Goal: Task Accomplishment & Management: Use online tool/utility

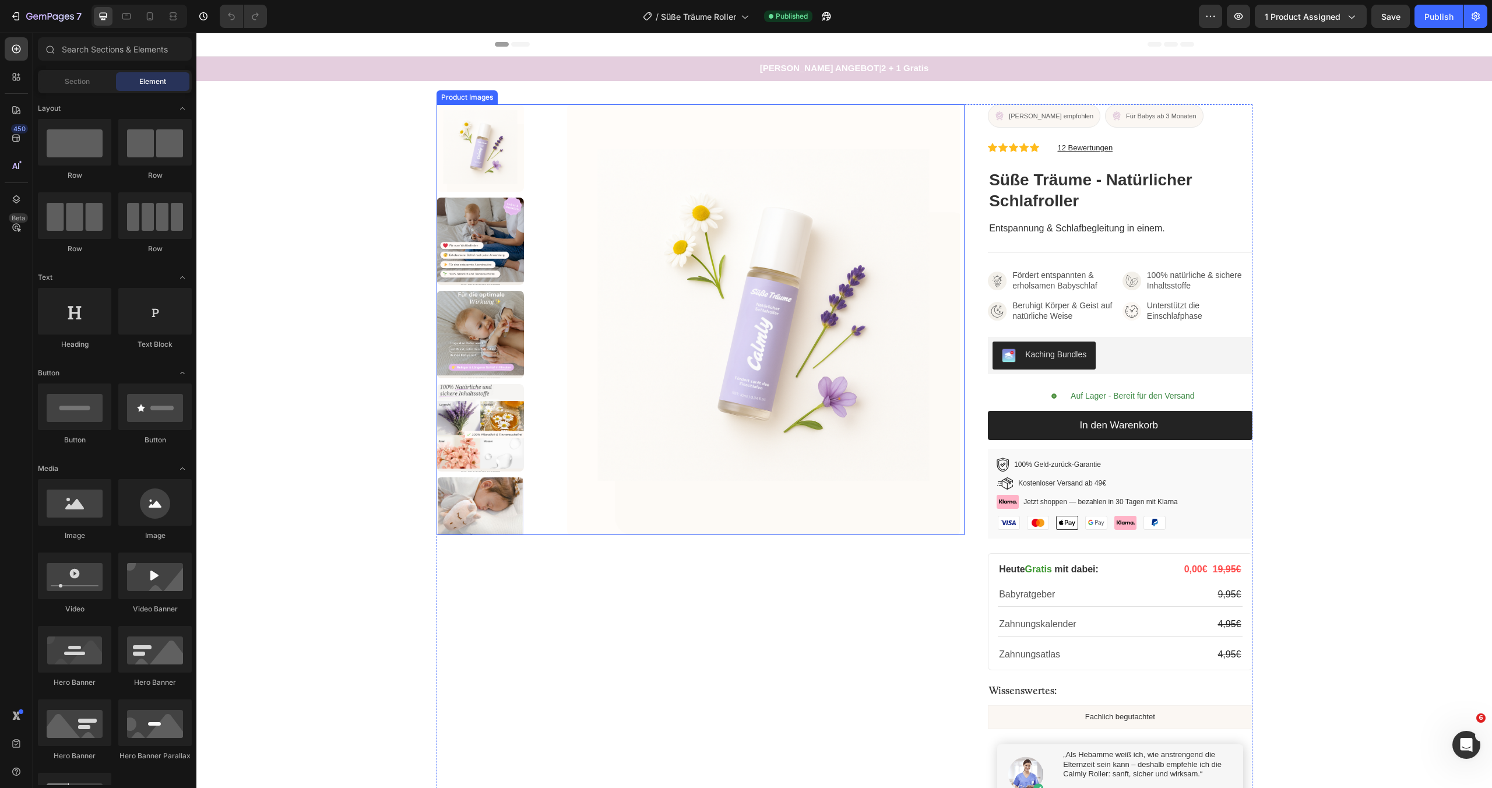
click at [896, 340] on img at bounding box center [763, 319] width 393 height 431
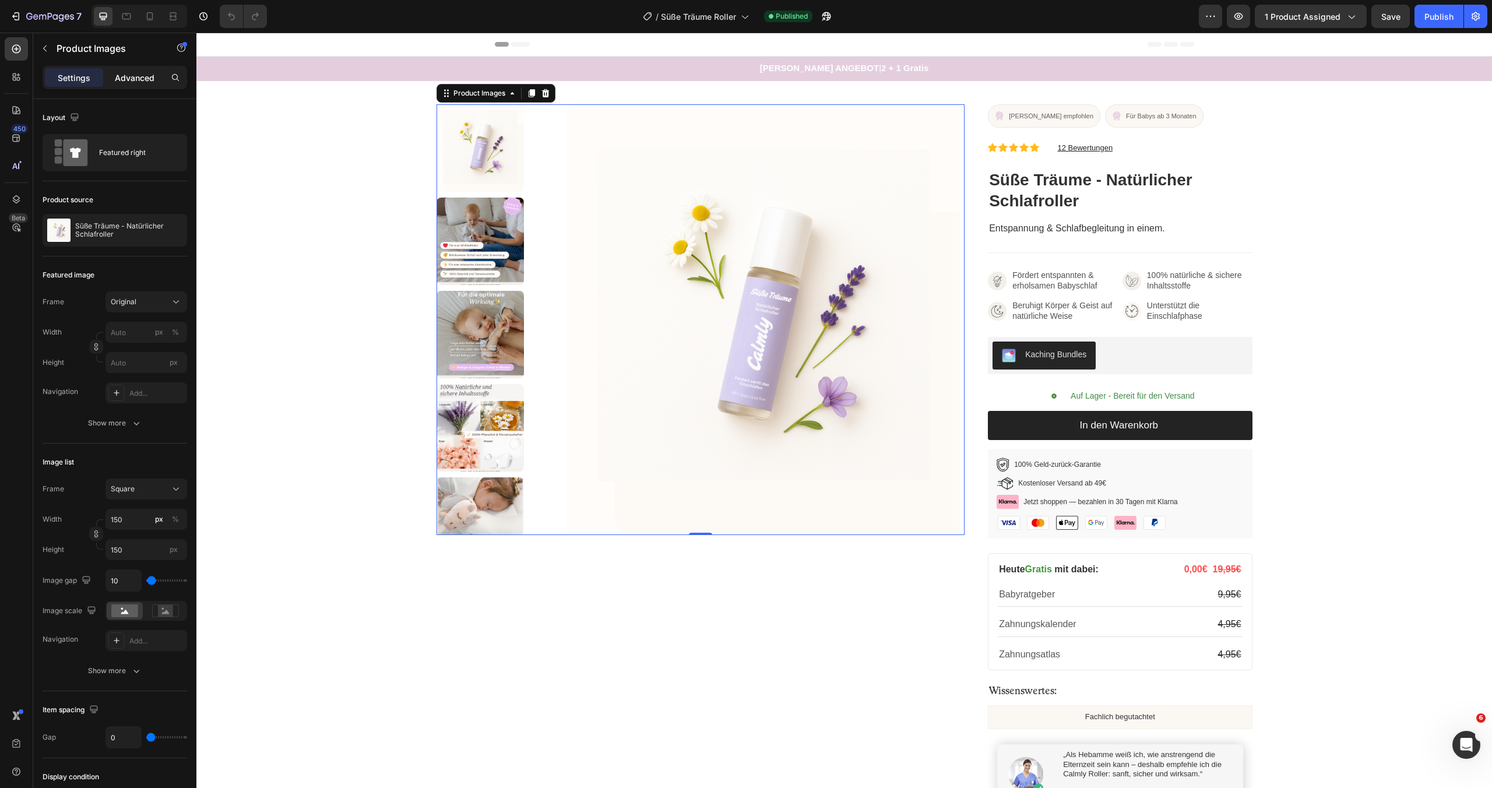
click at [133, 80] on p "Advanced" at bounding box center [135, 78] width 40 height 12
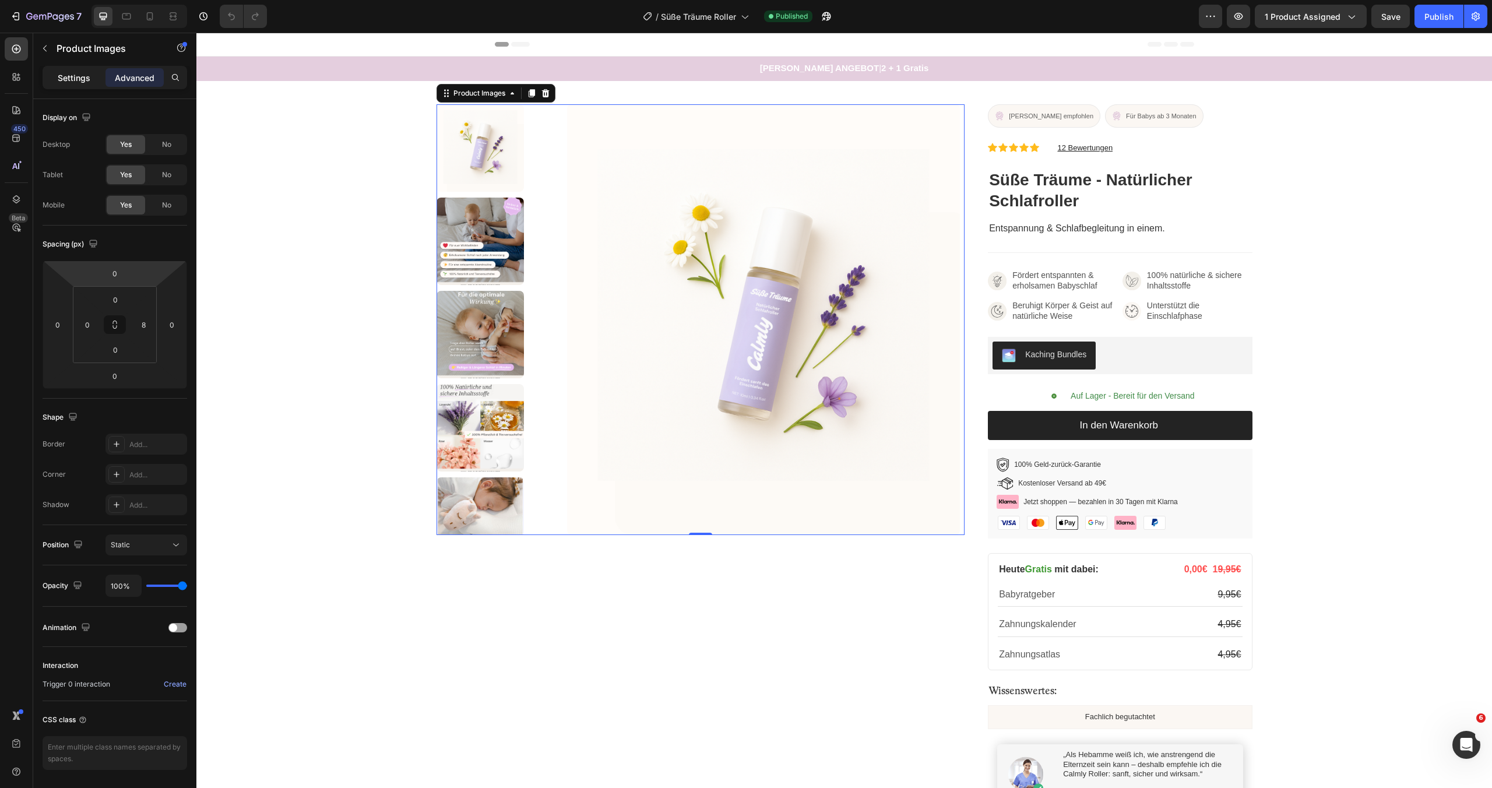
click at [80, 77] on p "Settings" at bounding box center [74, 78] width 33 height 12
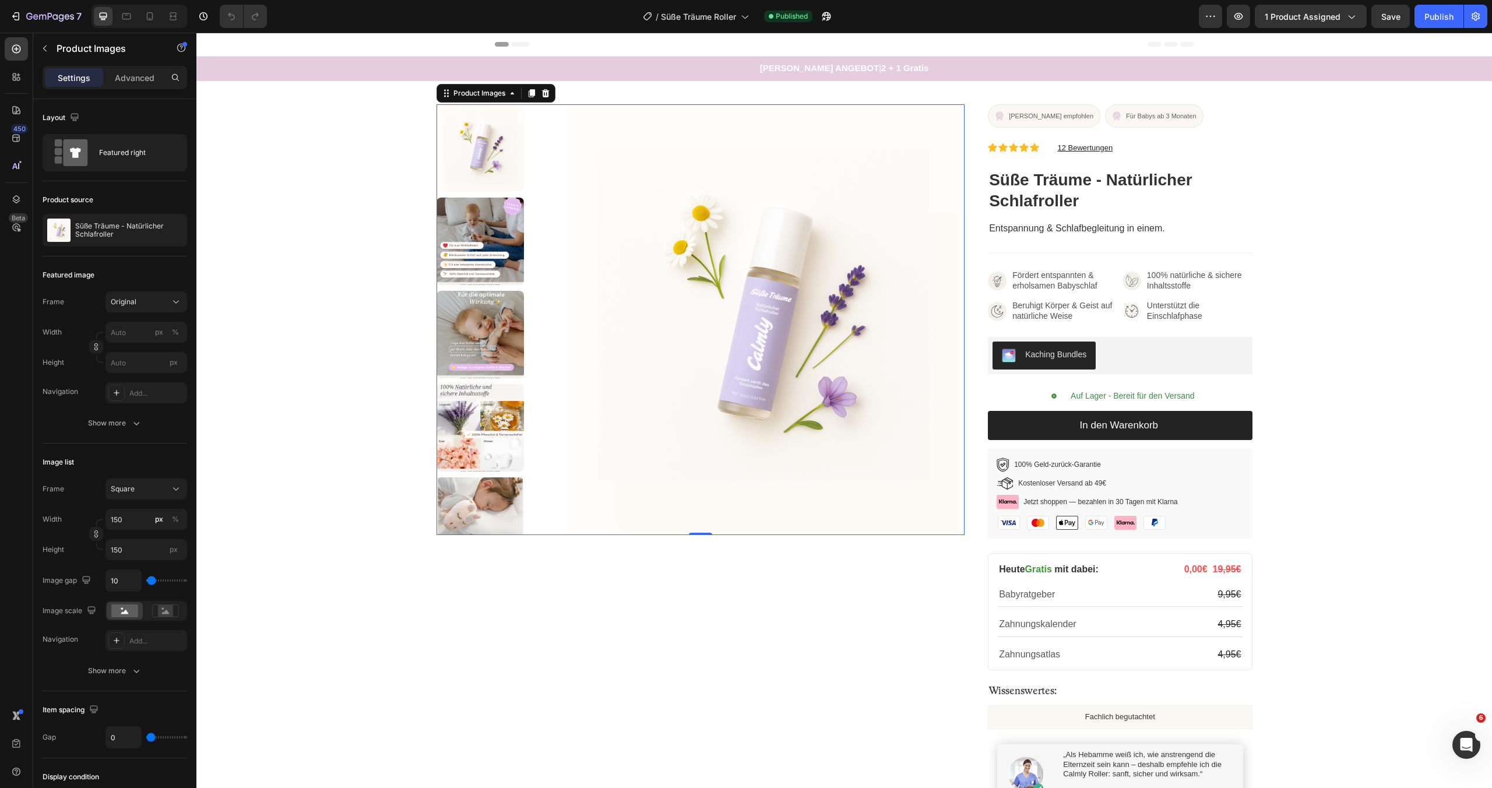
click at [724, 337] on img at bounding box center [763, 319] width 393 height 431
click at [125, 228] on p "Süße Träume - Natürlicher Schlafroller" at bounding box center [128, 230] width 107 height 16
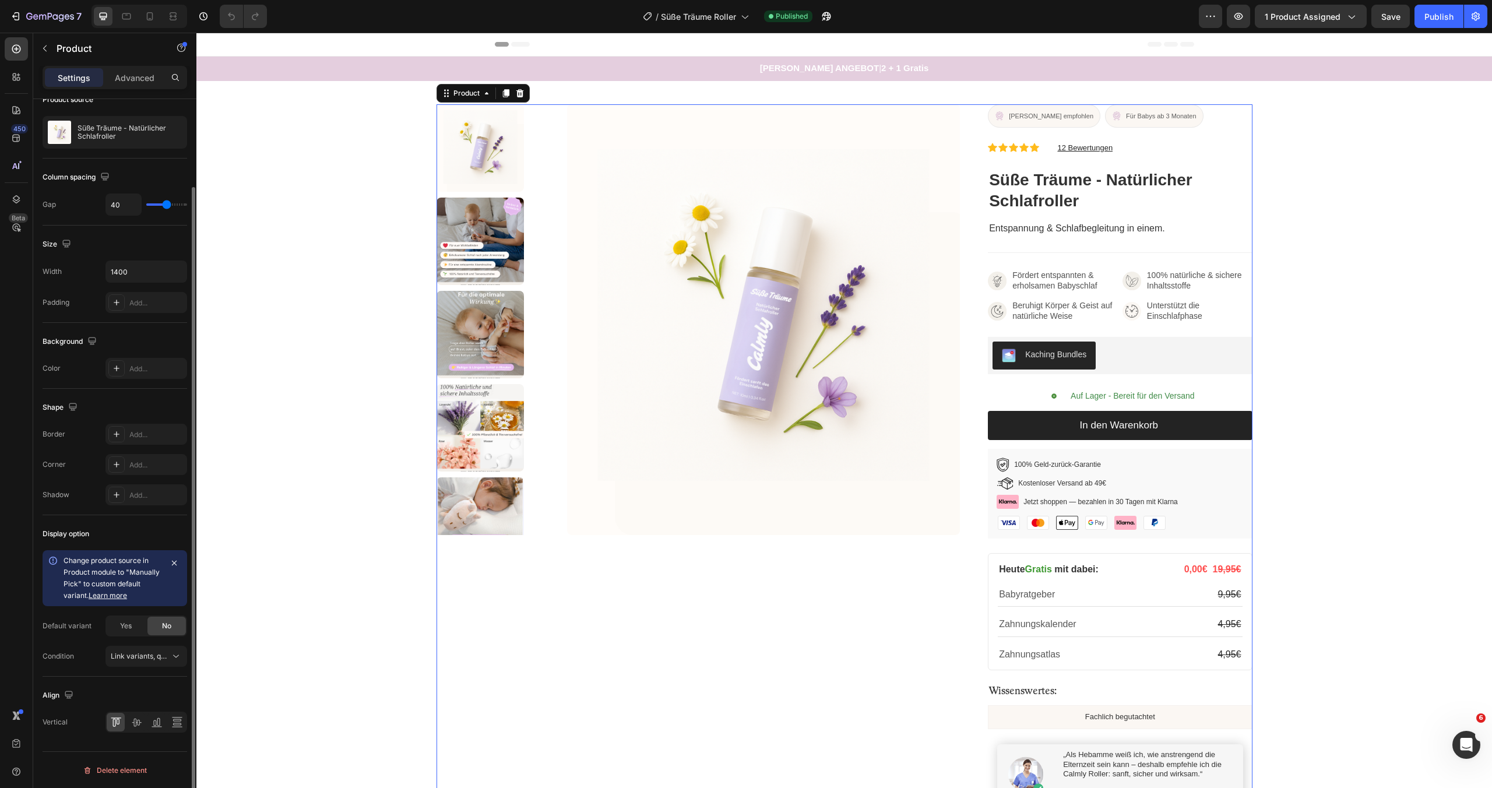
scroll to position [101, 0]
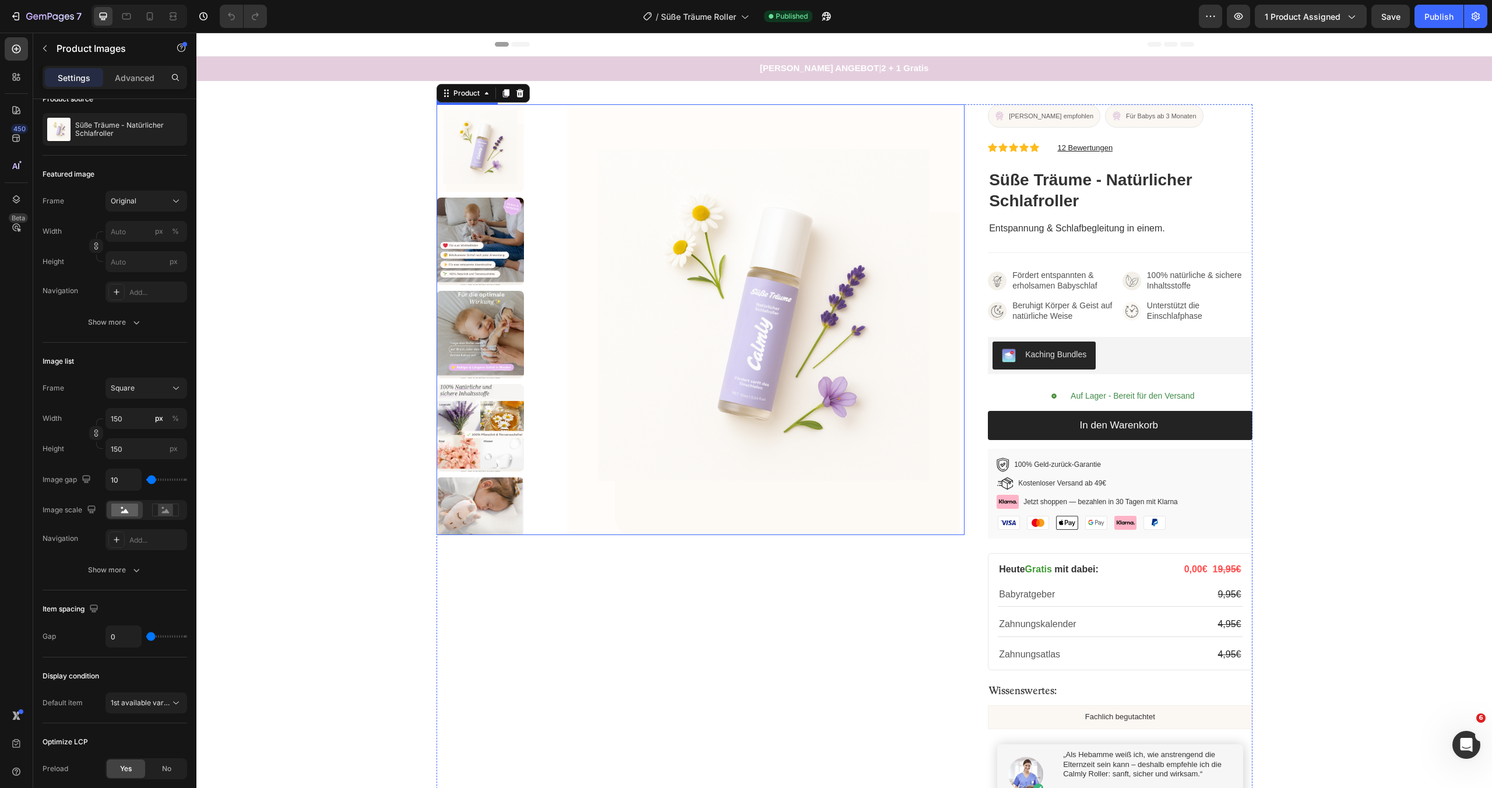
click at [730, 343] on img at bounding box center [763, 319] width 393 height 431
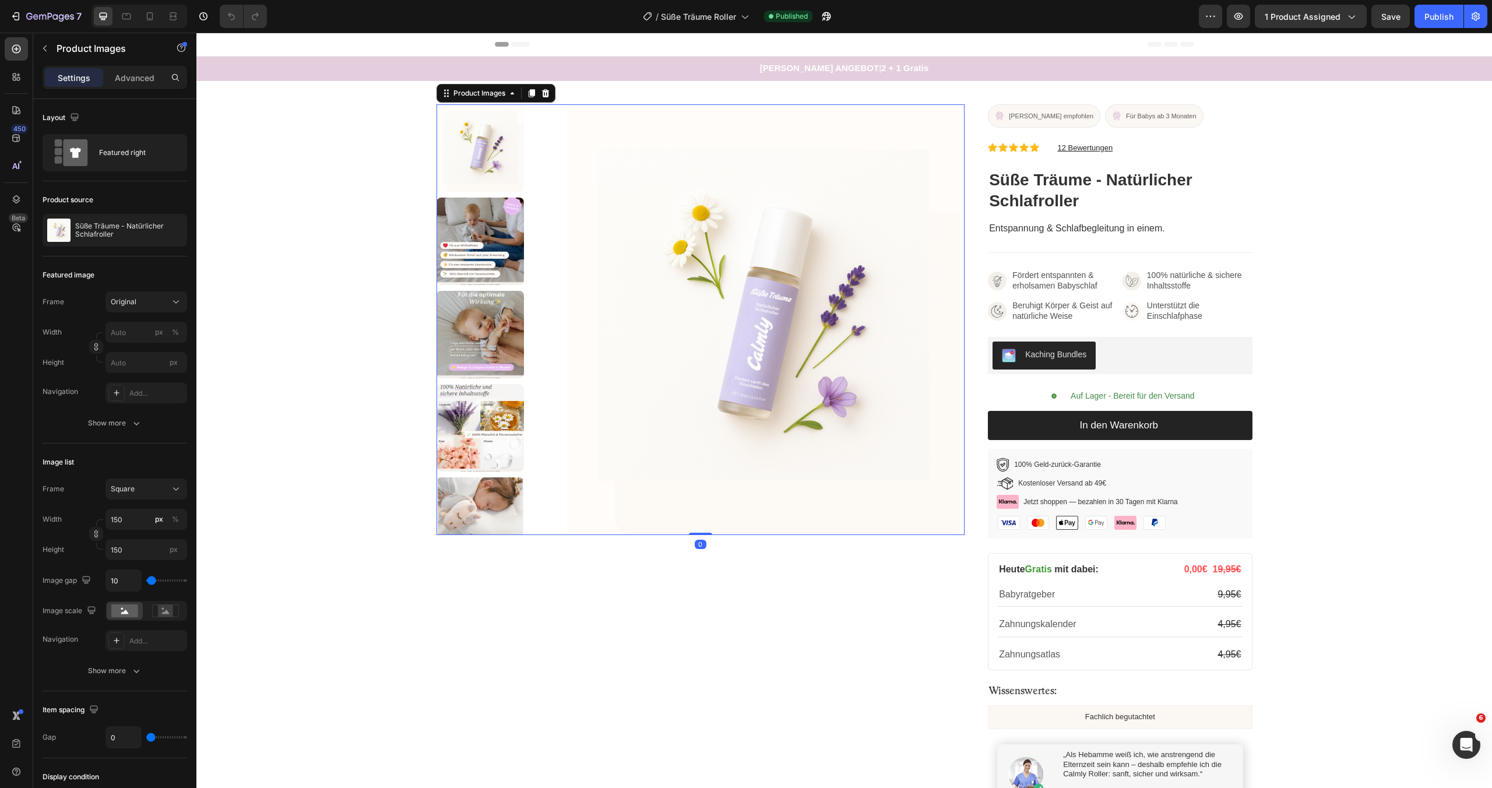
click at [492, 369] on img at bounding box center [480, 334] width 87 height 87
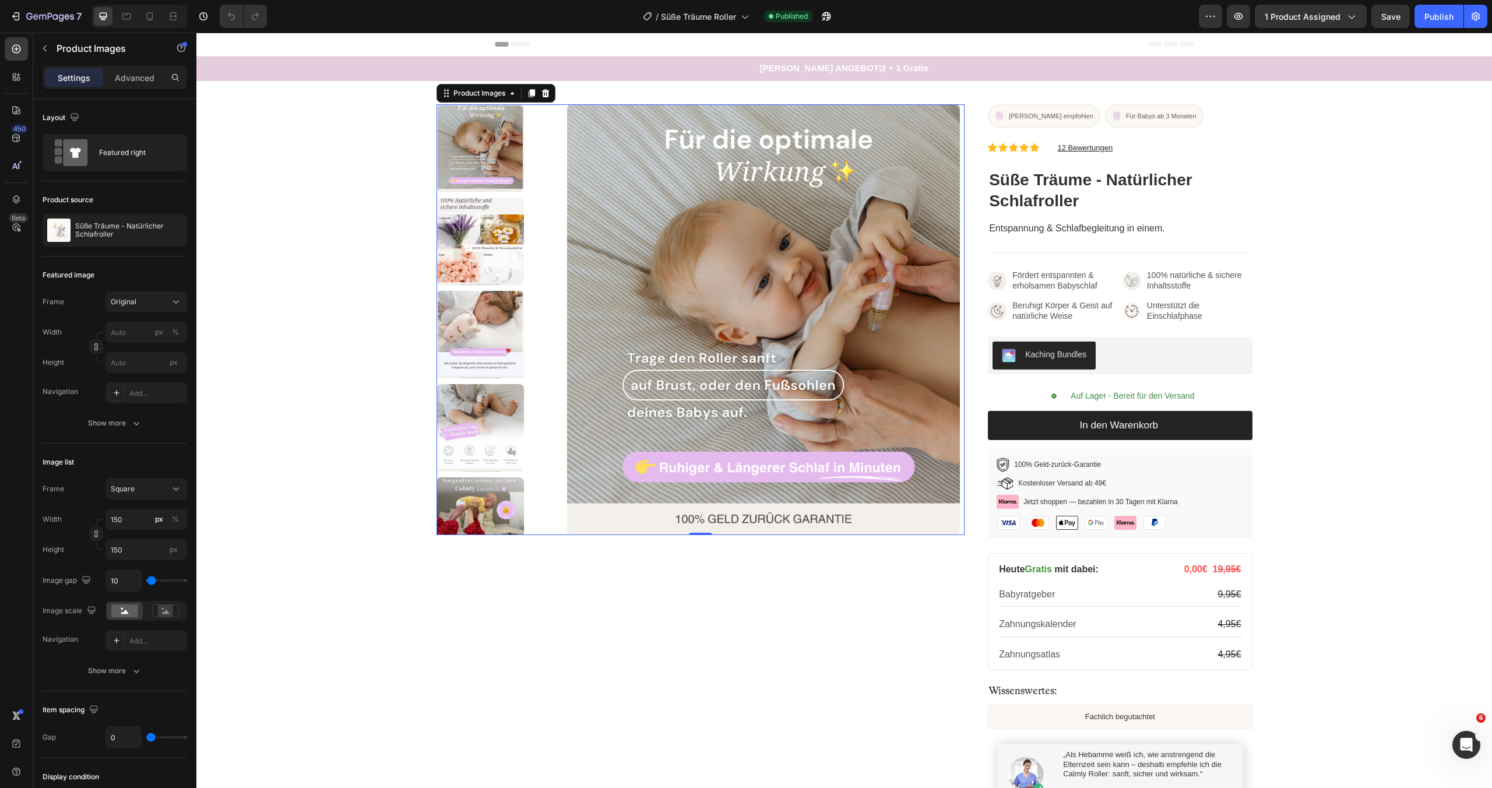
click at [602, 363] on img at bounding box center [763, 319] width 393 height 431
click at [129, 78] on p "Advanced" at bounding box center [135, 78] width 40 height 12
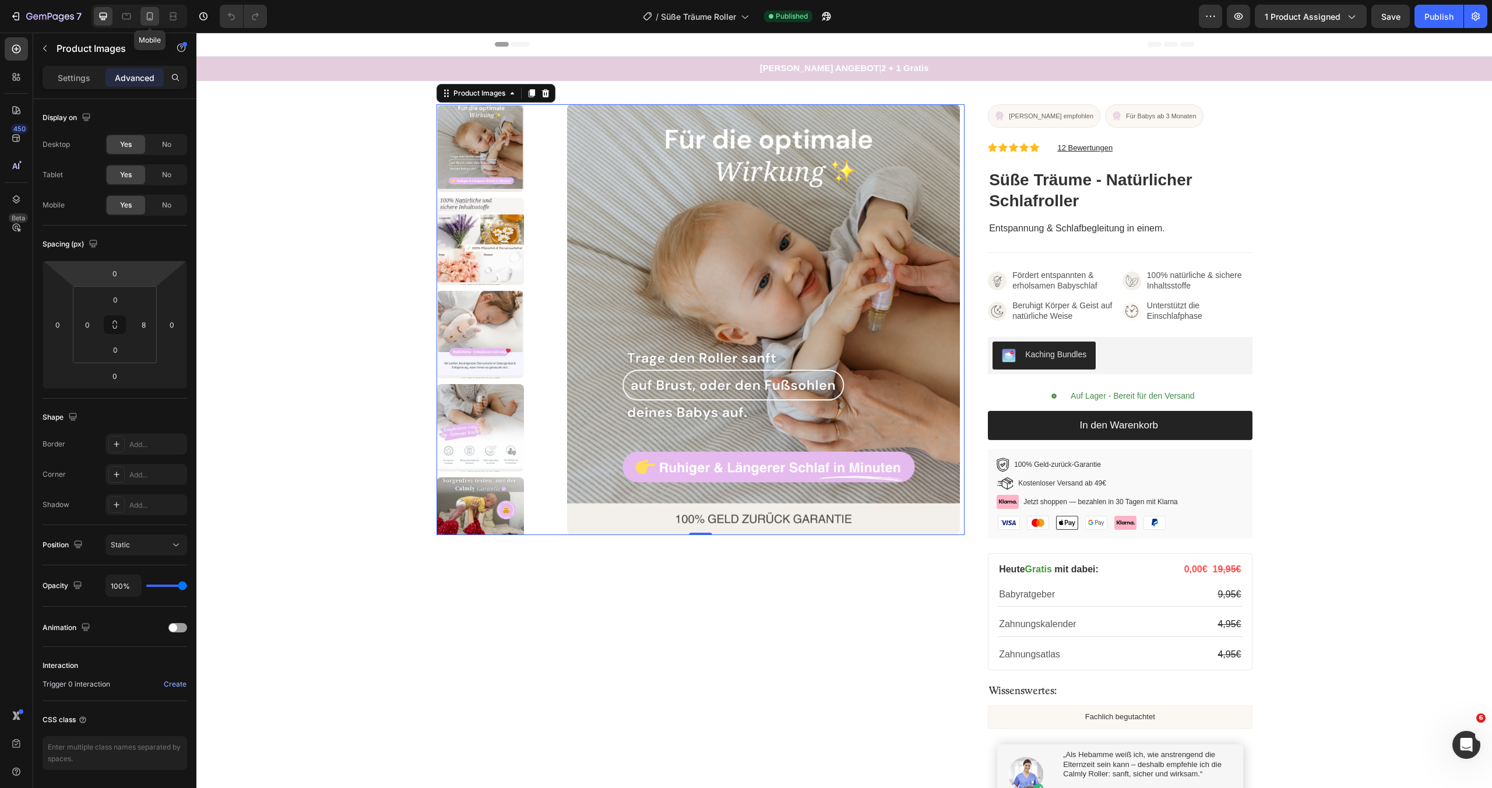
click at [148, 17] on icon at bounding box center [150, 16] width 12 height 12
type input "5"
type input "0"
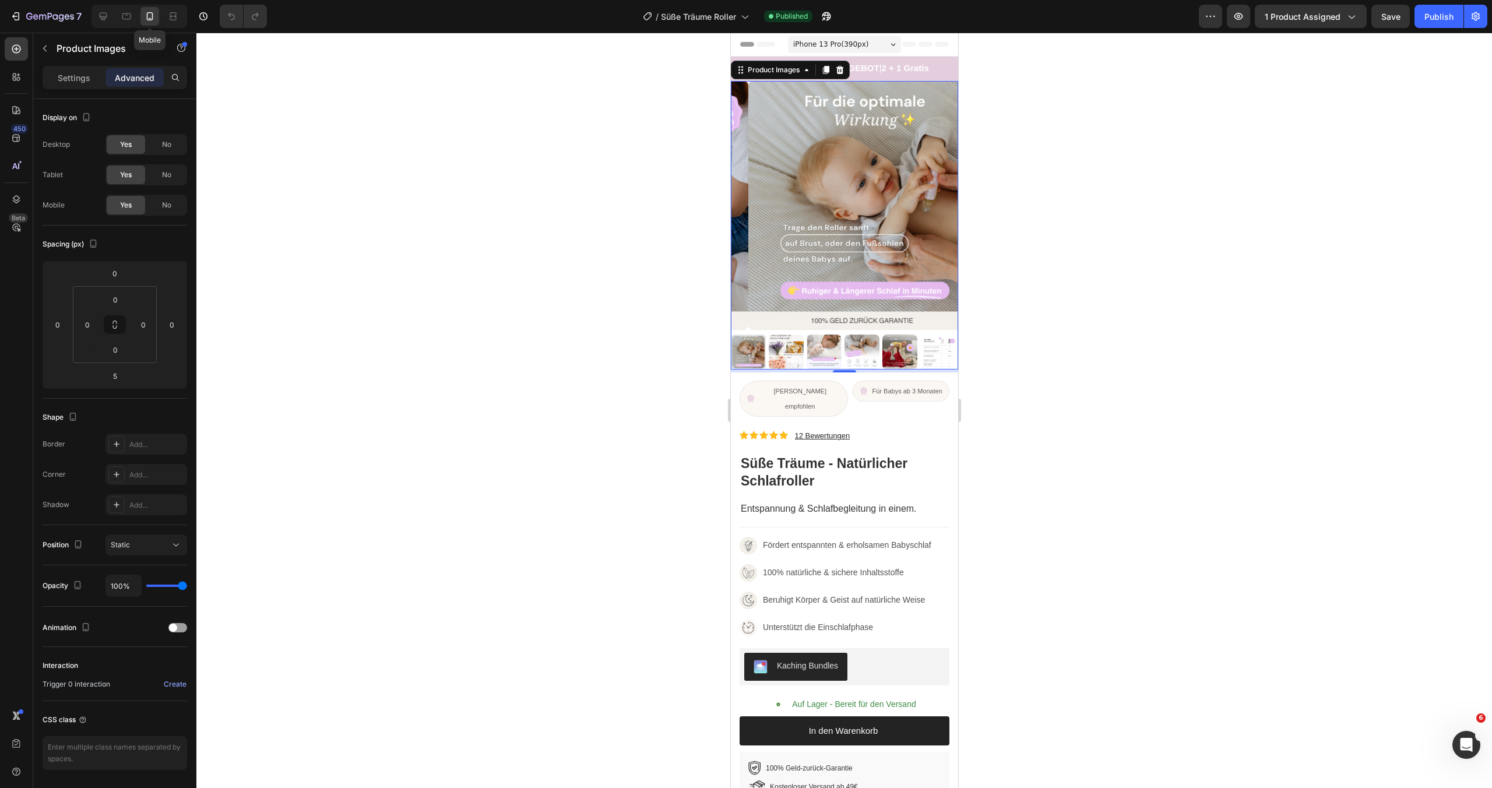
scroll to position [8, 0]
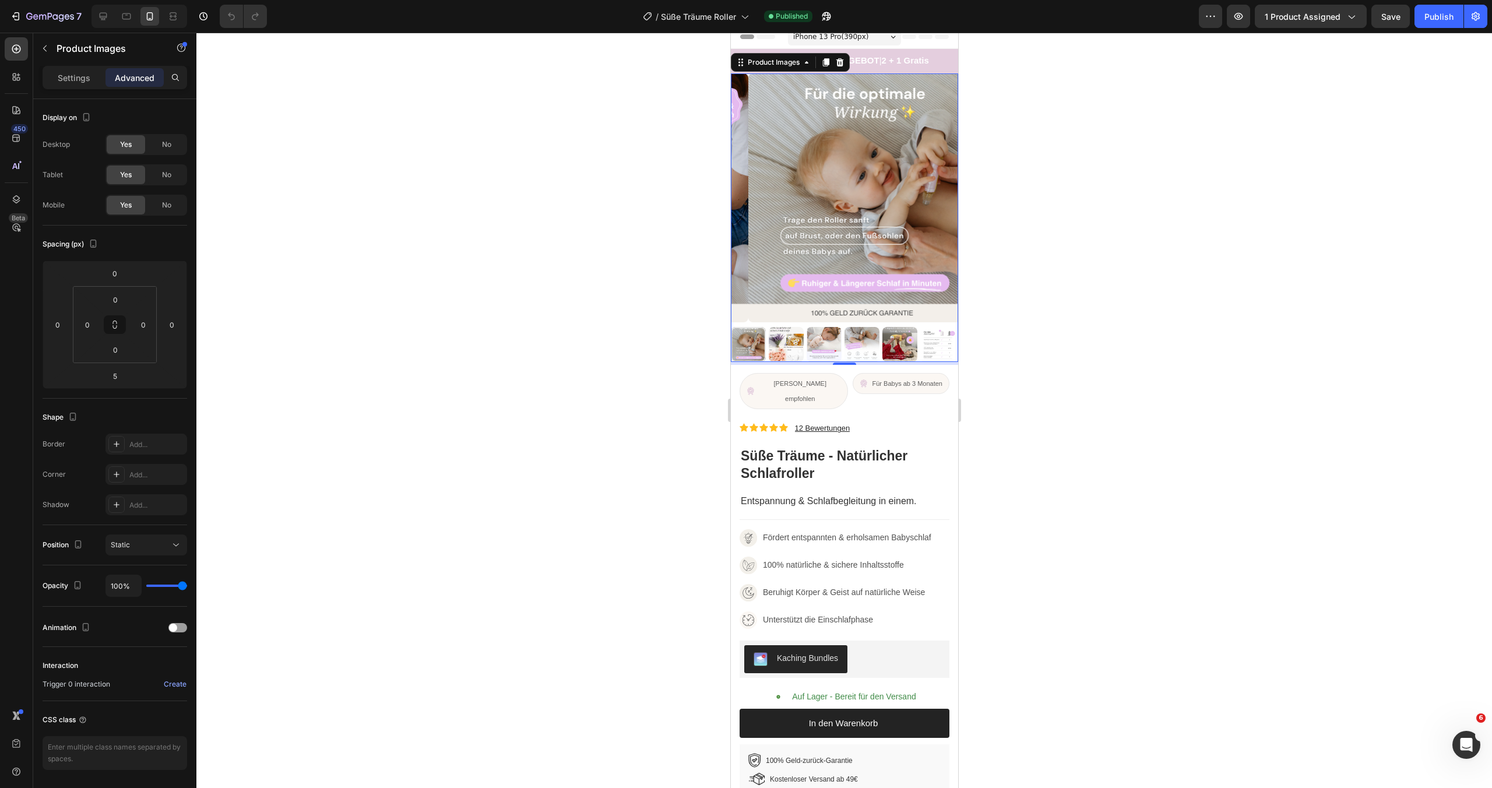
click at [785, 181] on img at bounding box center [861, 197] width 227 height 249
click at [58, 77] on p "Settings" at bounding box center [74, 78] width 33 height 12
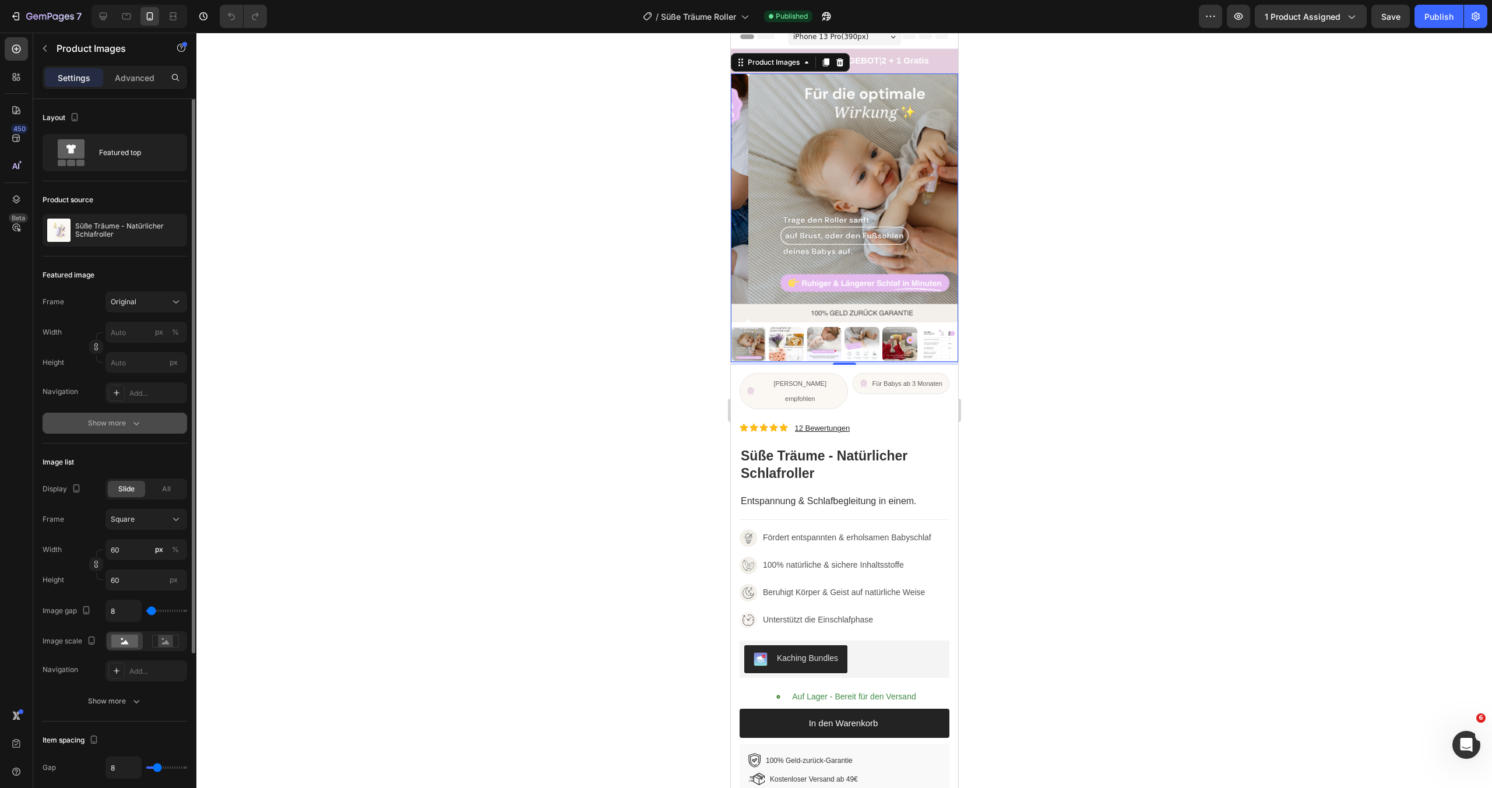
click at [131, 419] on icon "button" at bounding box center [137, 423] width 12 height 12
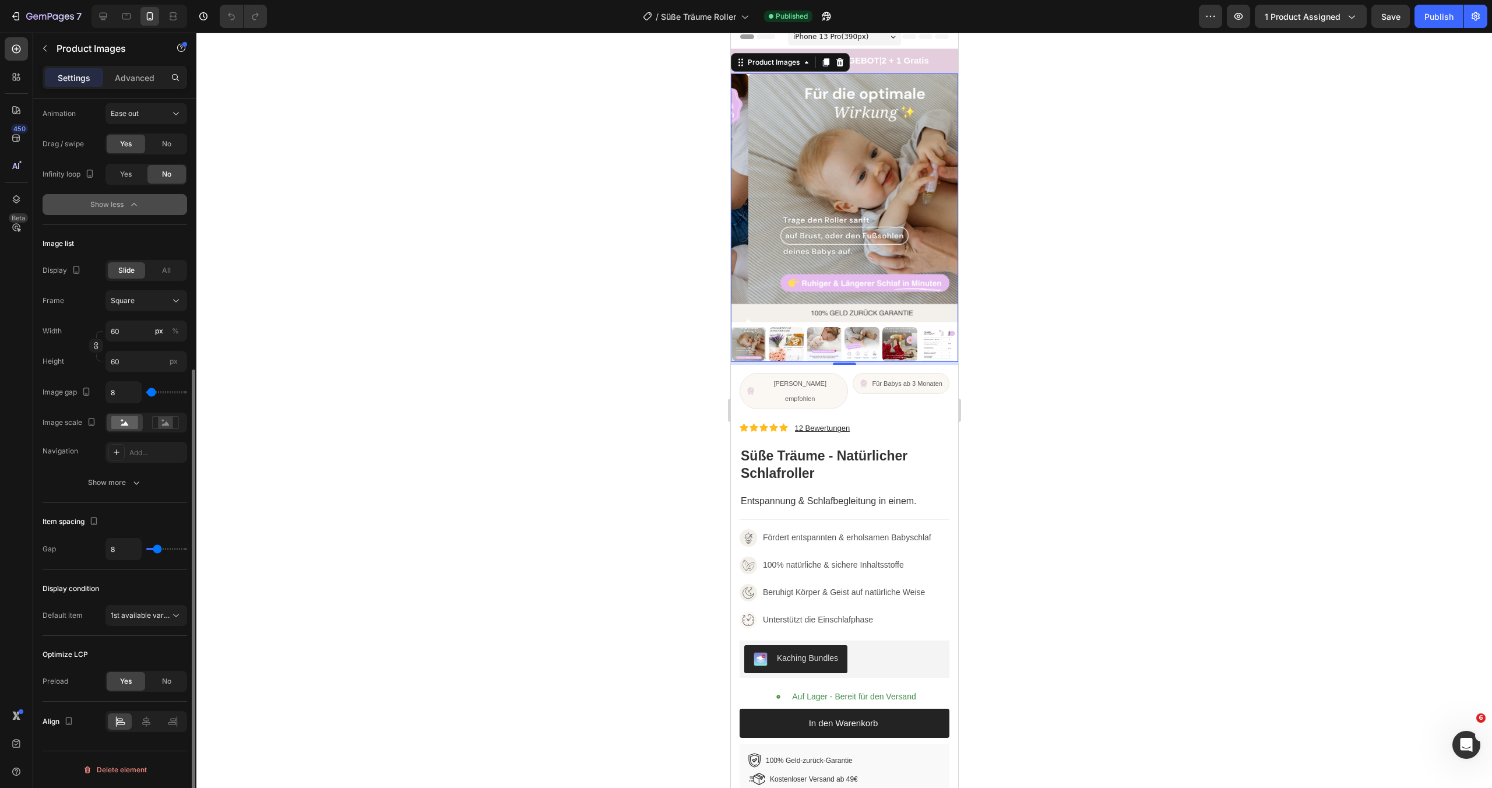
scroll to position [69, 0]
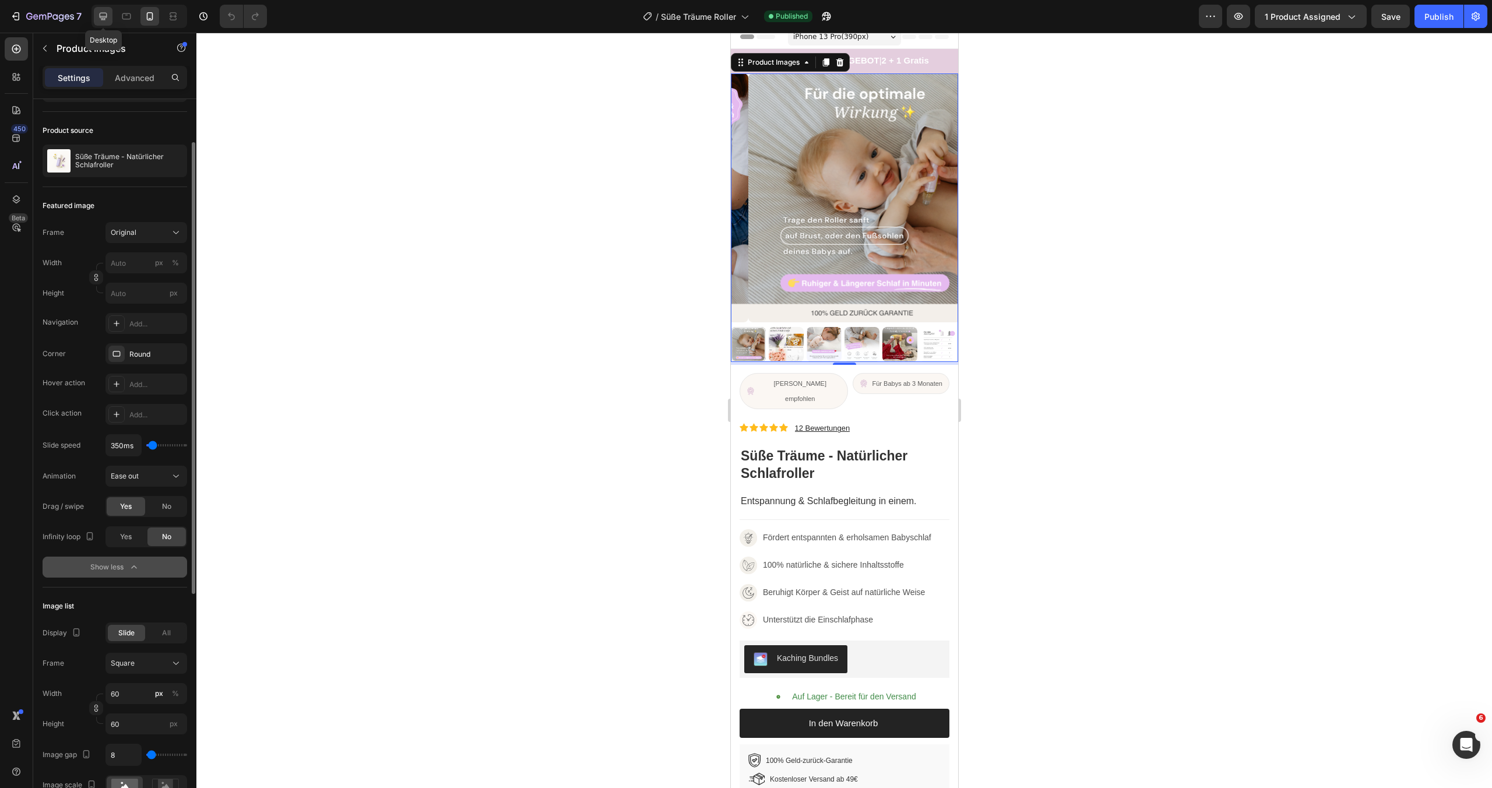
click at [106, 15] on icon at bounding box center [104, 17] width 8 height 8
type input "0"
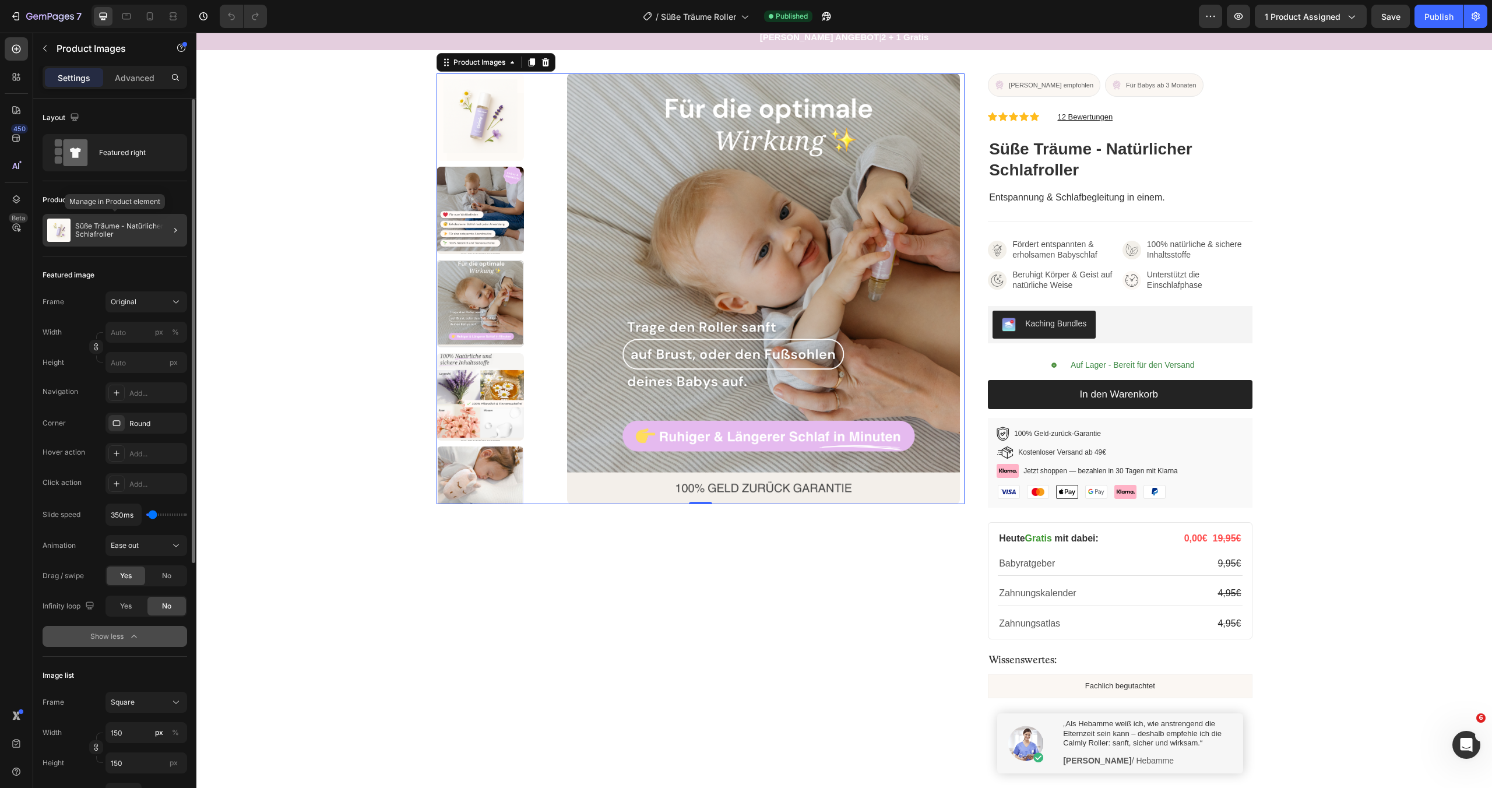
click at [104, 227] on p "Süße Träume - Natürlicher Schlafroller" at bounding box center [128, 230] width 107 height 16
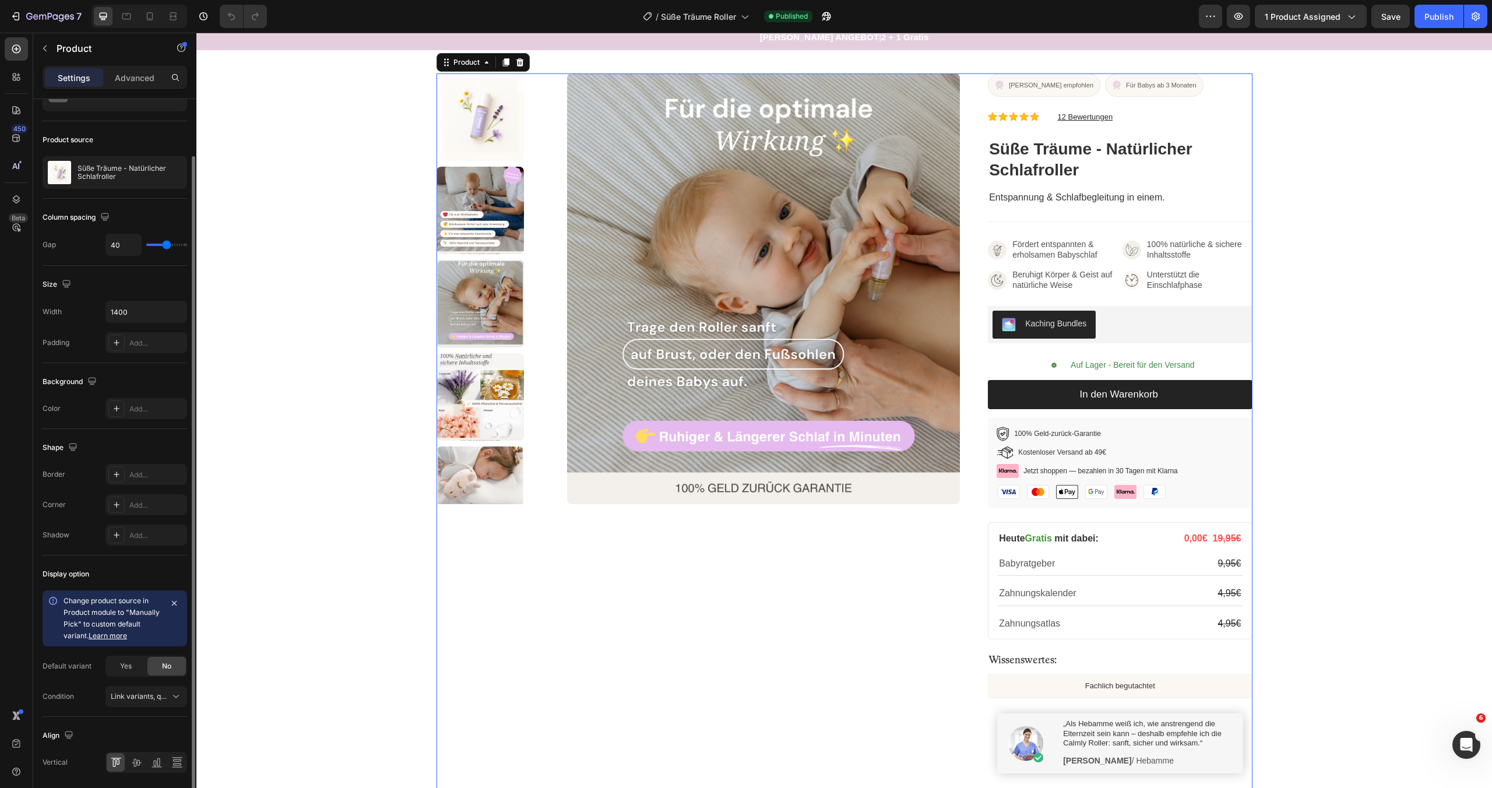
scroll to position [101, 0]
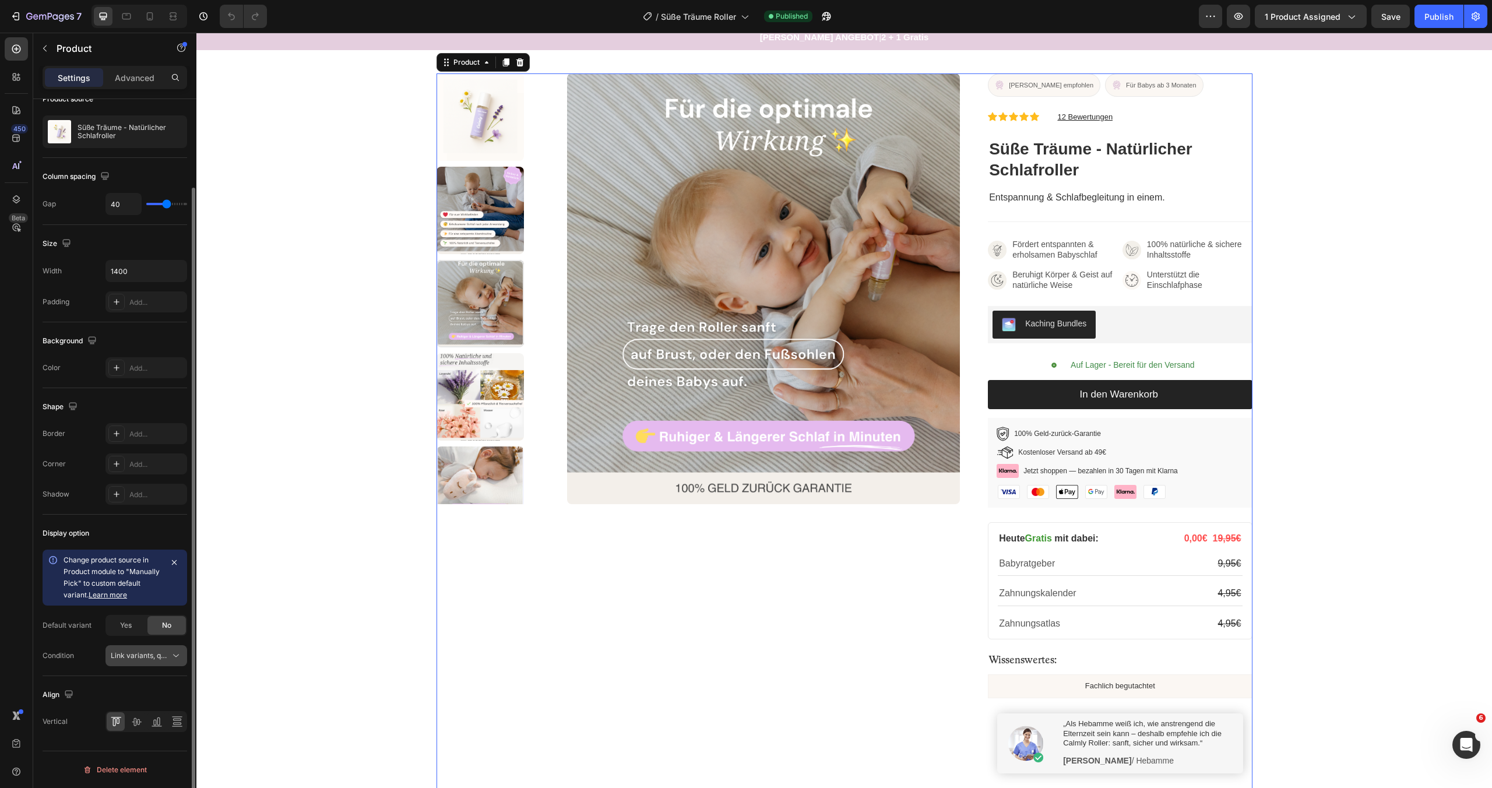
click at [163, 656] on span "Link variants, quantity <br> between same products" at bounding box center [197, 655] width 172 height 9
click at [141, 544] on div "Display option Change product source in Product module to "Manually Pick" to cu…" at bounding box center [115, 595] width 145 height 161
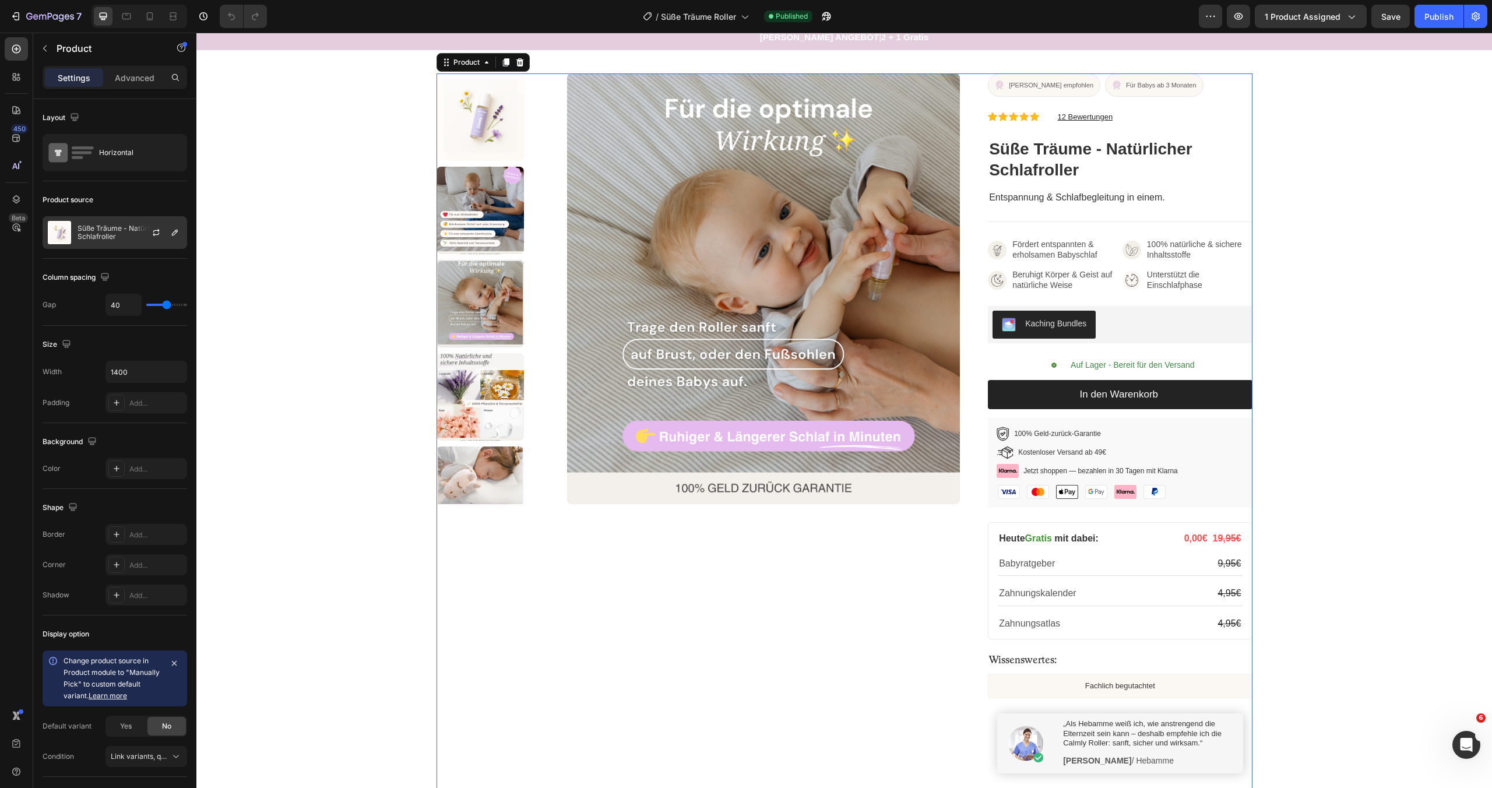
click at [115, 230] on p "Süße Träume - Natürlicher Schlafroller" at bounding box center [130, 232] width 104 height 16
click at [143, 70] on div "Advanced" at bounding box center [135, 77] width 58 height 19
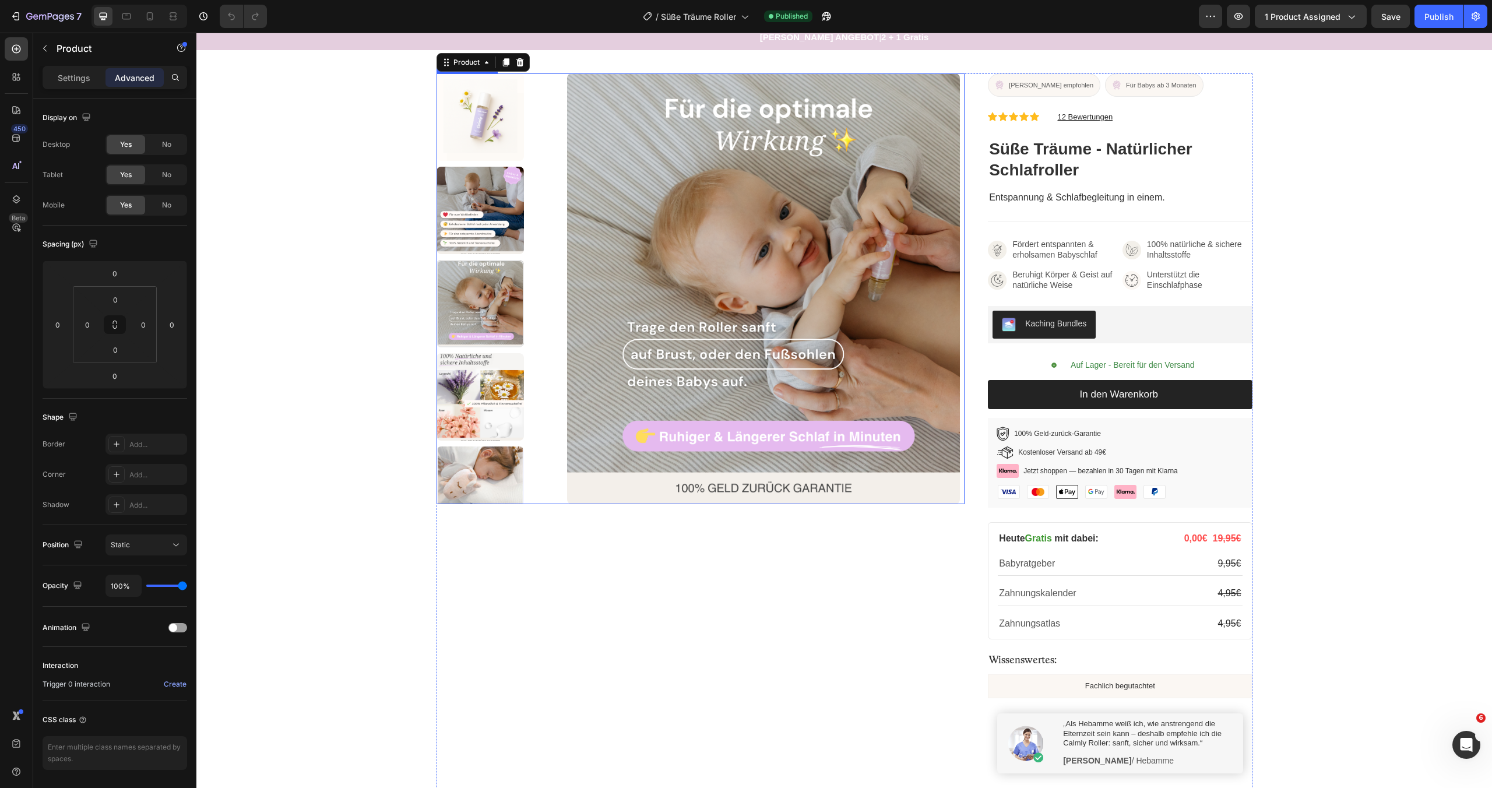
click at [479, 140] on img at bounding box center [480, 116] width 87 height 87
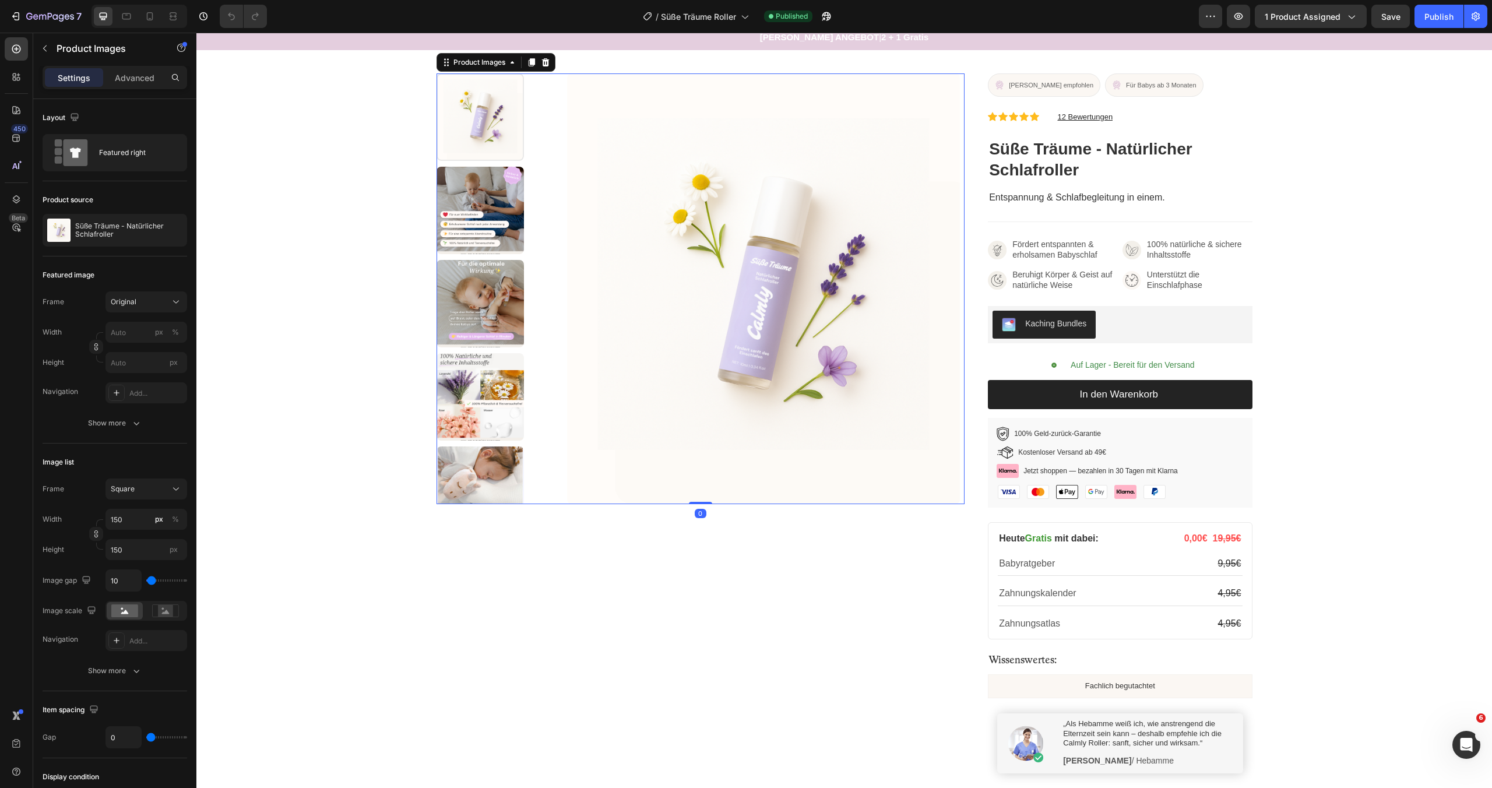
click at [588, 135] on img at bounding box center [763, 288] width 393 height 431
click at [486, 64] on div "Product Images" at bounding box center [479, 62] width 57 height 10
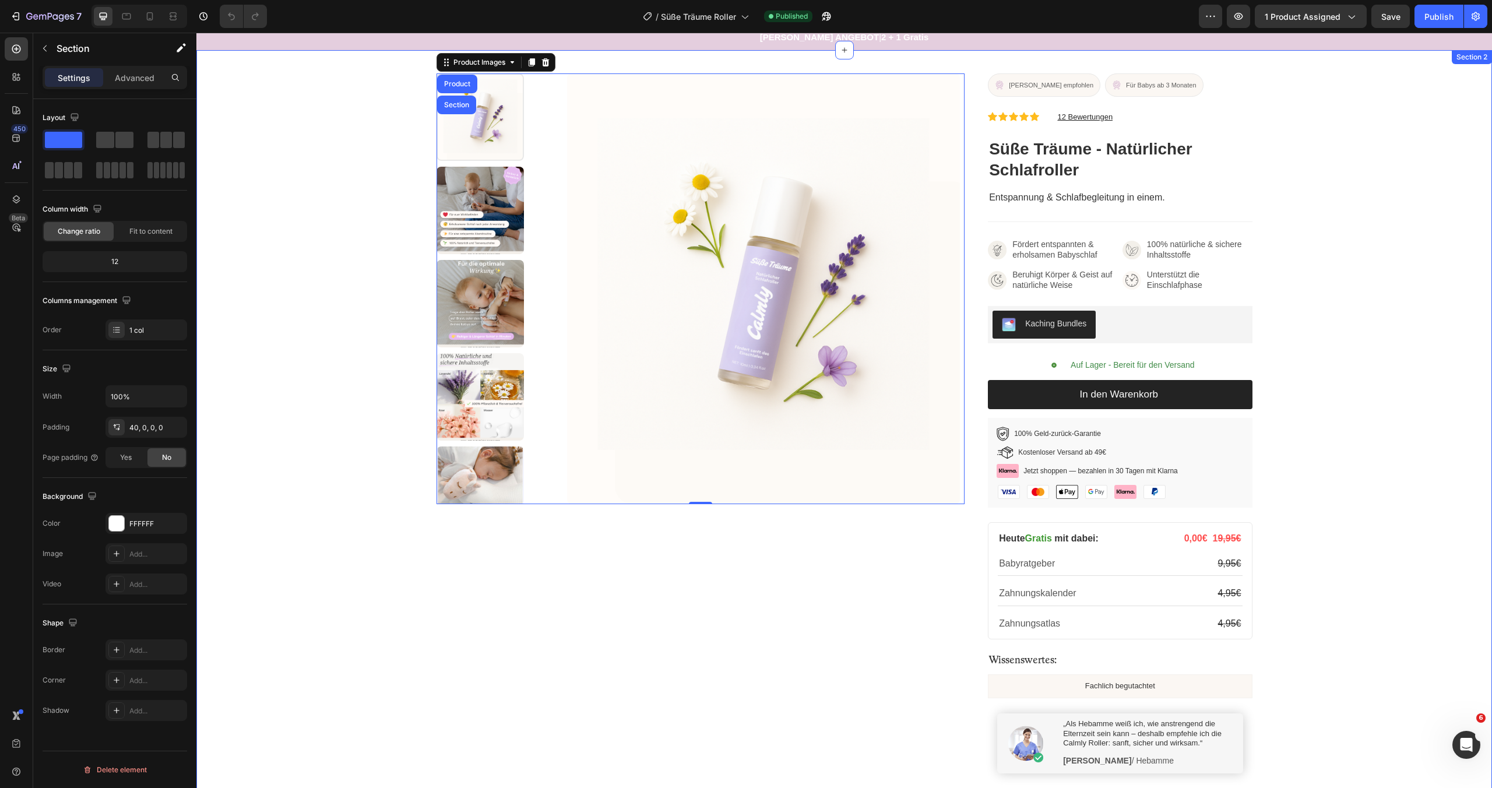
click at [279, 191] on div "Product Images Product Section 0 Von Hebammen empfohlen Button Für Babys ab 3 M…" at bounding box center [844, 520] width 1296 height 895
click at [639, 164] on img at bounding box center [763, 288] width 393 height 431
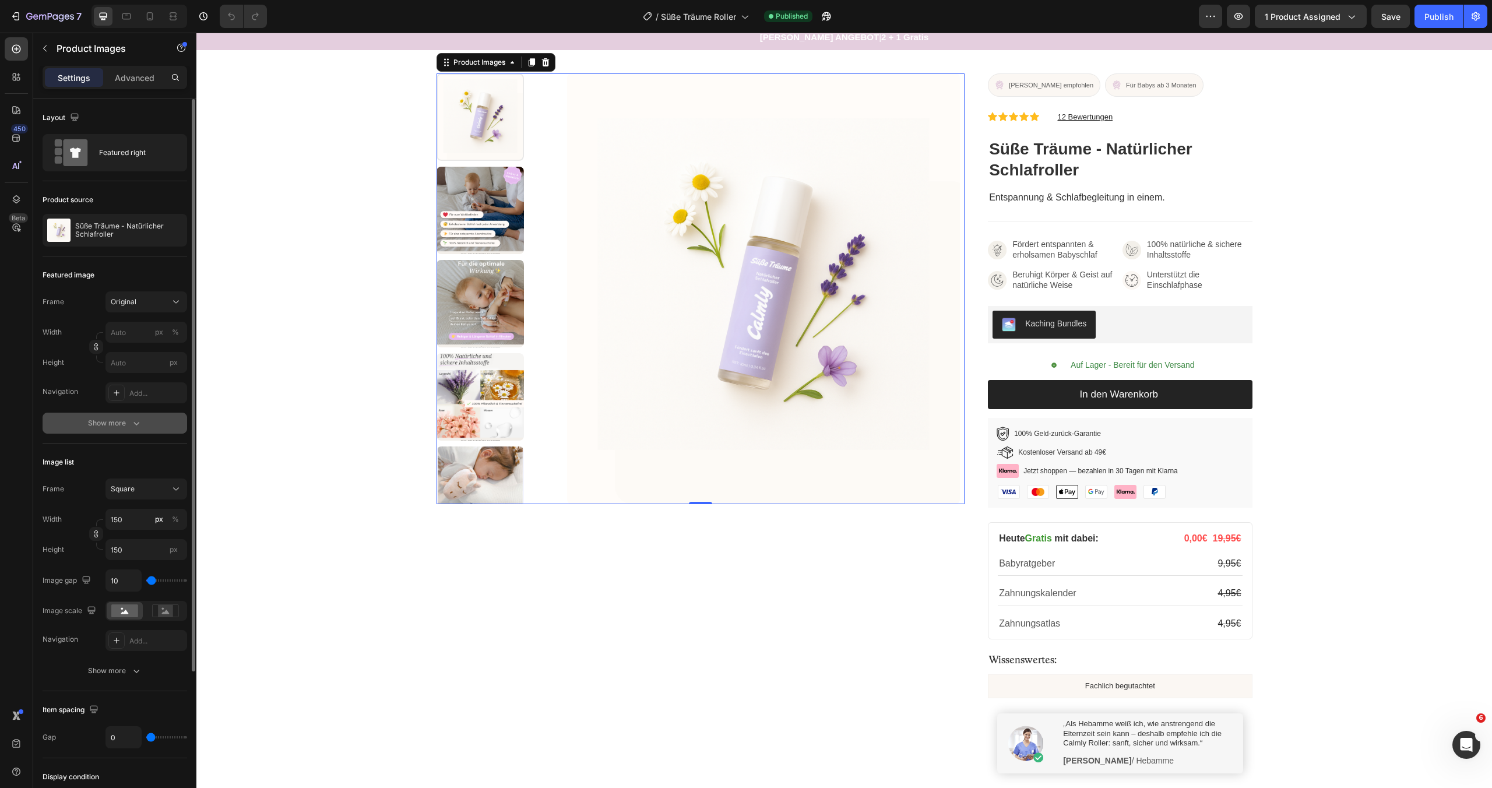
click at [120, 428] on div "Show more" at bounding box center [115, 423] width 54 height 12
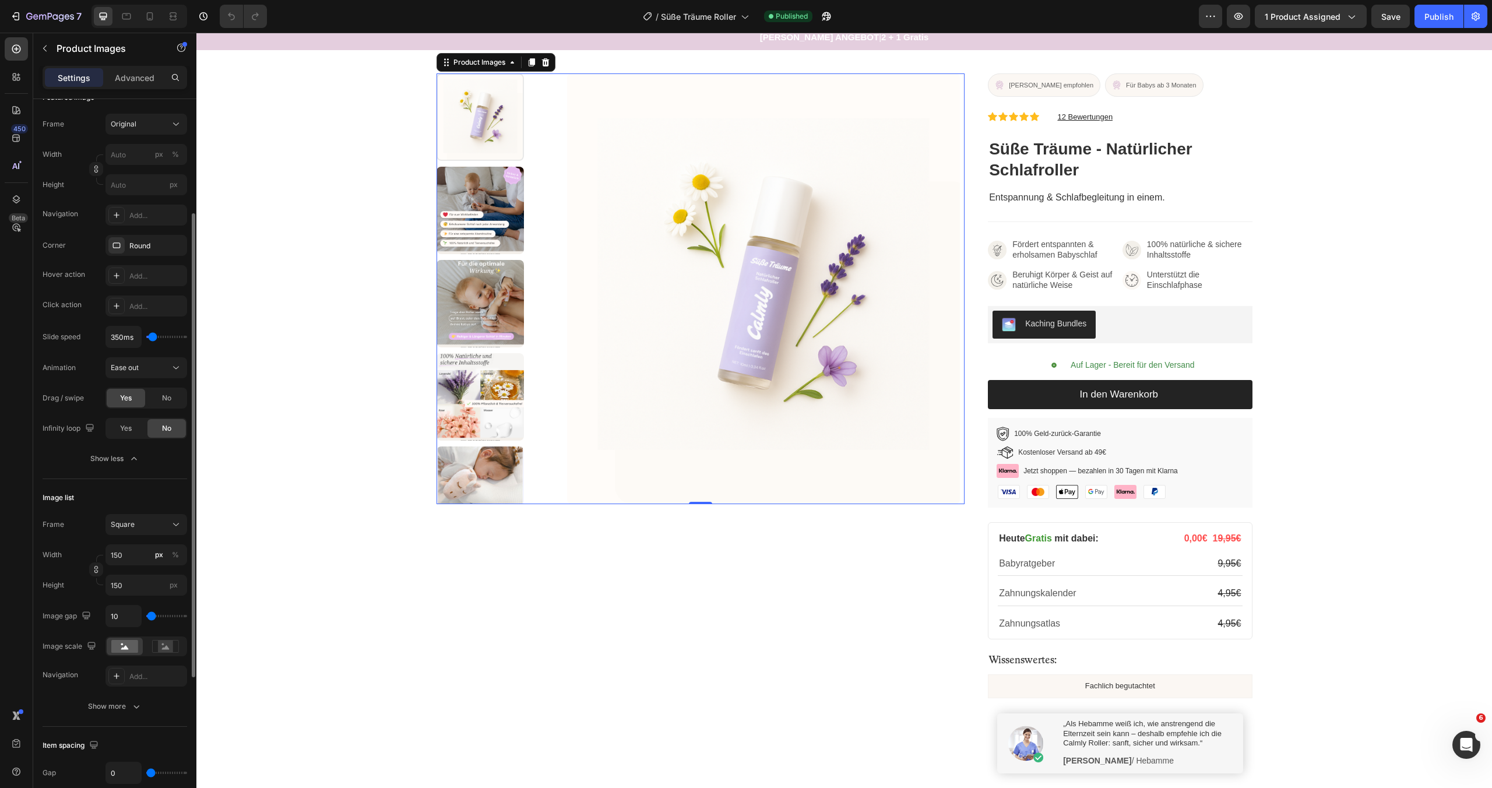
scroll to position [262, 0]
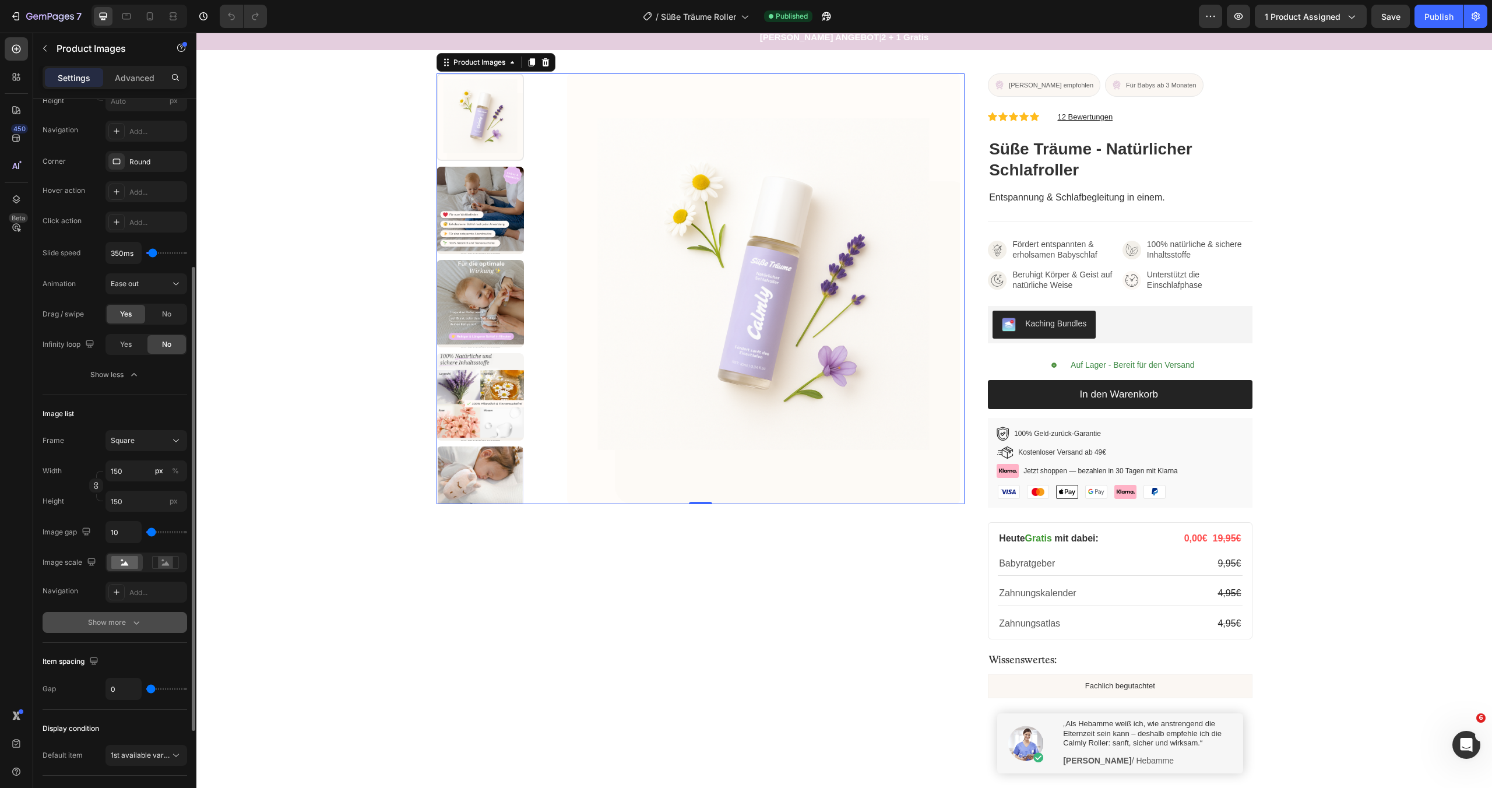
click at [135, 617] on icon "button" at bounding box center [137, 623] width 12 height 12
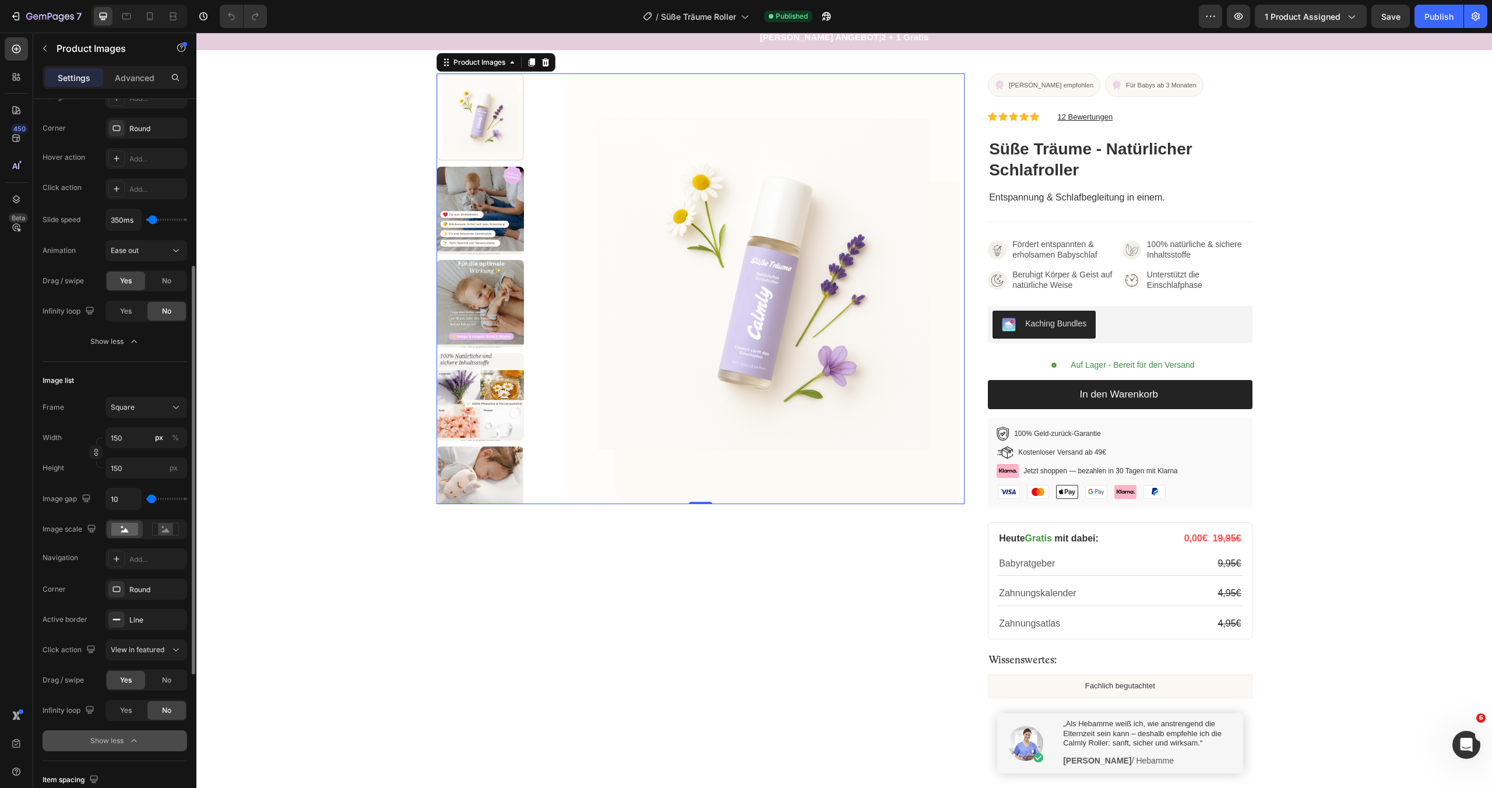
scroll to position [0, 0]
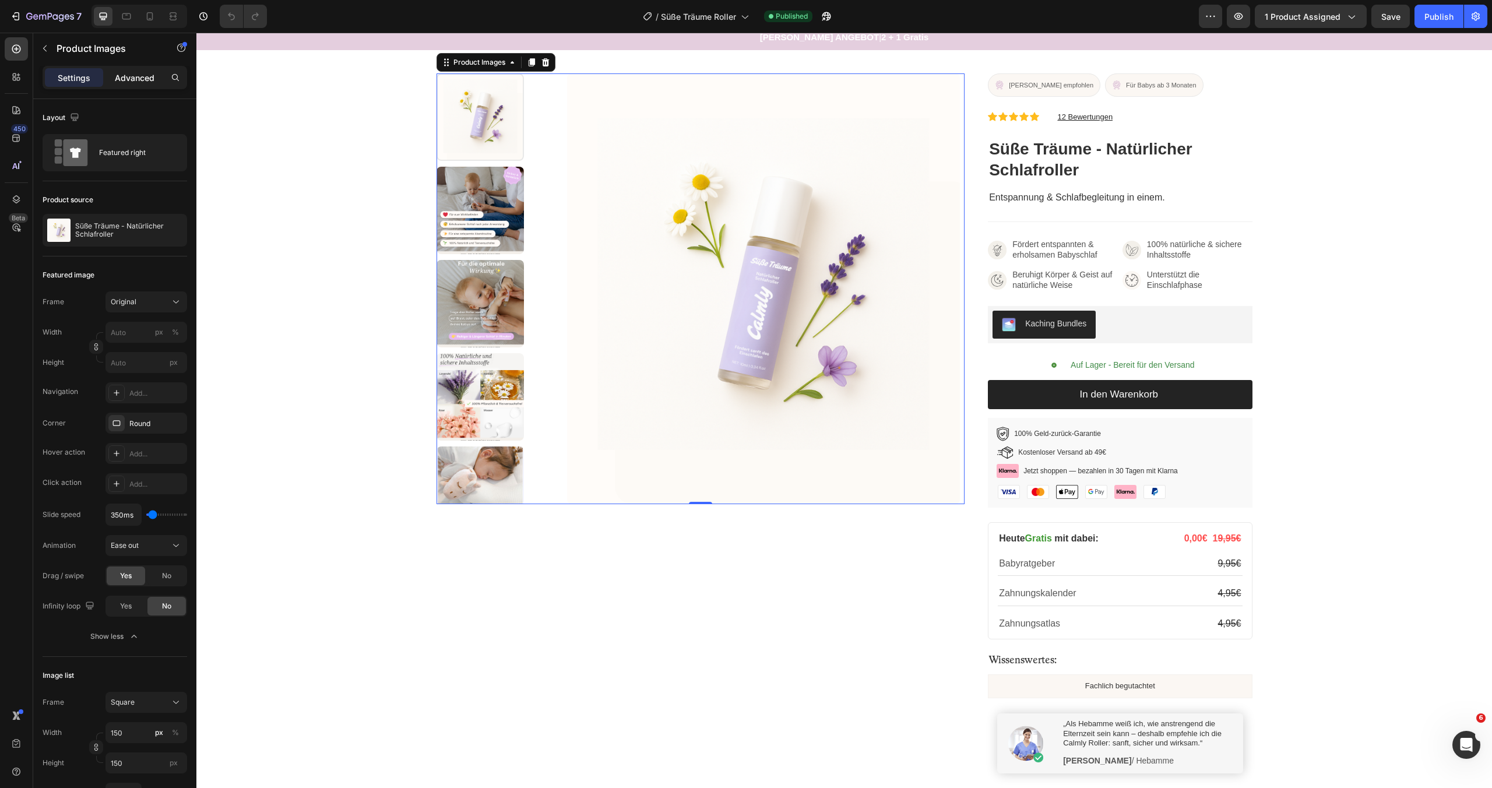
click at [136, 82] on p "Advanced" at bounding box center [135, 78] width 40 height 12
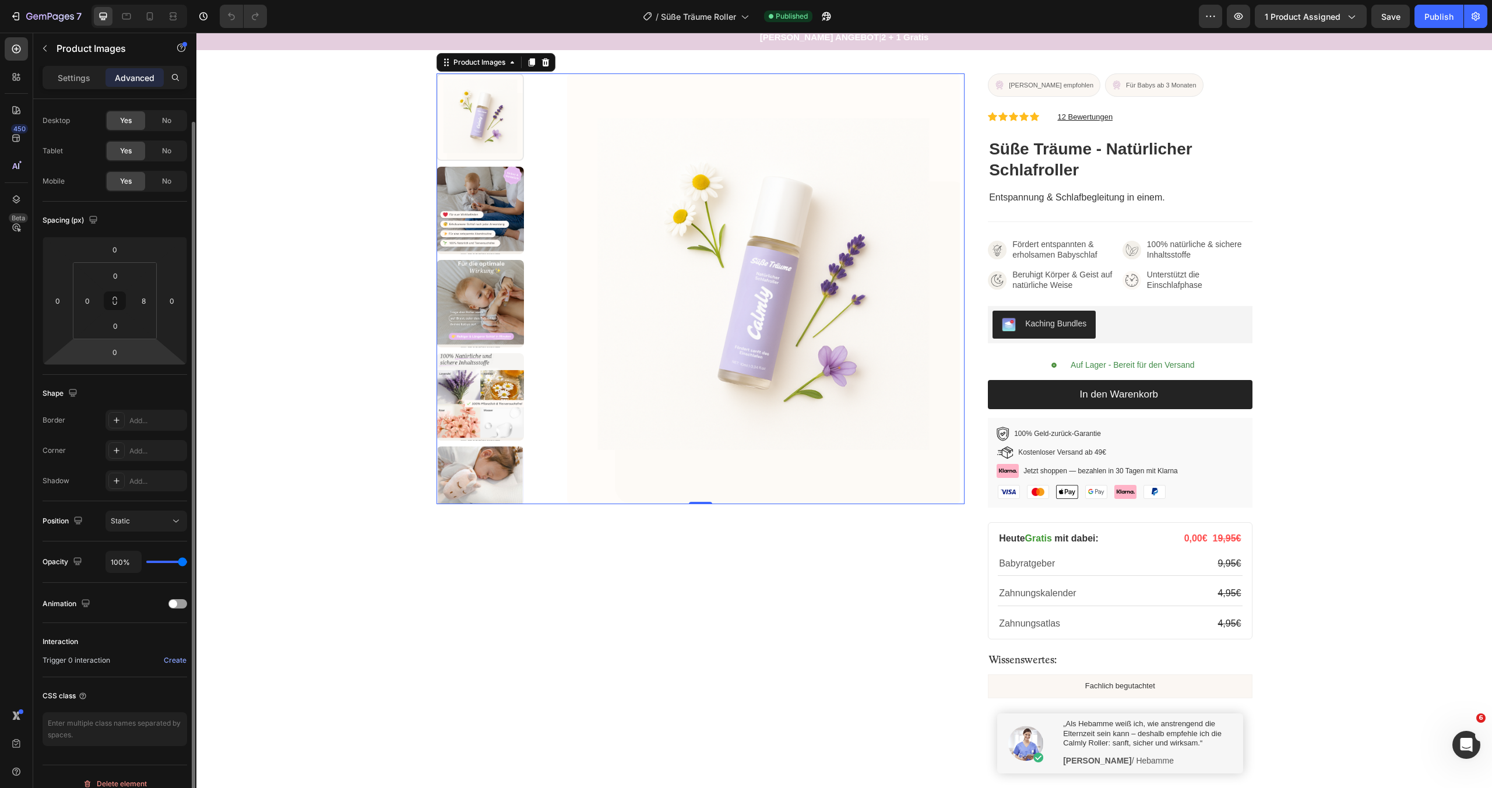
scroll to position [38, 0]
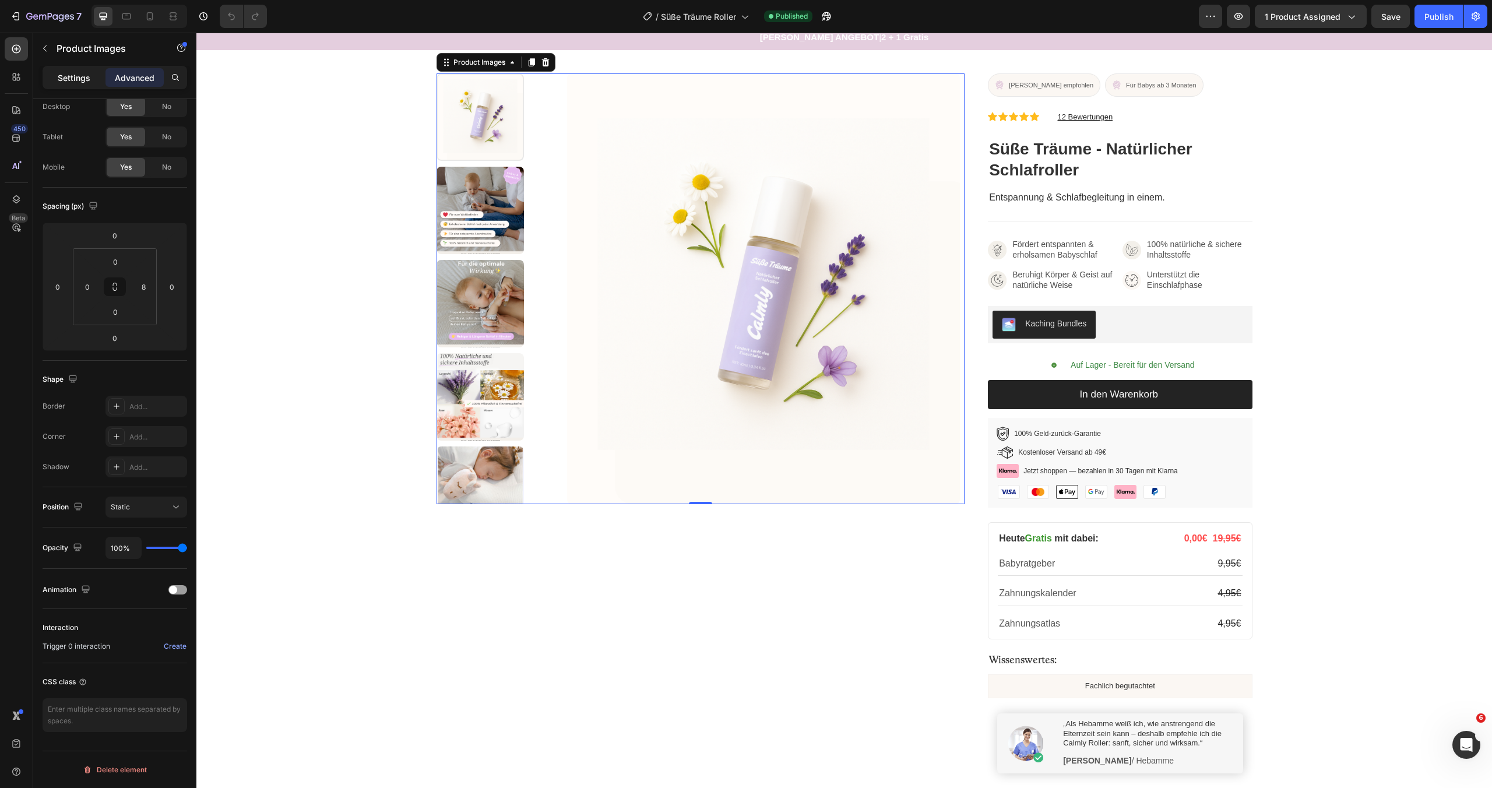
click at [68, 76] on p "Settings" at bounding box center [74, 78] width 33 height 12
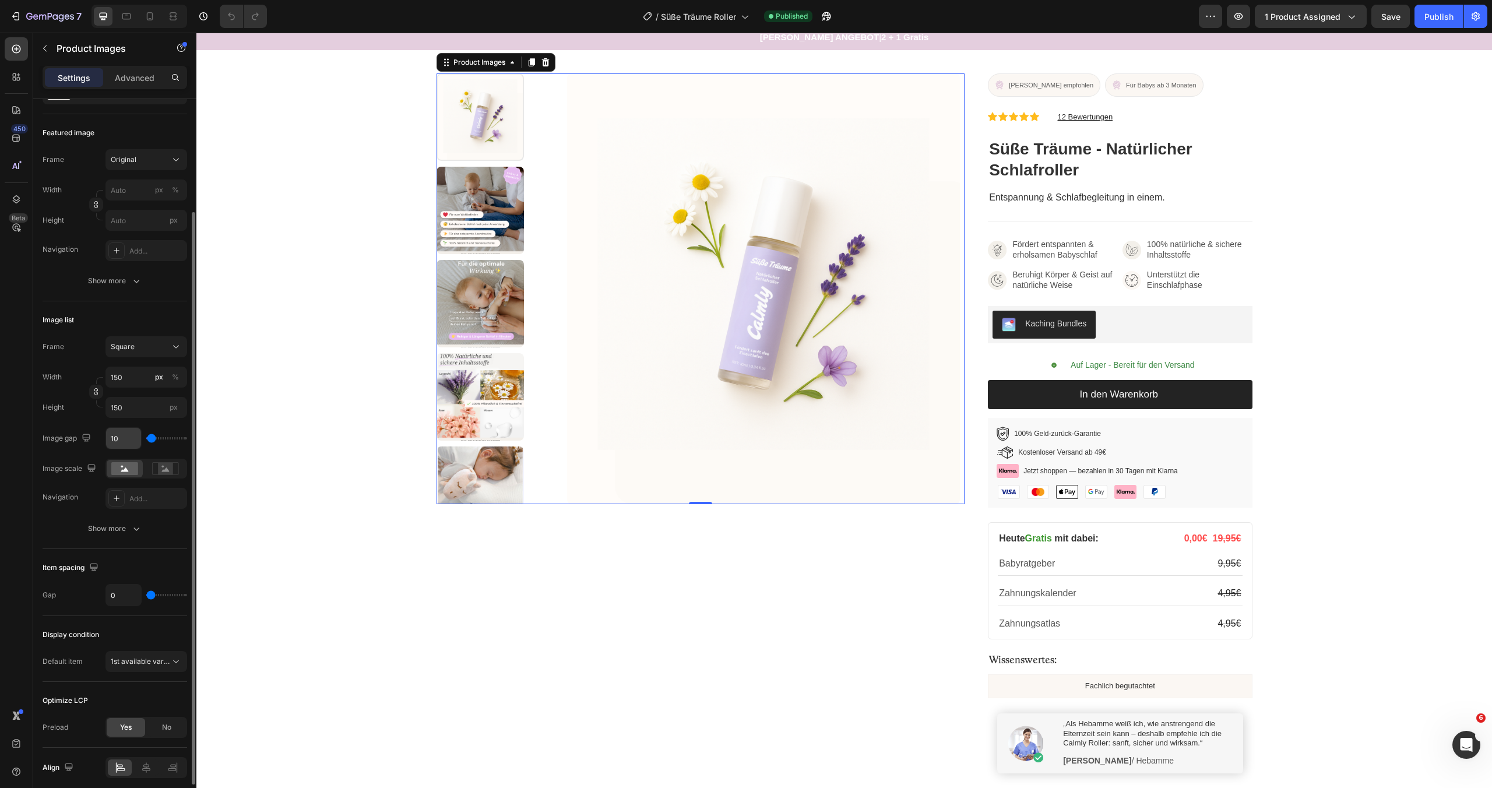
scroll to position [188, 0]
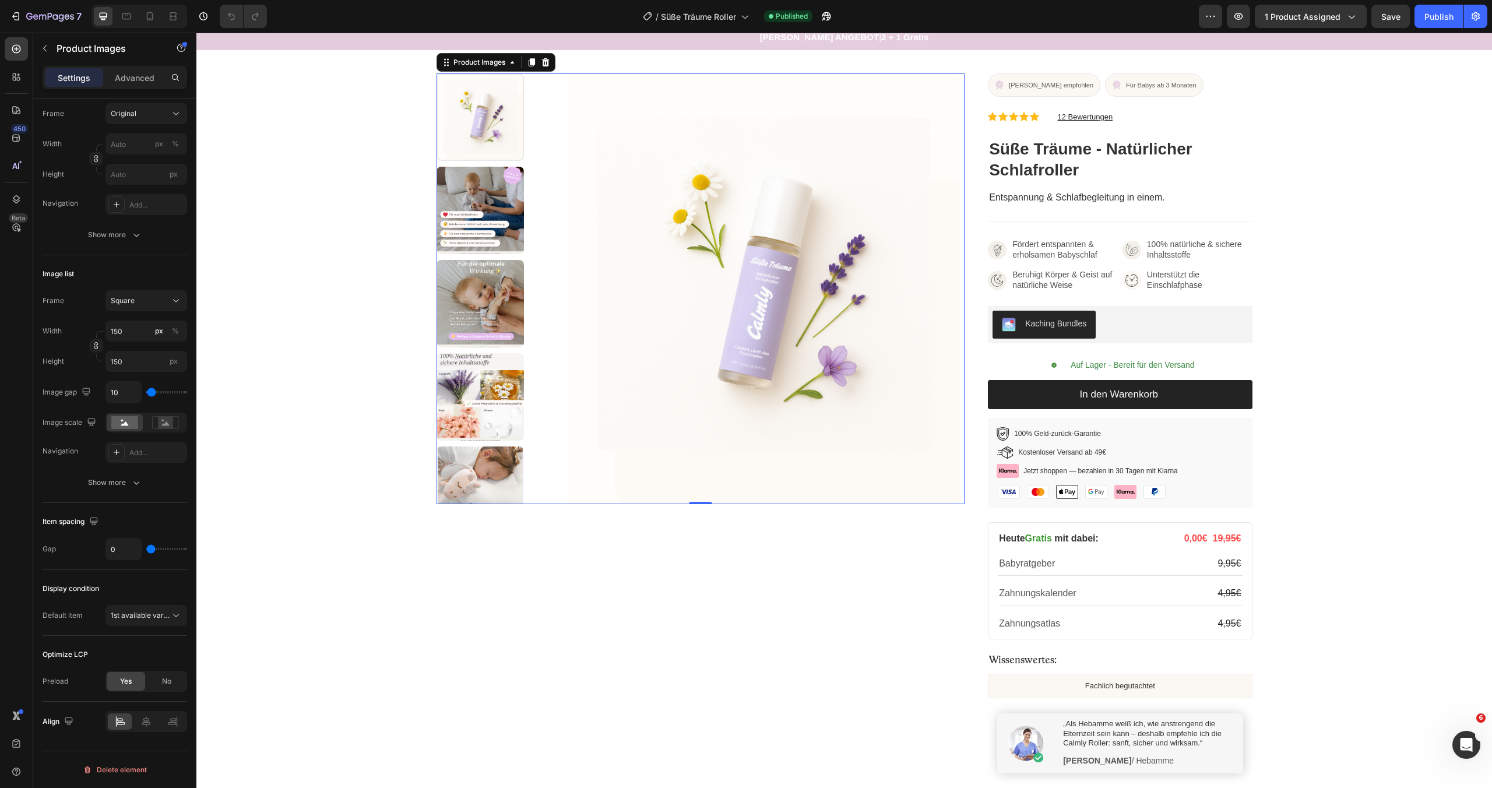
click at [889, 262] on img at bounding box center [763, 288] width 393 height 431
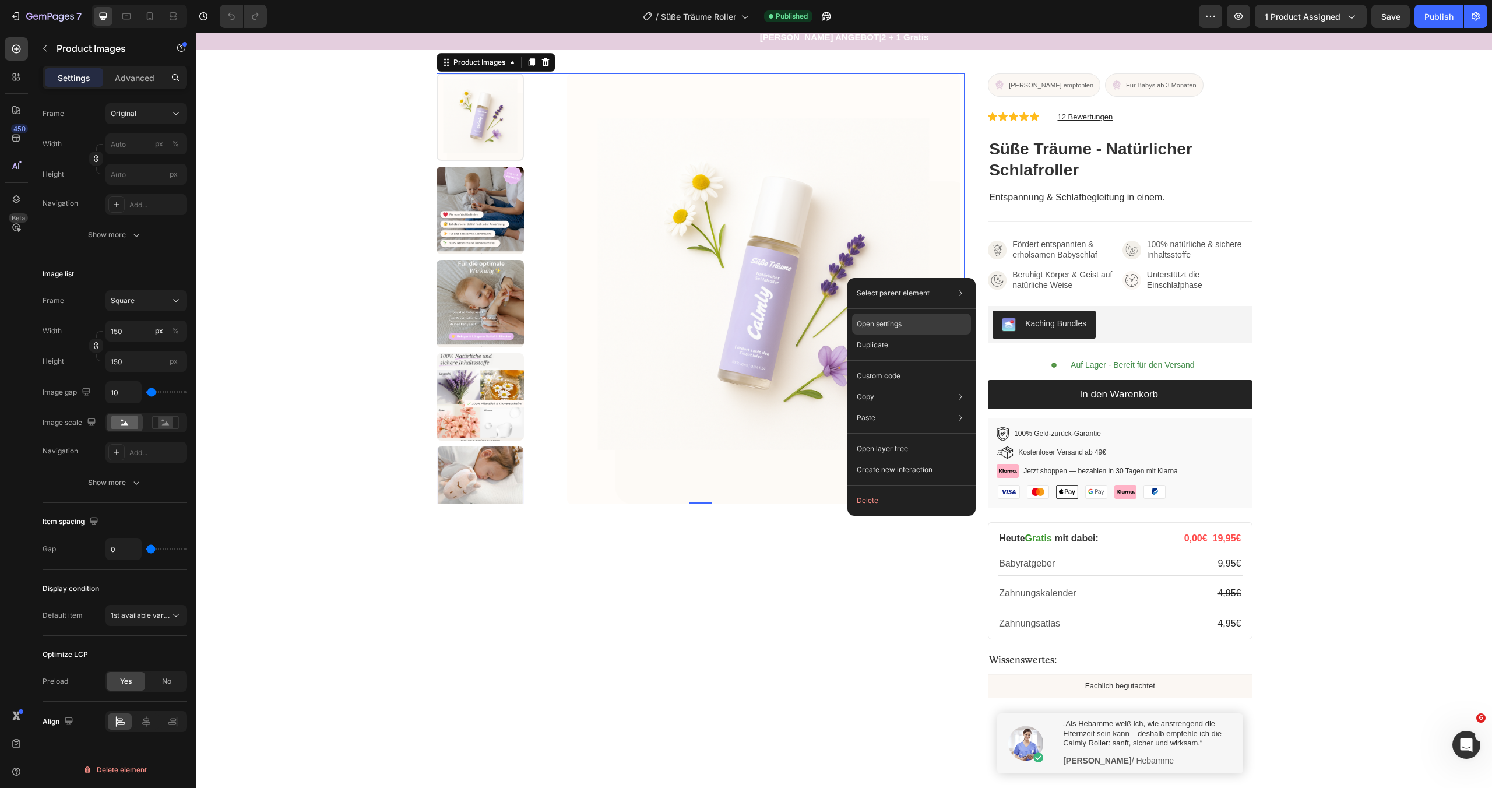
click at [888, 325] on p "Open settings" at bounding box center [879, 324] width 45 height 10
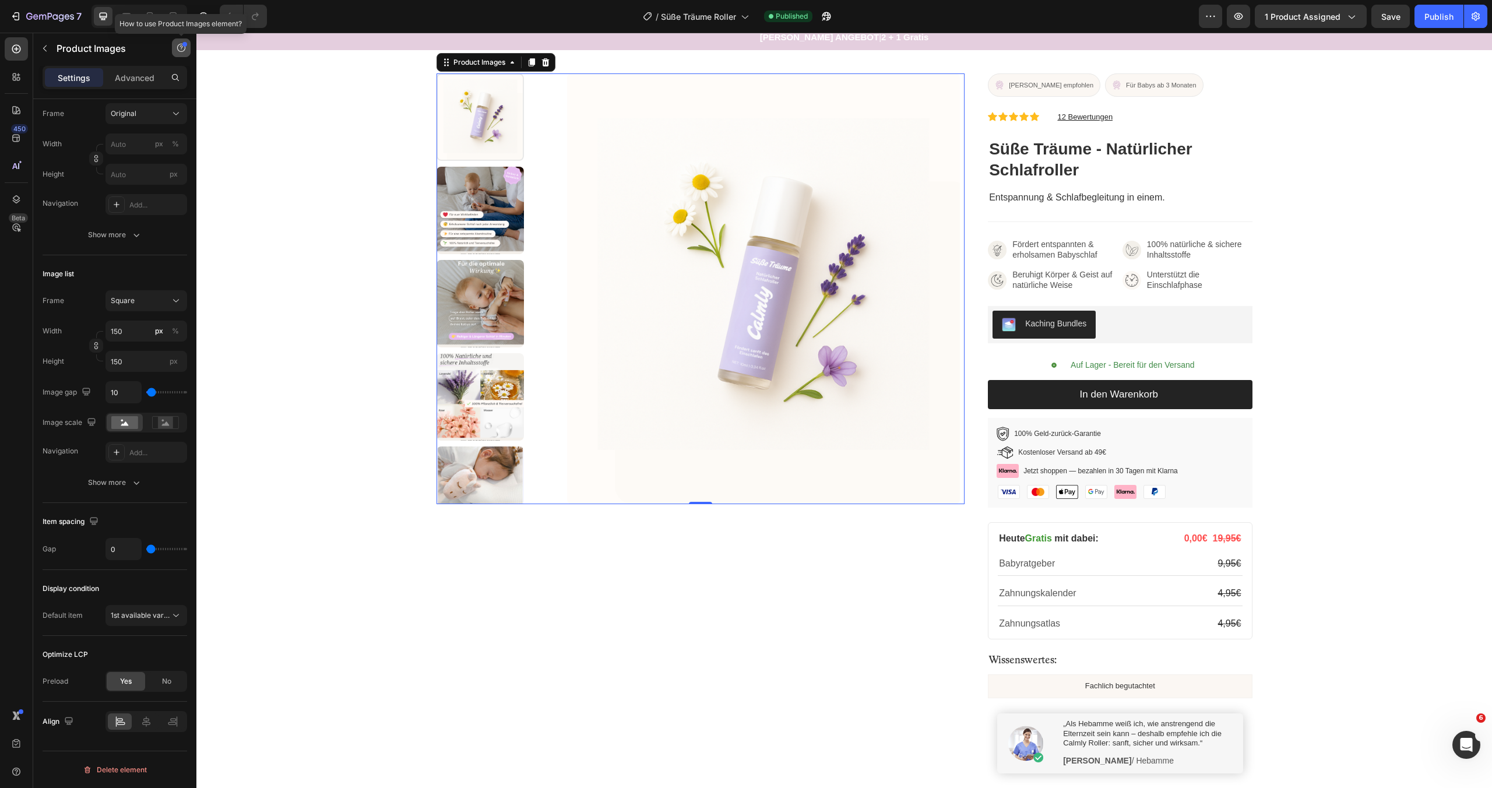
click at [186, 48] on button "button" at bounding box center [181, 47] width 19 height 19
click at [144, 95] on div "Element tips New" at bounding box center [138, 96] width 86 height 12
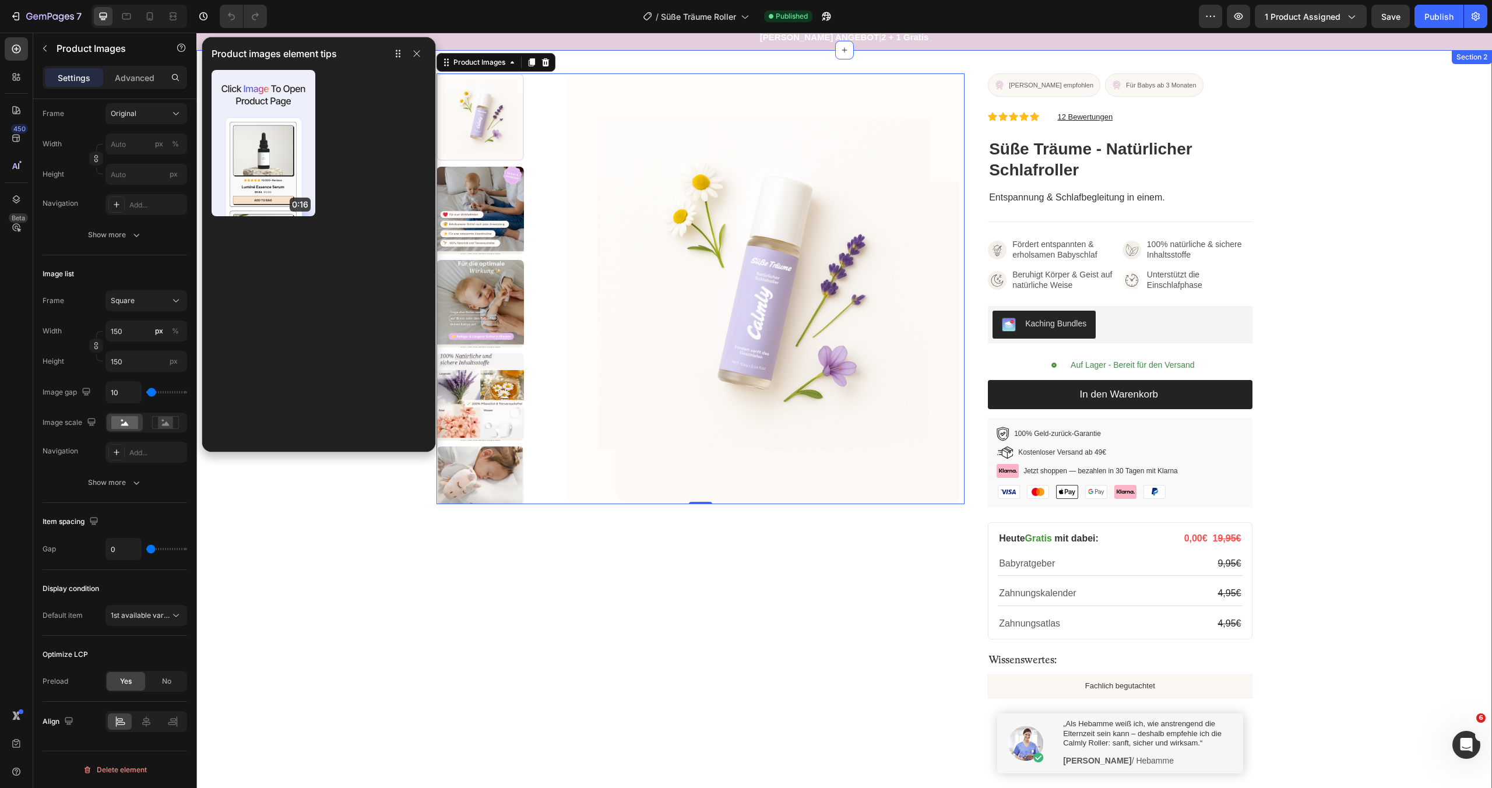
click at [317, 505] on div "Product Images 0 Von Hebammen empfohlen Button Für Babys ab 3 Monaten Button Ro…" at bounding box center [844, 520] width 1296 height 895
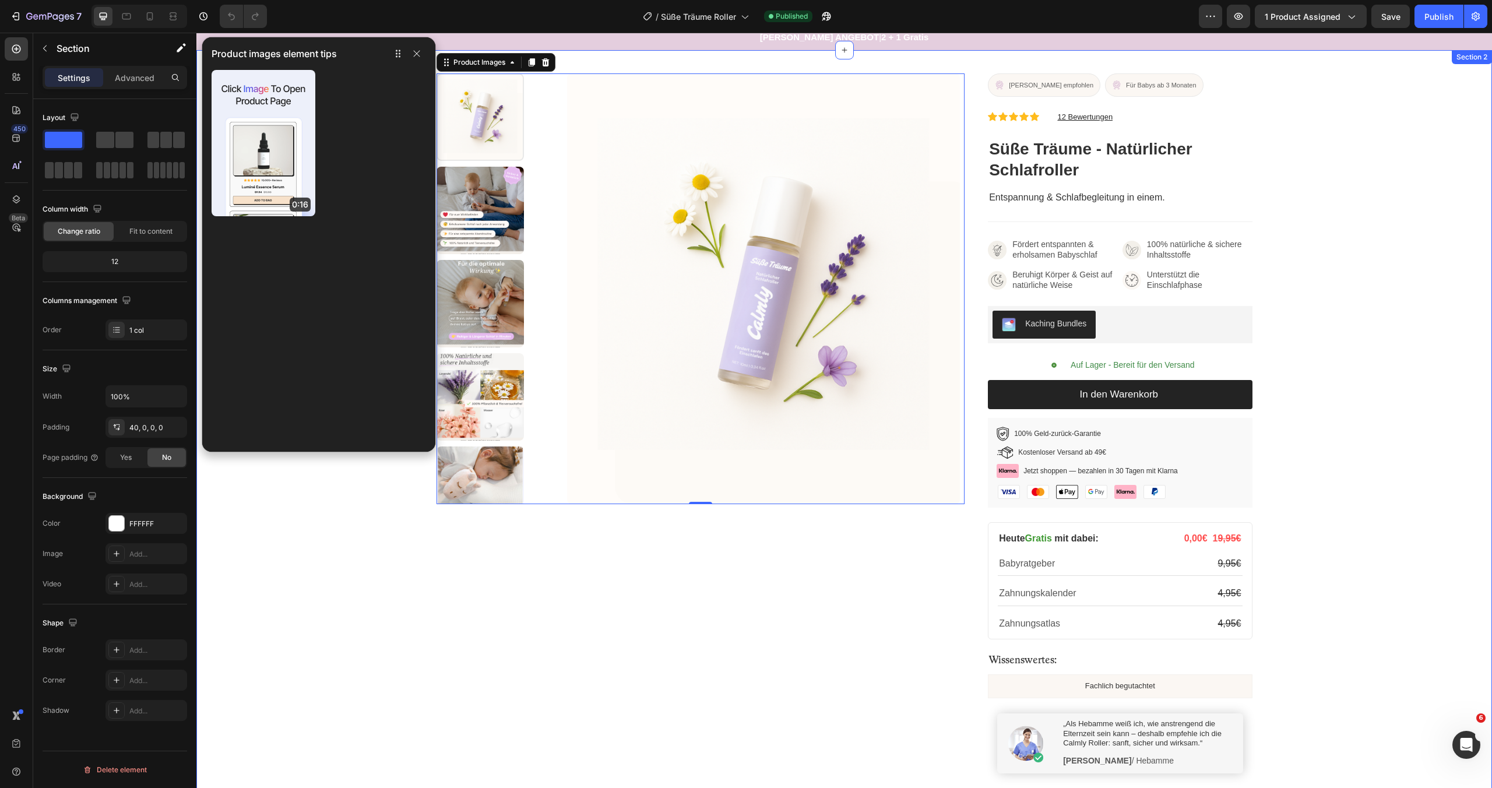
scroll to position [0, 0]
click at [421, 55] on icon "button" at bounding box center [416, 53] width 9 height 9
click at [416, 54] on icon "button" at bounding box center [417, 54] width 6 height 6
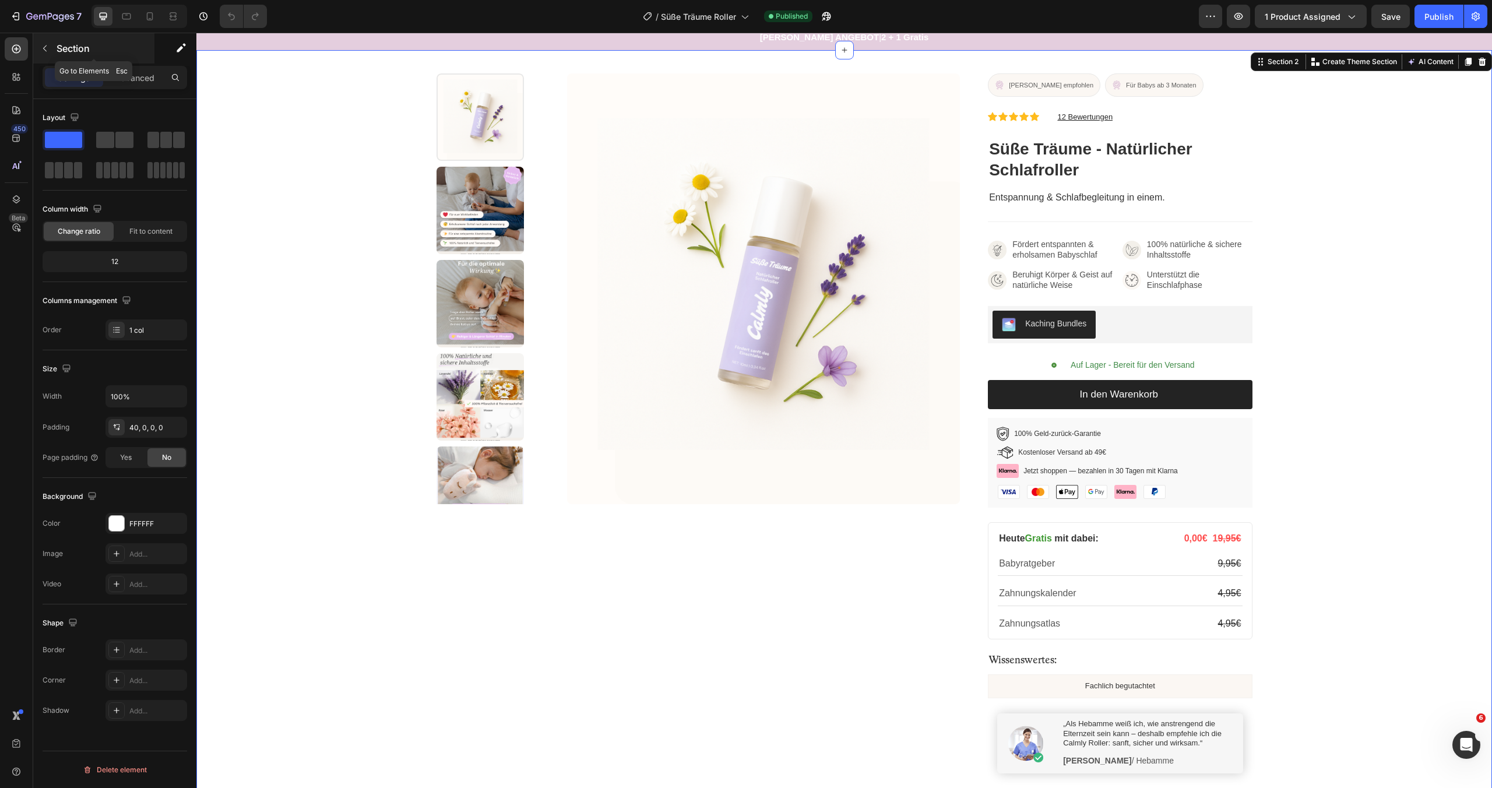
click at [50, 47] on button "button" at bounding box center [45, 48] width 19 height 19
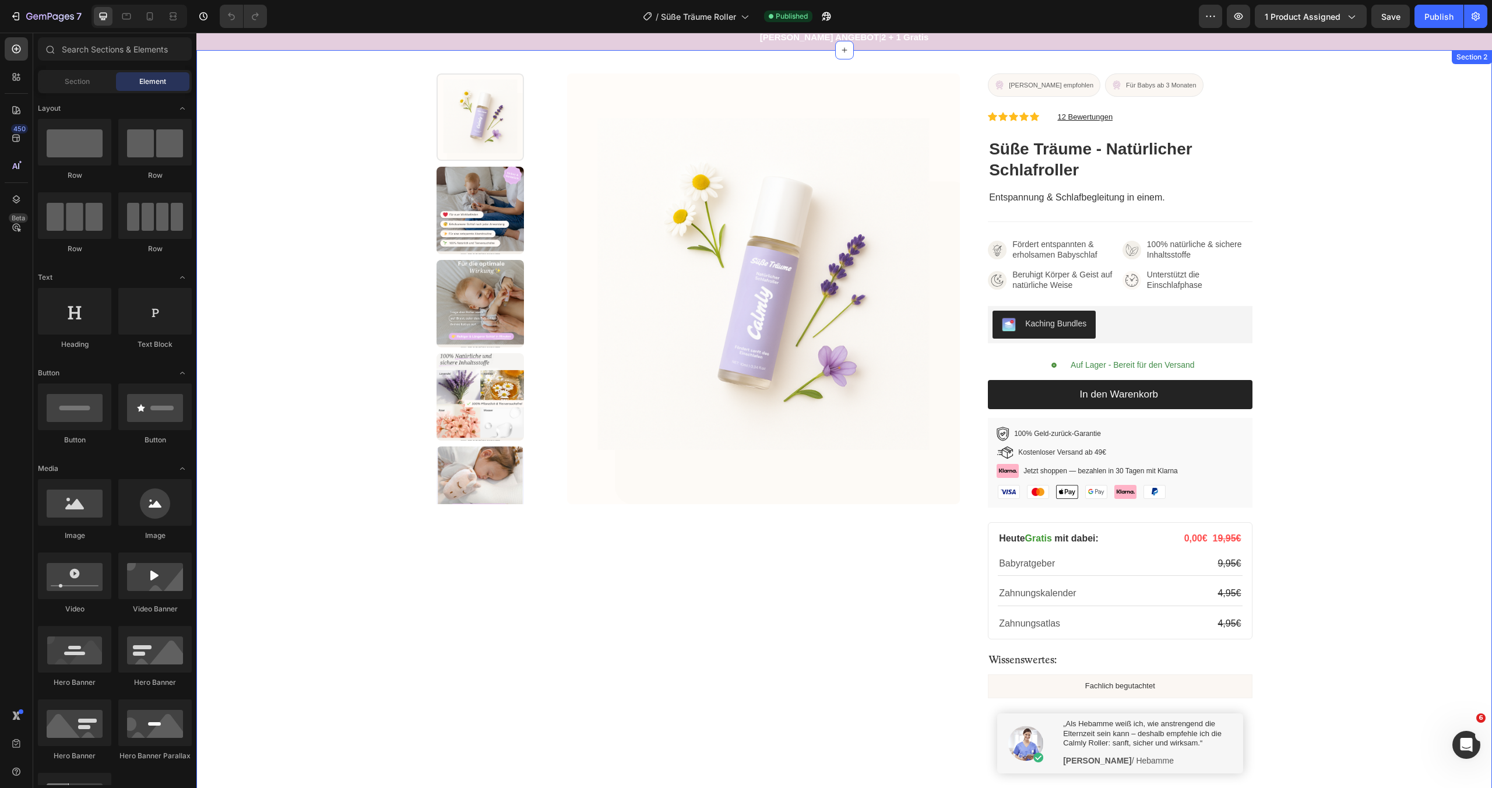
click at [507, 213] on img at bounding box center [480, 210] width 87 height 87
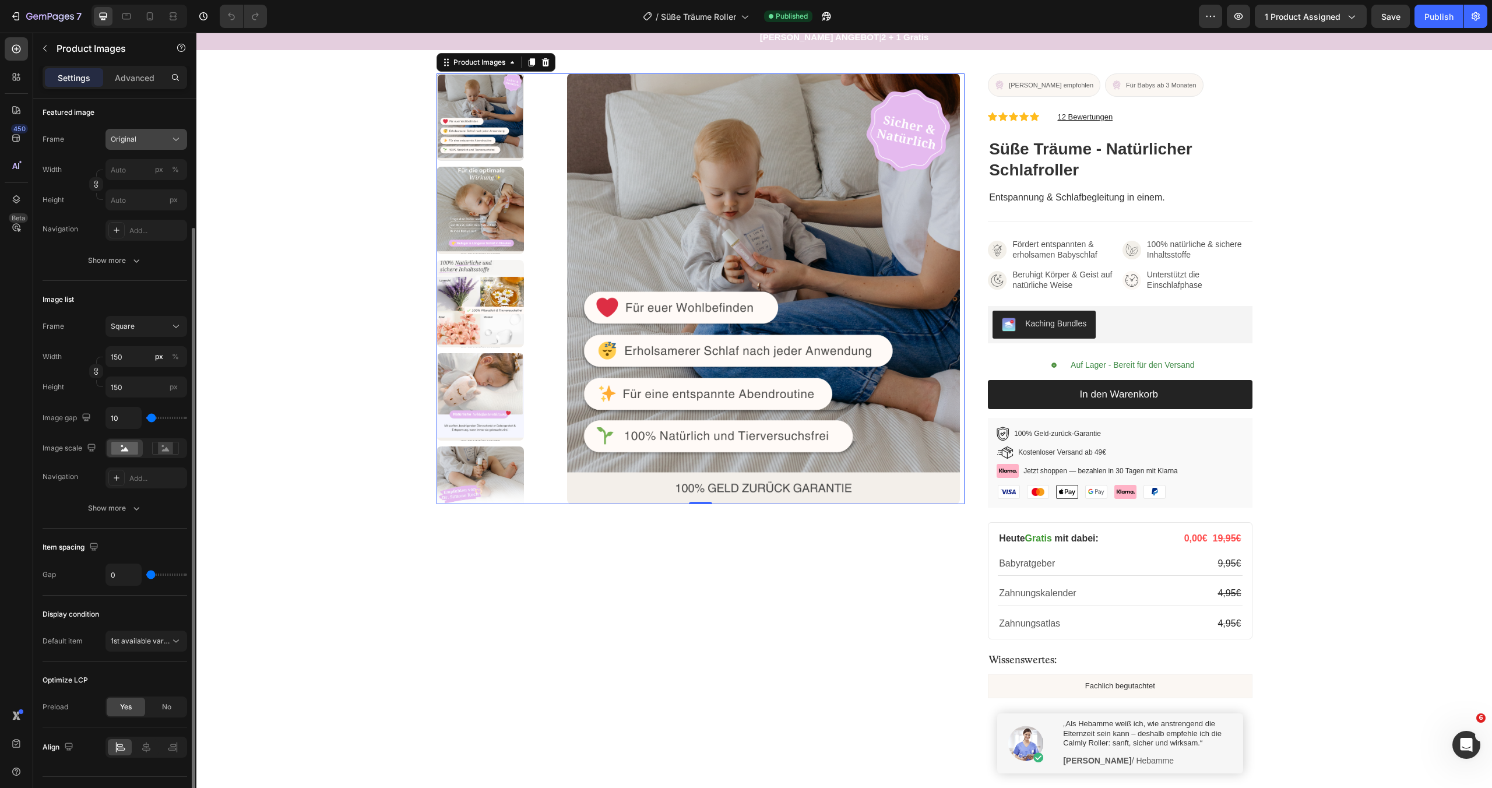
scroll to position [188, 0]
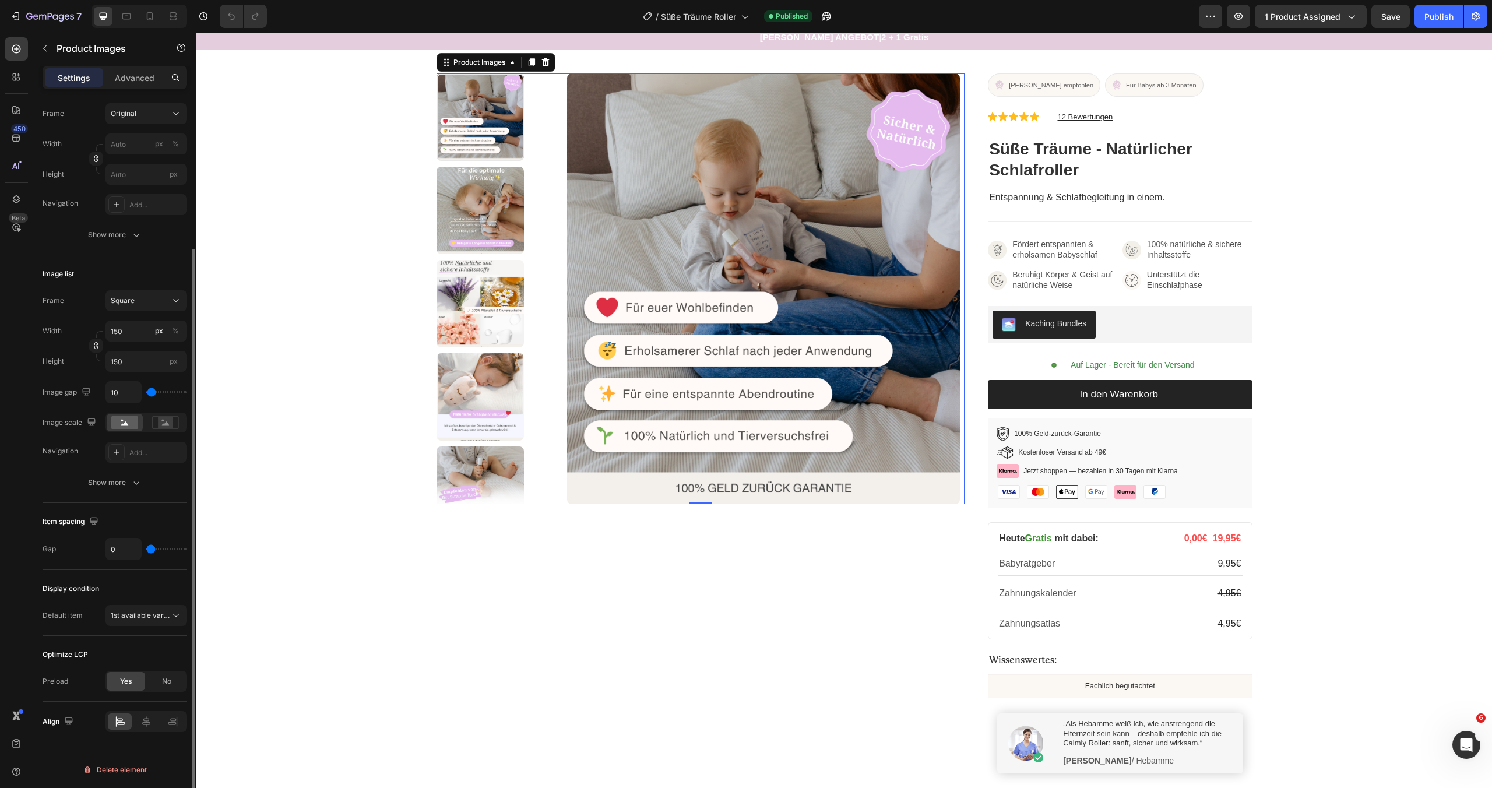
click at [124, 683] on span "Yes" at bounding box center [126, 681] width 12 height 10
click at [133, 22] on div at bounding box center [126, 16] width 19 height 19
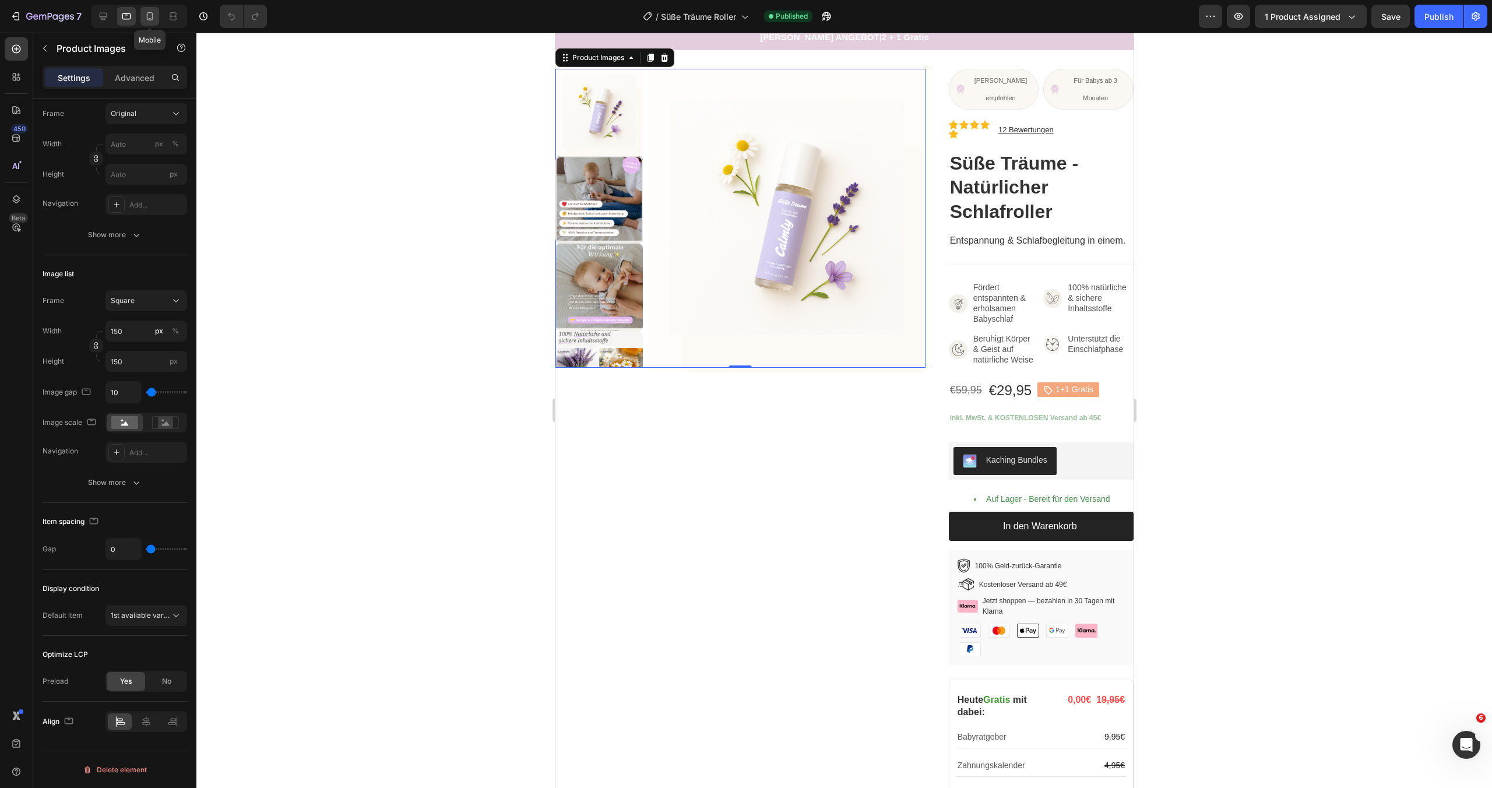
click at [145, 19] on icon at bounding box center [150, 16] width 12 height 12
type input "8"
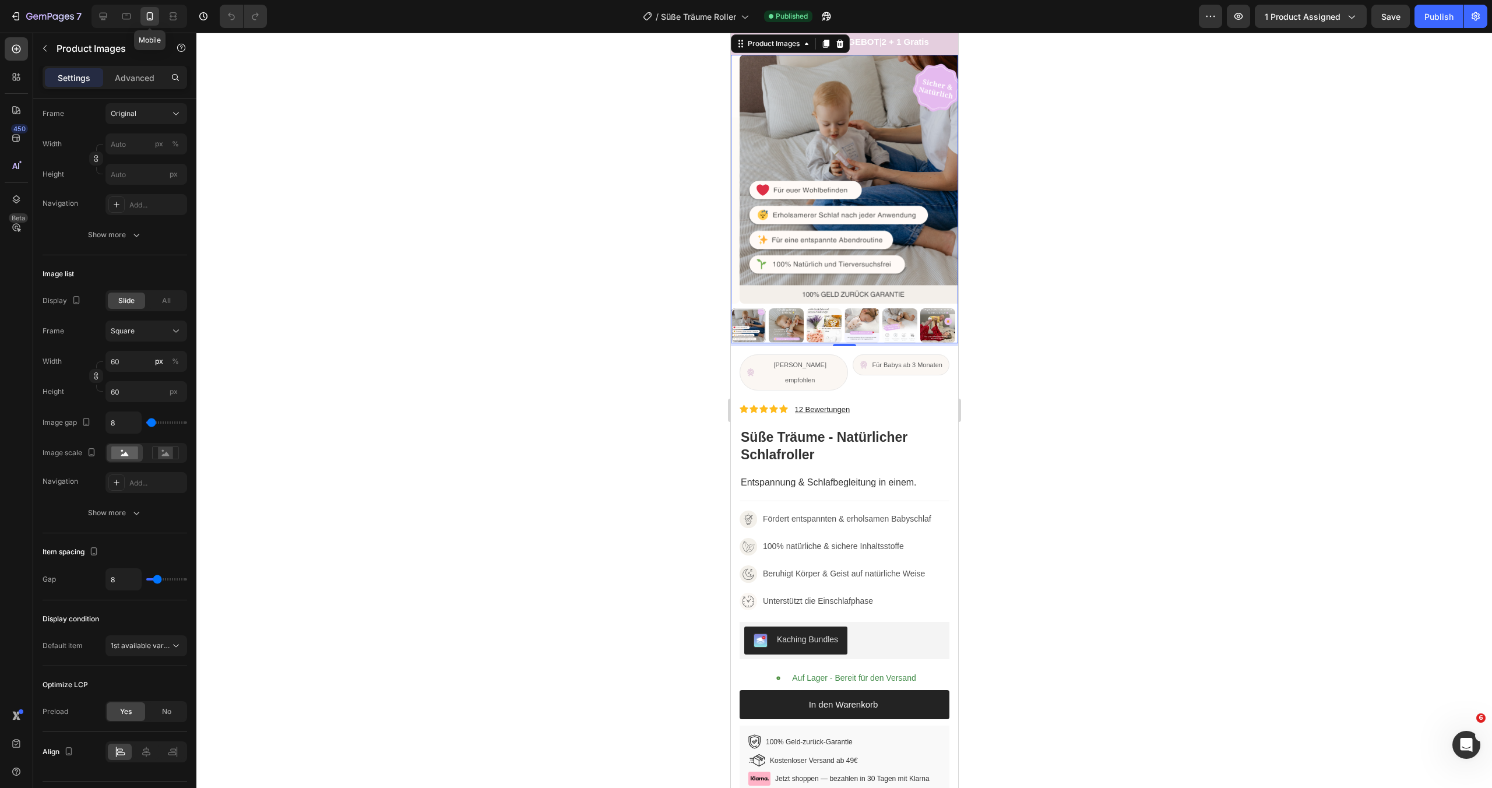
scroll to position [8, 0]
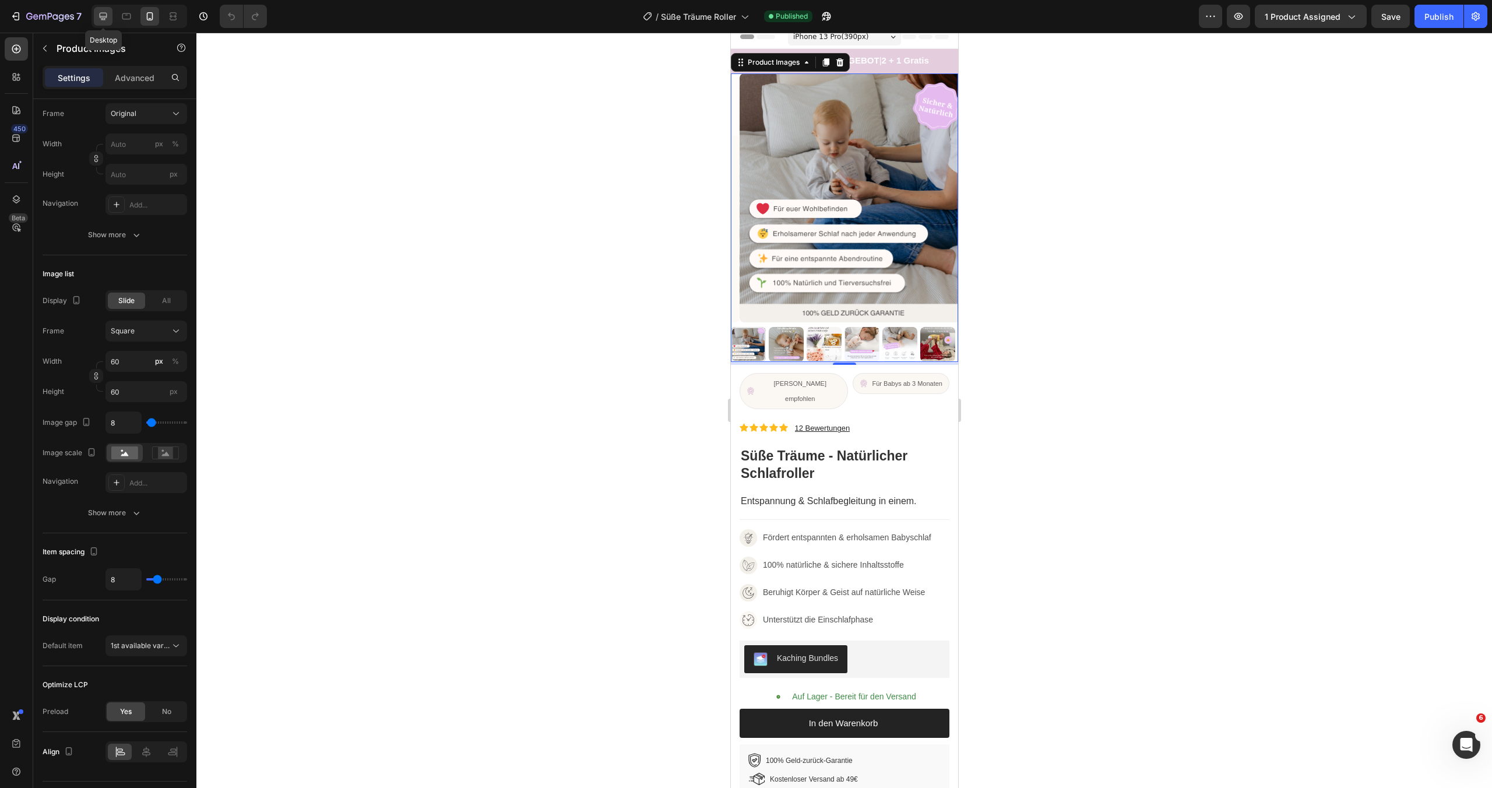
click at [109, 16] on div at bounding box center [103, 16] width 19 height 19
type input "0"
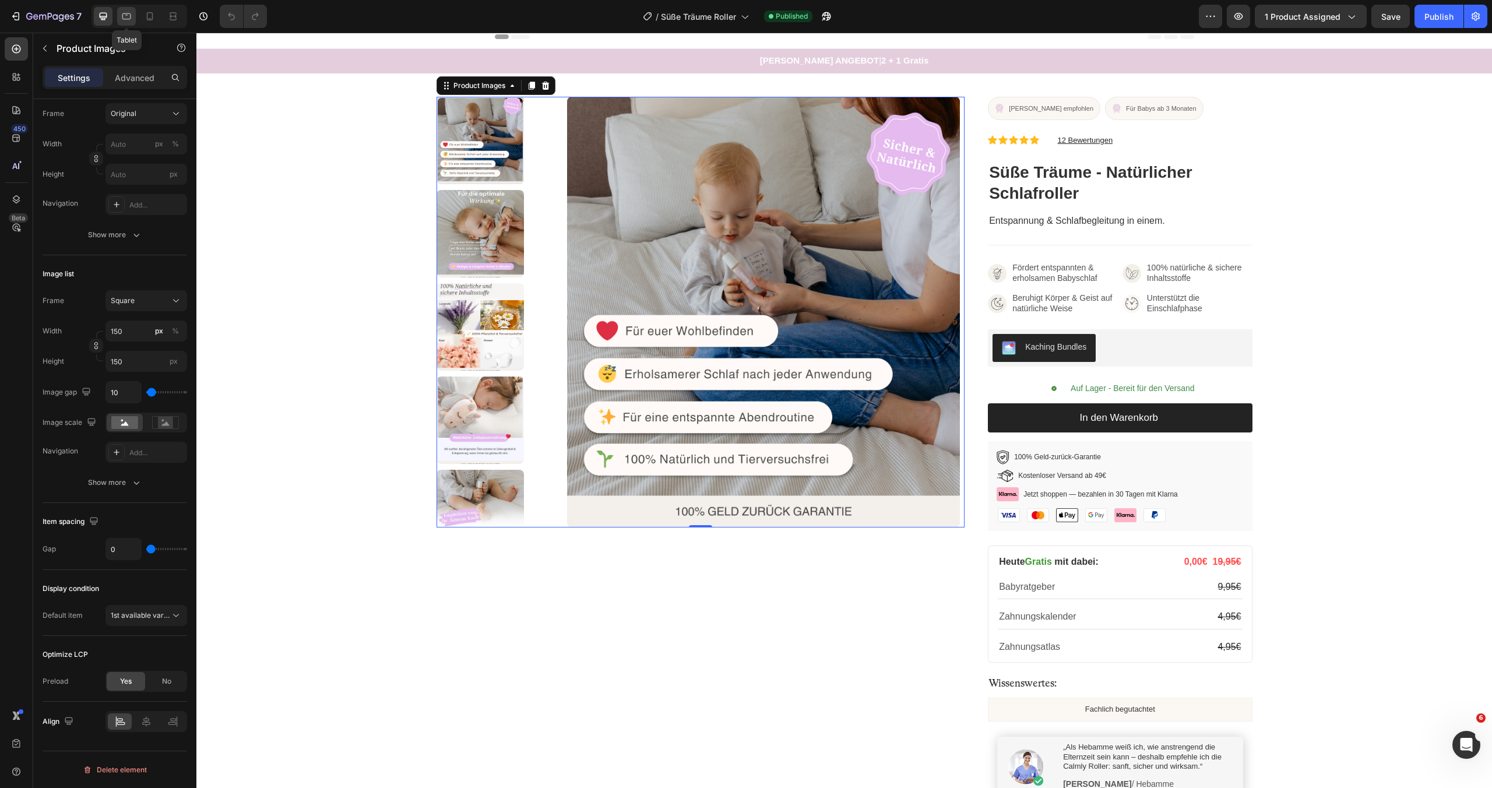
click at [131, 16] on icon at bounding box center [126, 16] width 9 height 6
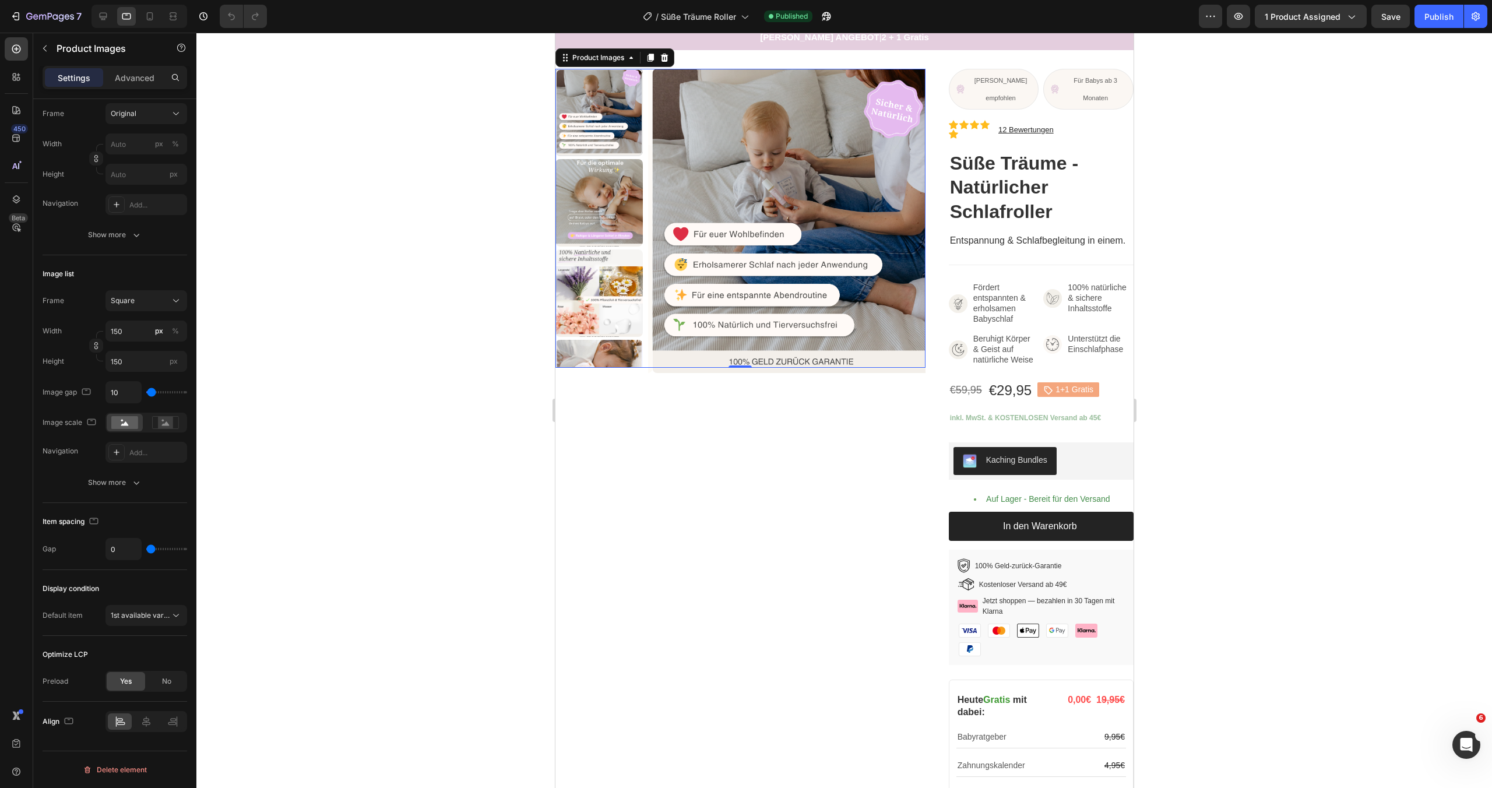
scroll to position [26, 0]
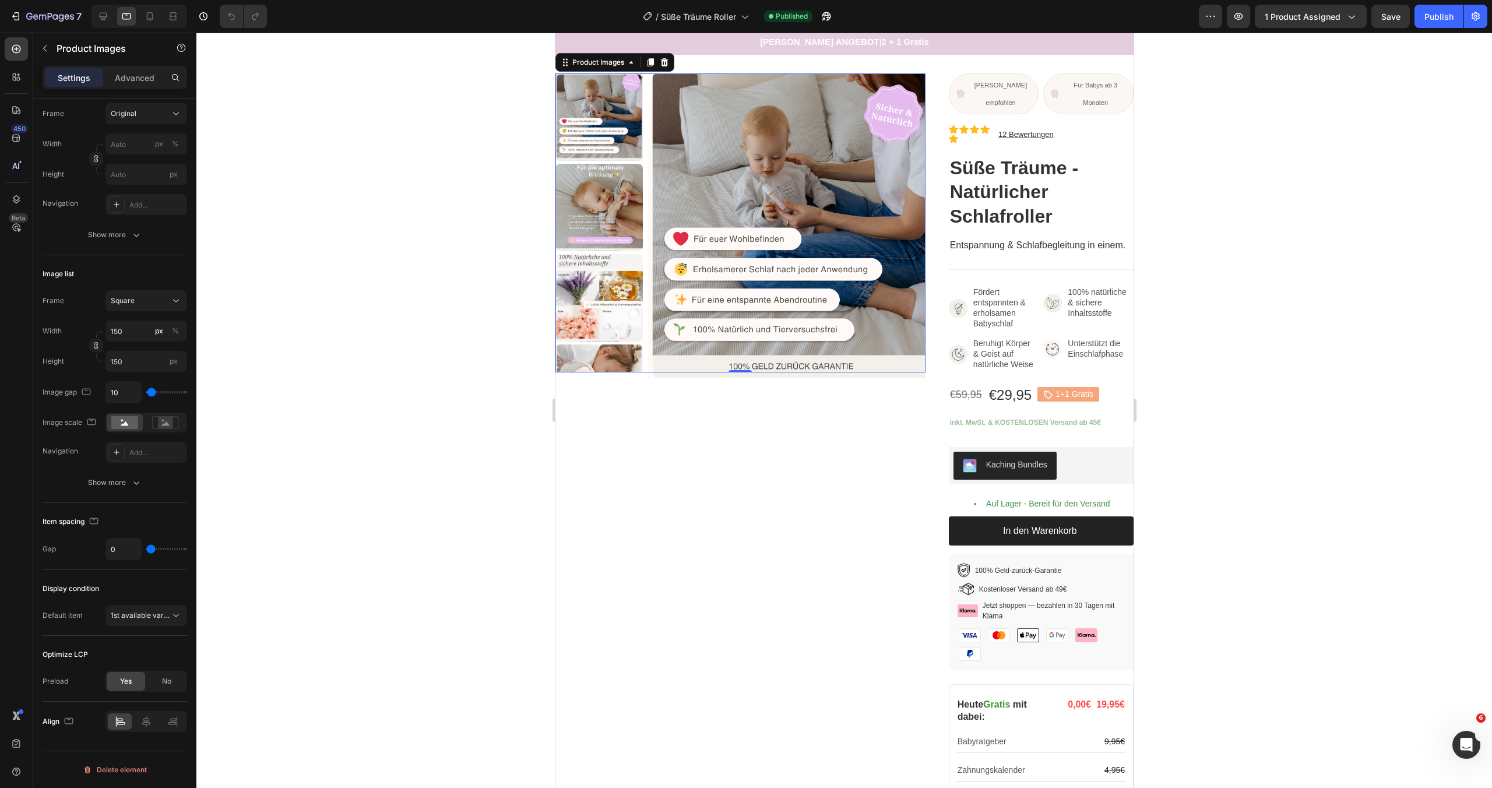
click at [138, 16] on div at bounding box center [140, 16] width 96 height 23
click at [153, 15] on icon at bounding box center [150, 16] width 6 height 8
type input "8"
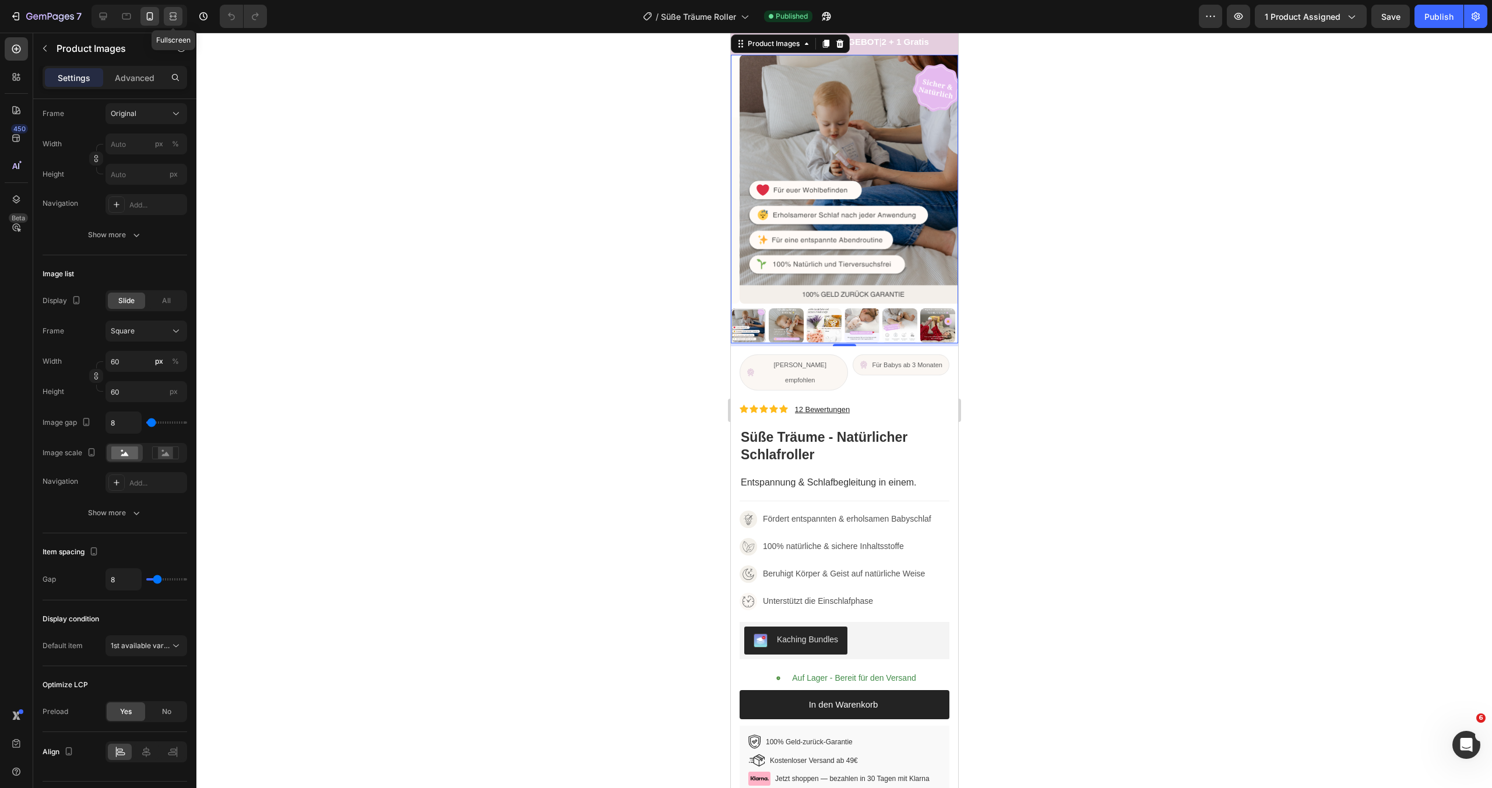
scroll to position [8, 0]
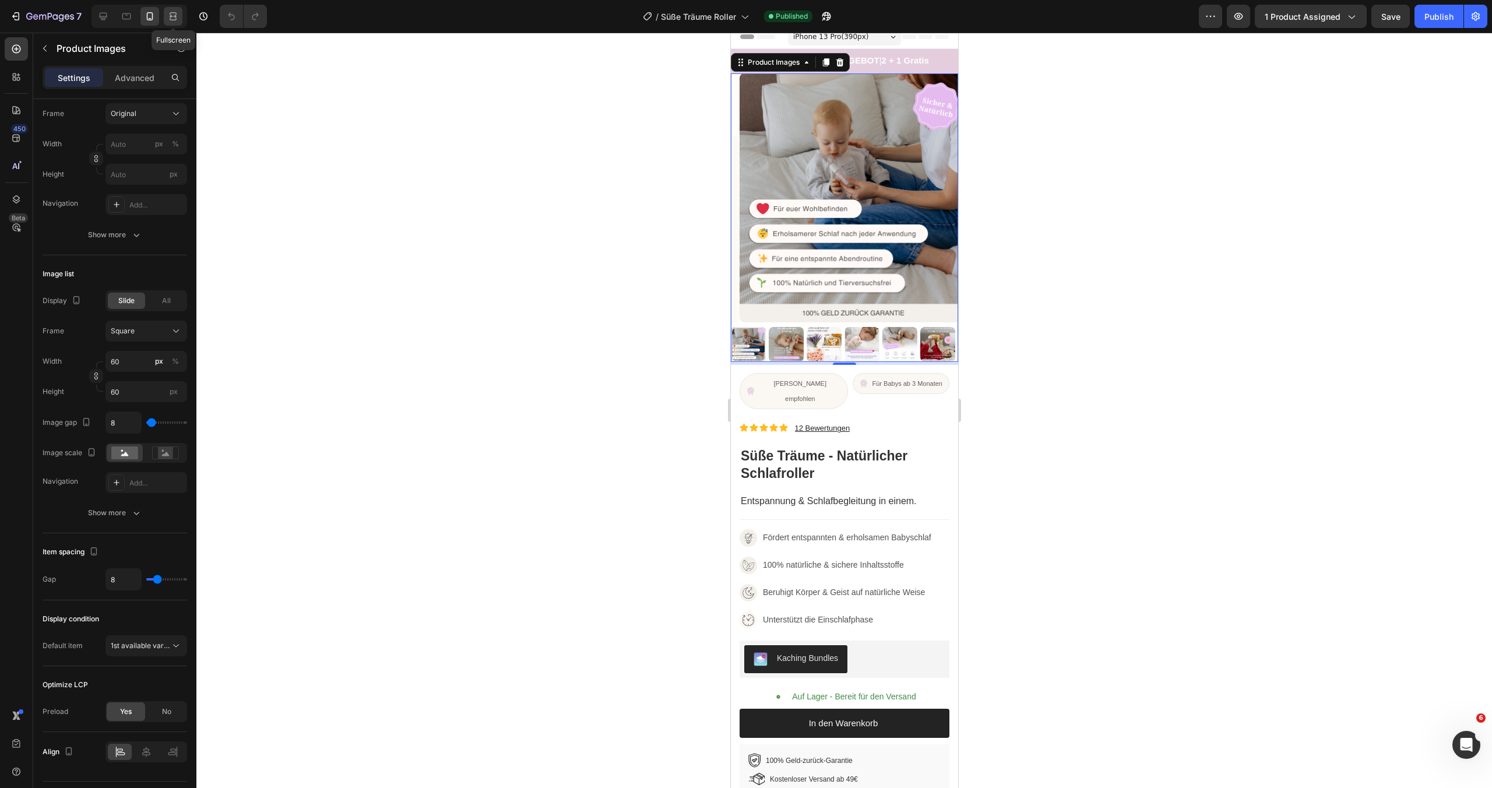
click at [169, 16] on icon at bounding box center [173, 16] width 12 height 12
type input "0"
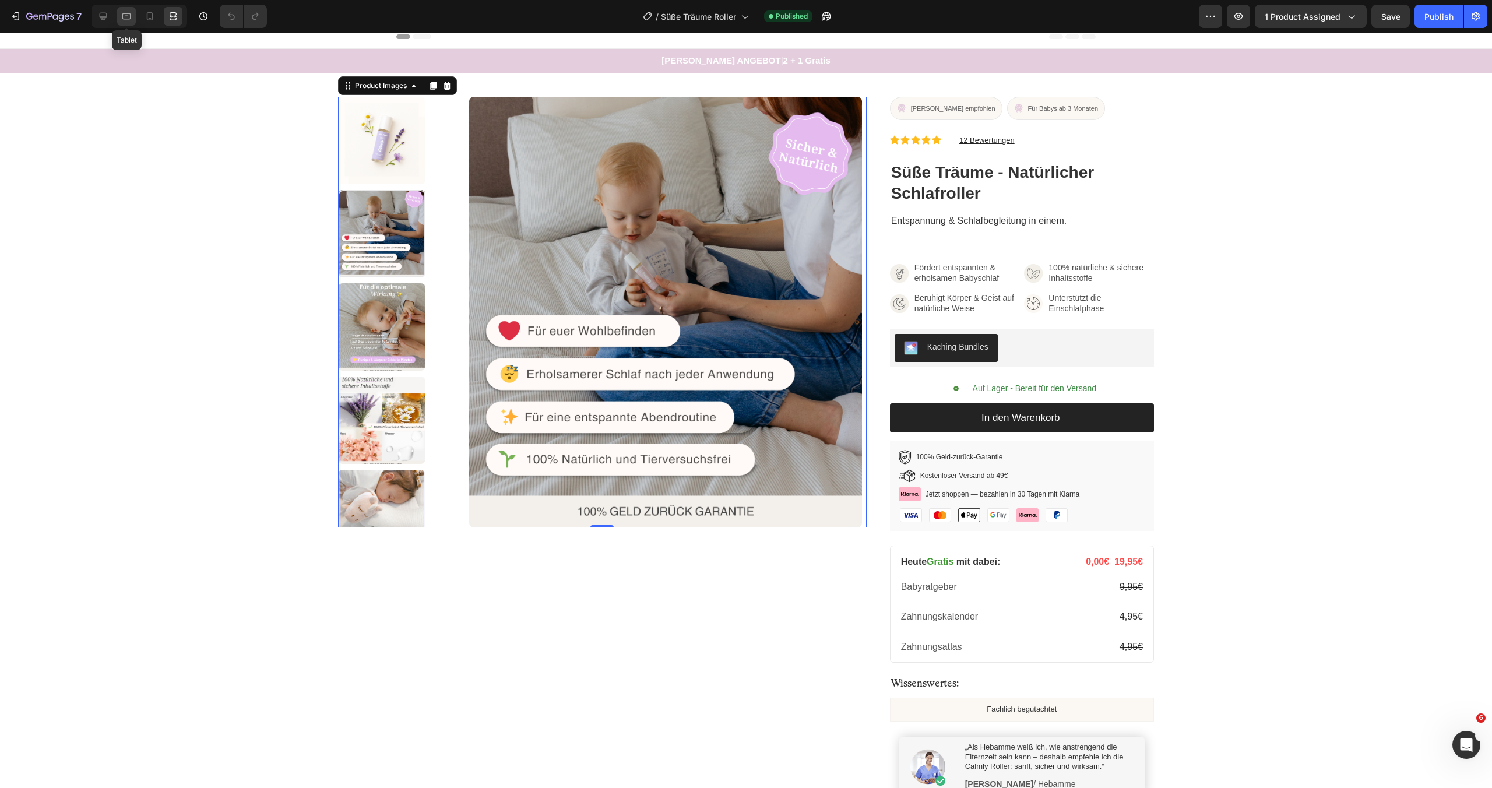
scroll to position [31, 0]
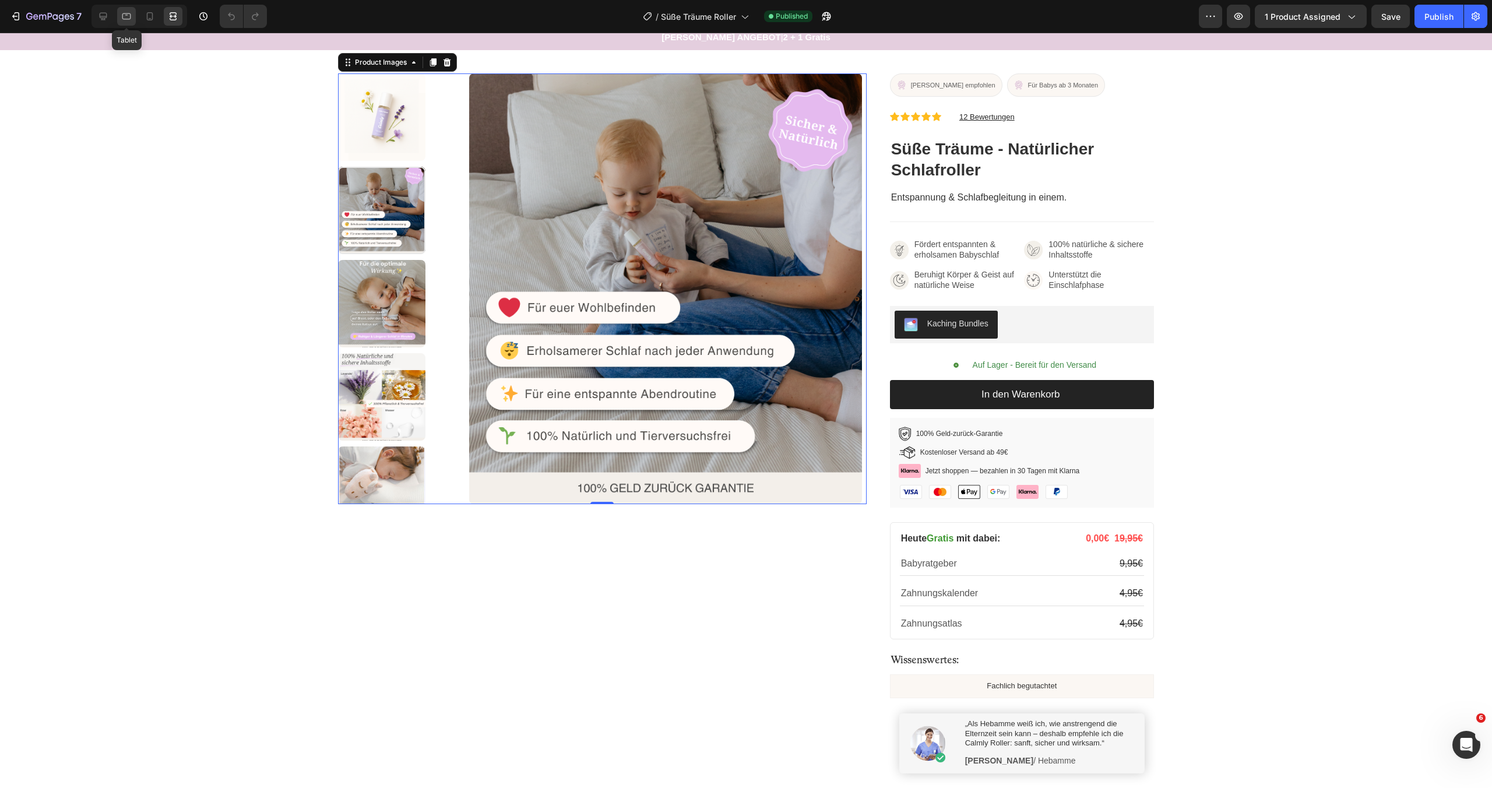
click at [117, 16] on div at bounding box center [126, 16] width 19 height 19
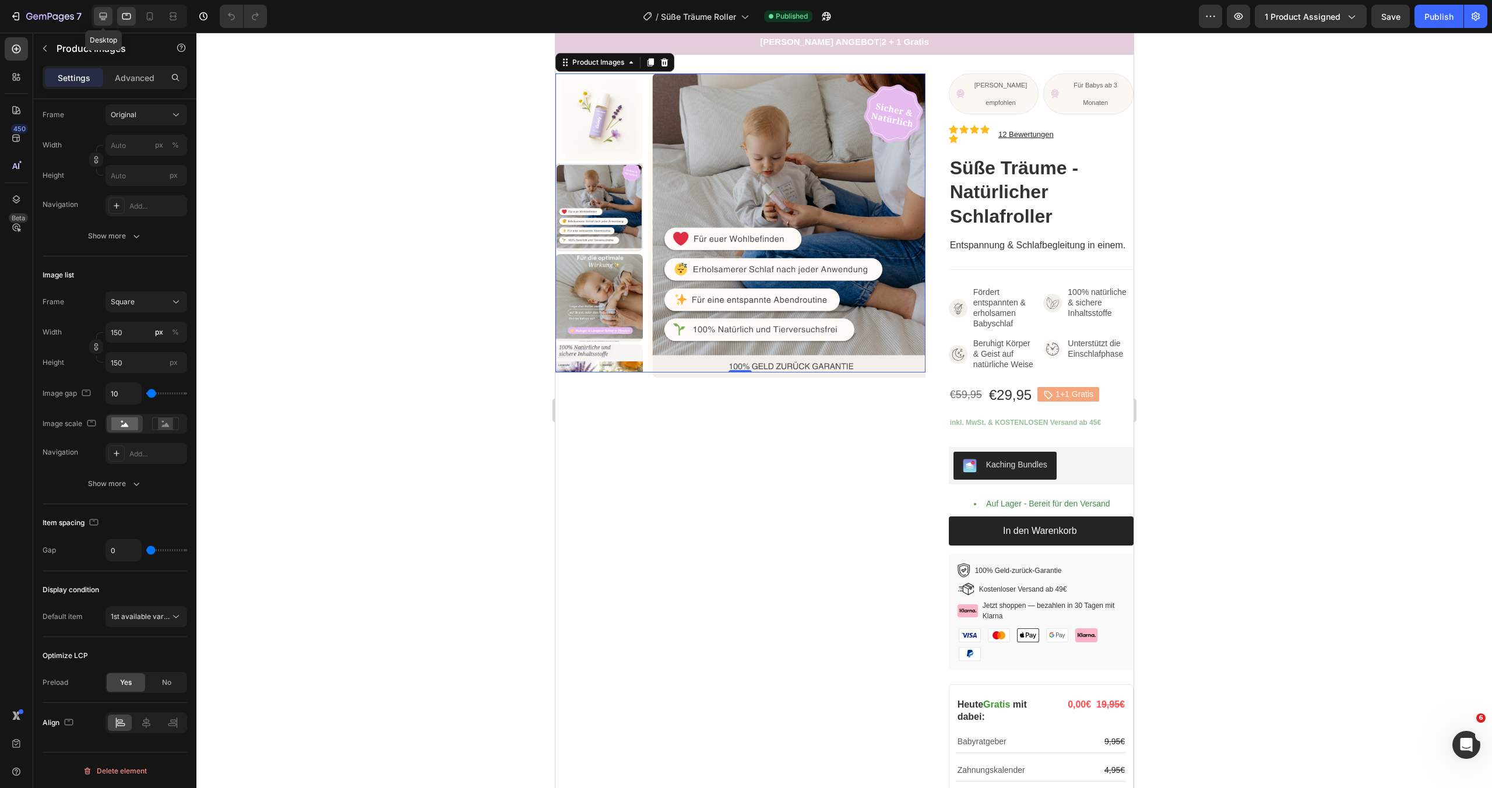
click at [107, 16] on icon at bounding box center [104, 17] width 8 height 8
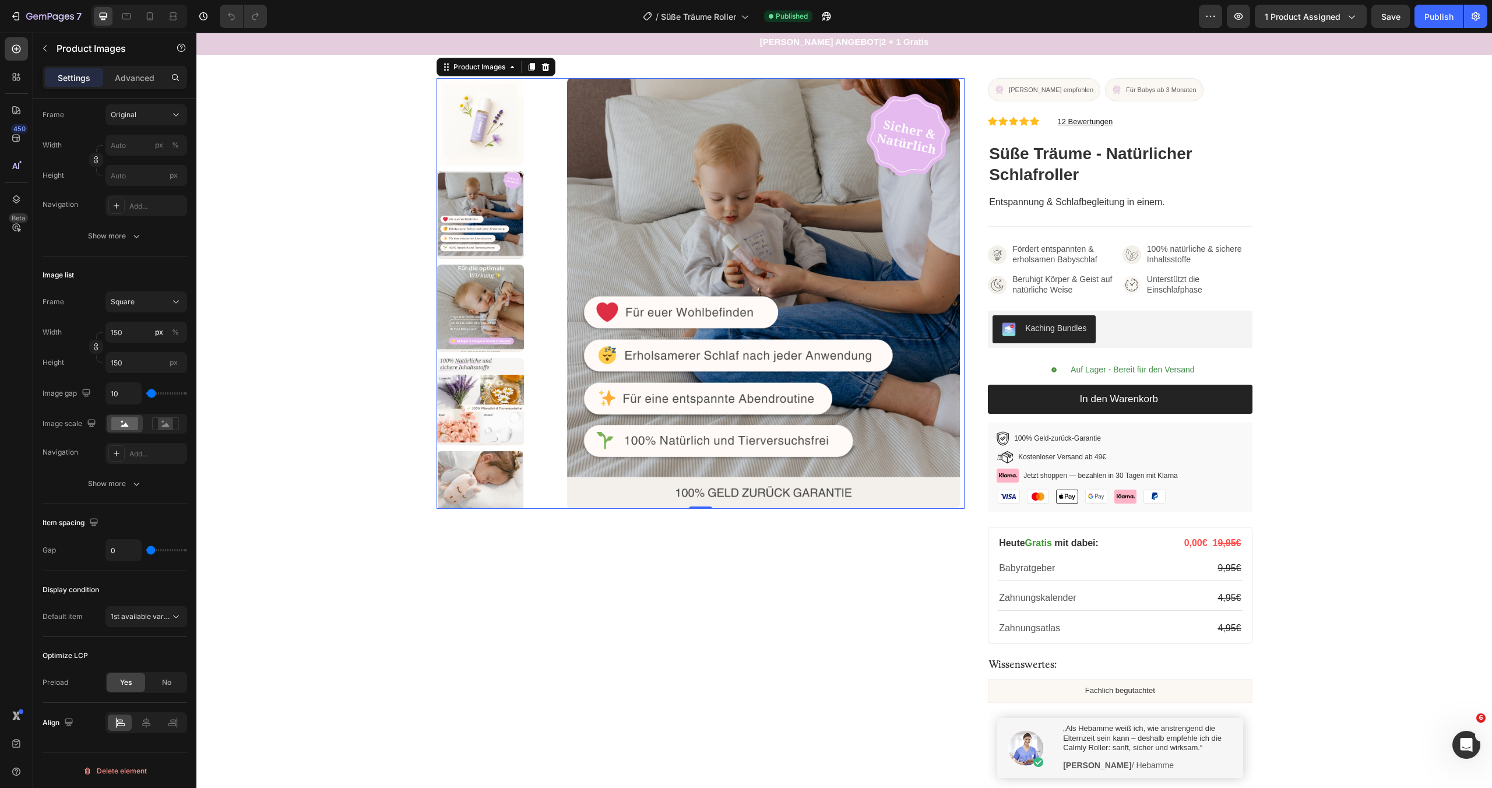
scroll to position [31, 0]
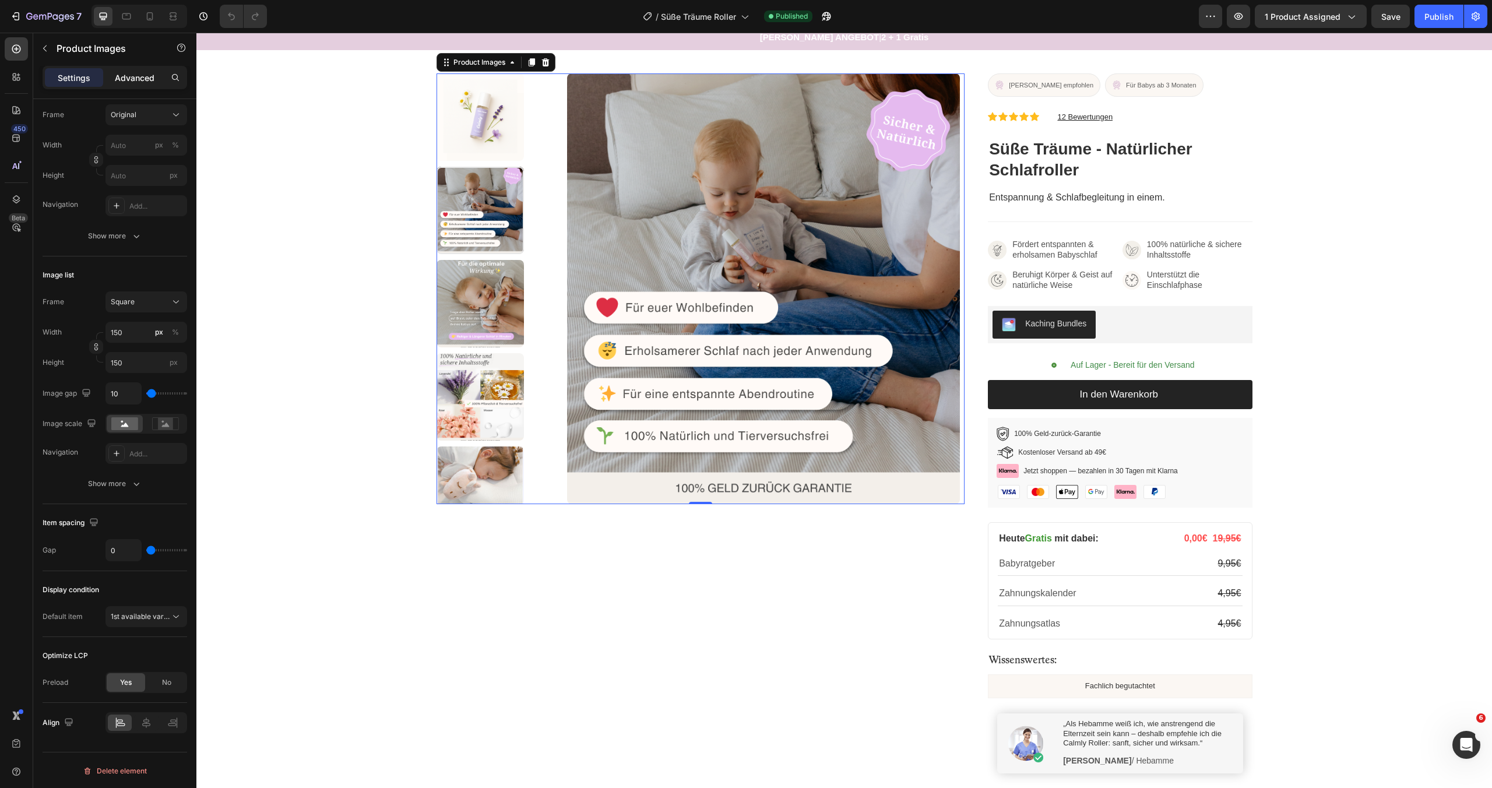
click at [136, 78] on p "Advanced" at bounding box center [135, 78] width 40 height 12
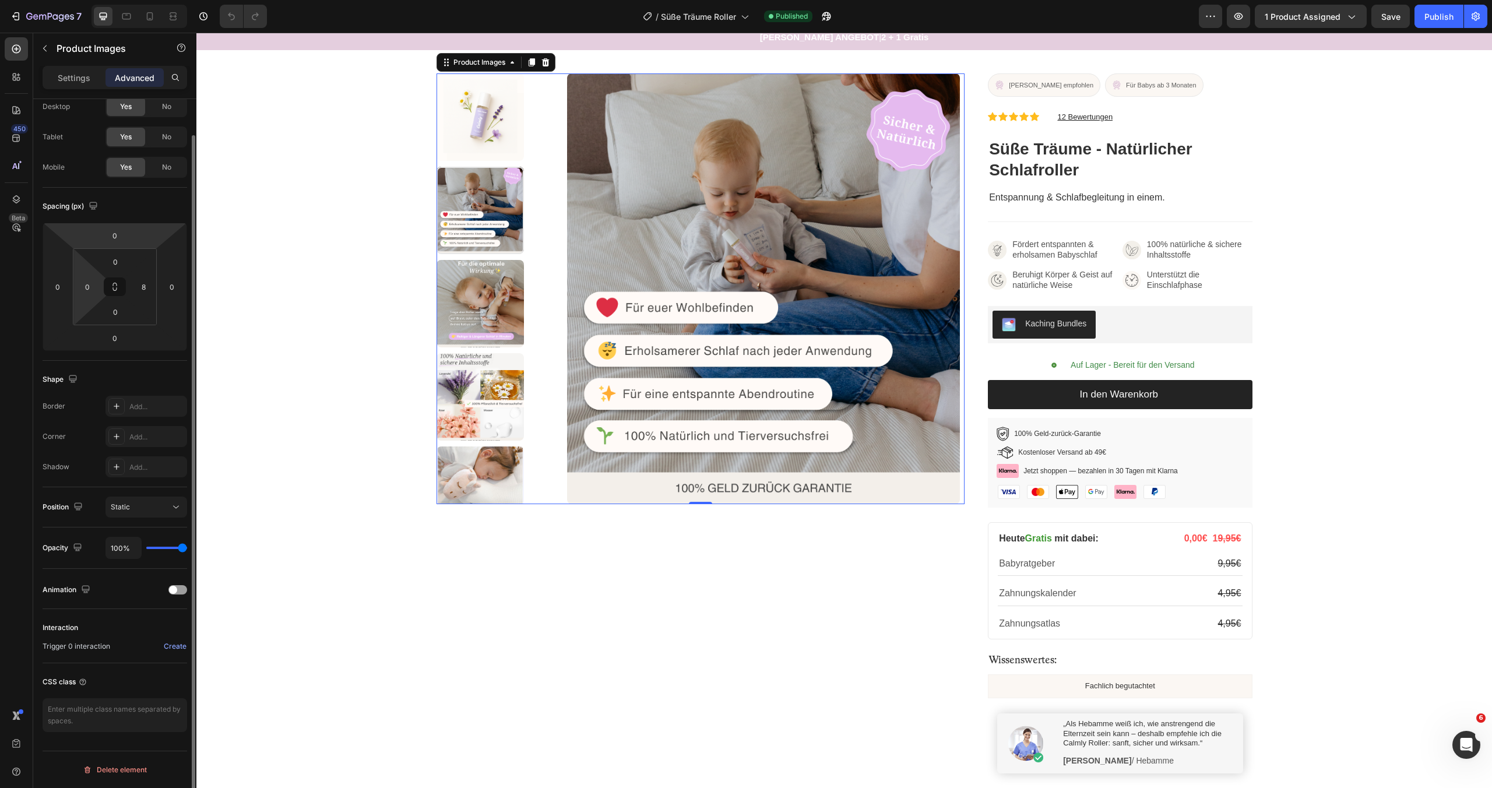
scroll to position [0, 0]
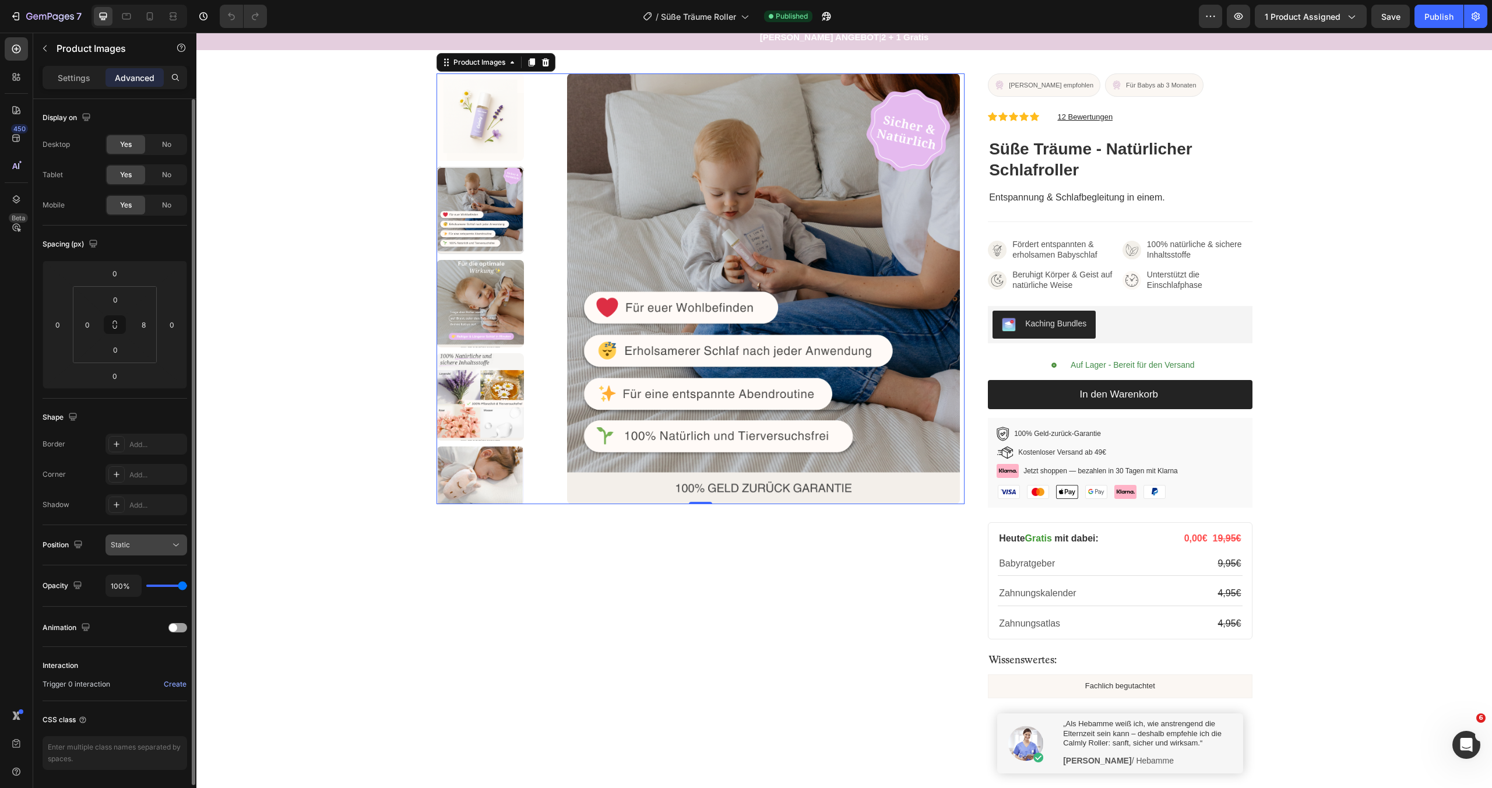
click at [145, 537] on button "Static" at bounding box center [147, 545] width 82 height 21
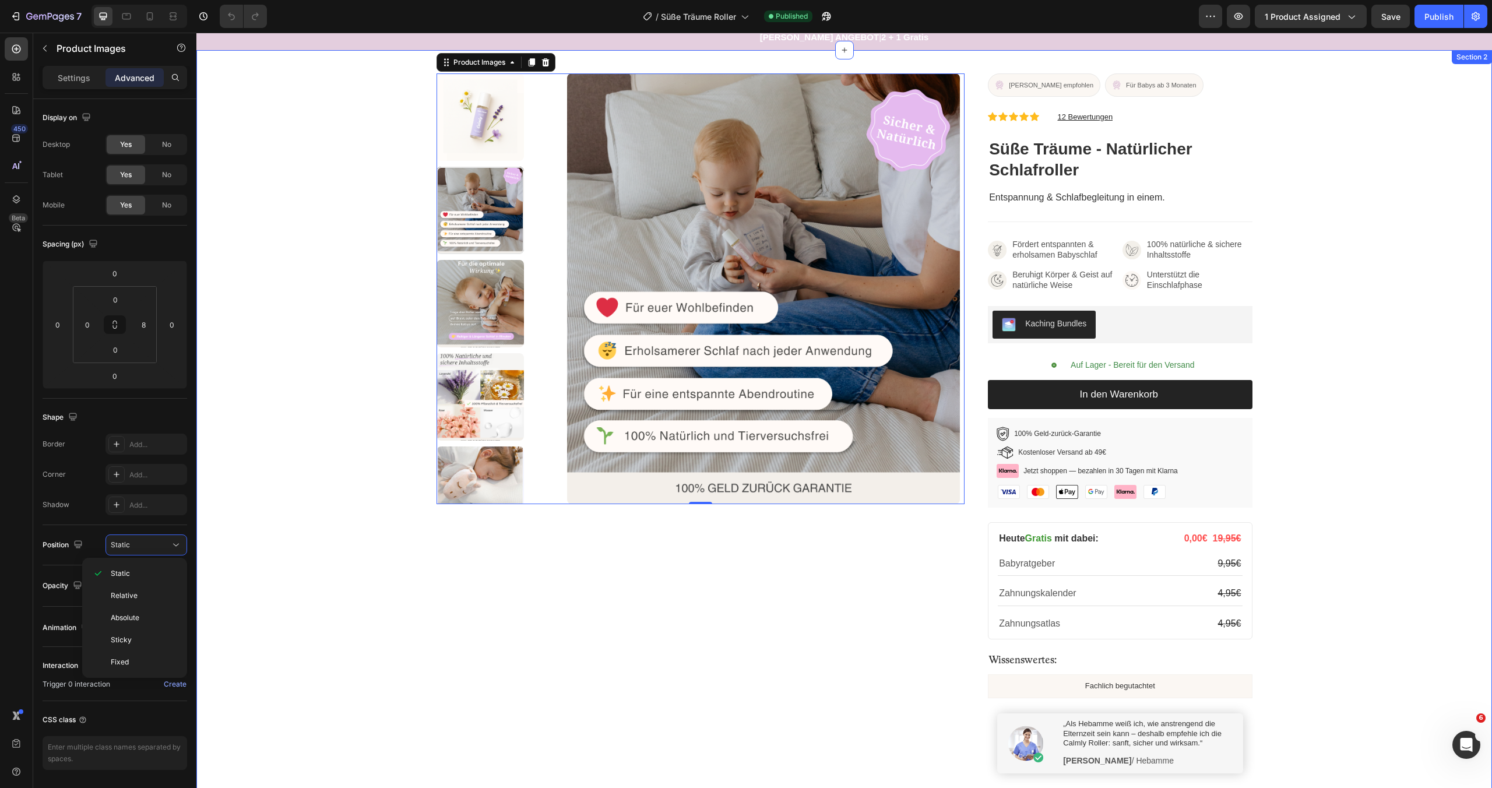
click at [364, 536] on div "Product Images 0 Von Hebammen empfohlen Button Für Babys ab 3 Monaten Button Ro…" at bounding box center [844, 520] width 1296 height 895
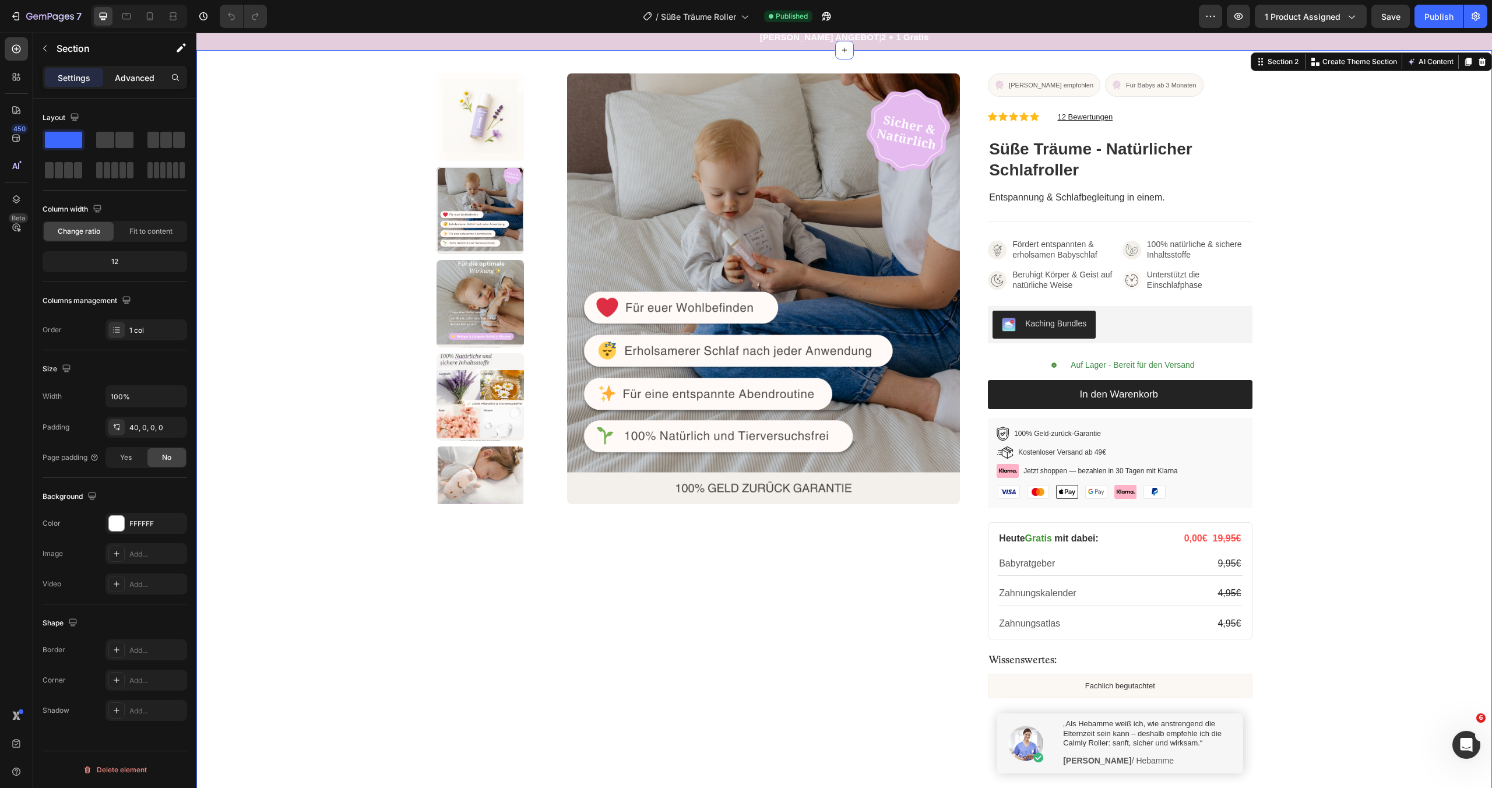
click at [129, 86] on div "Advanced" at bounding box center [135, 77] width 58 height 19
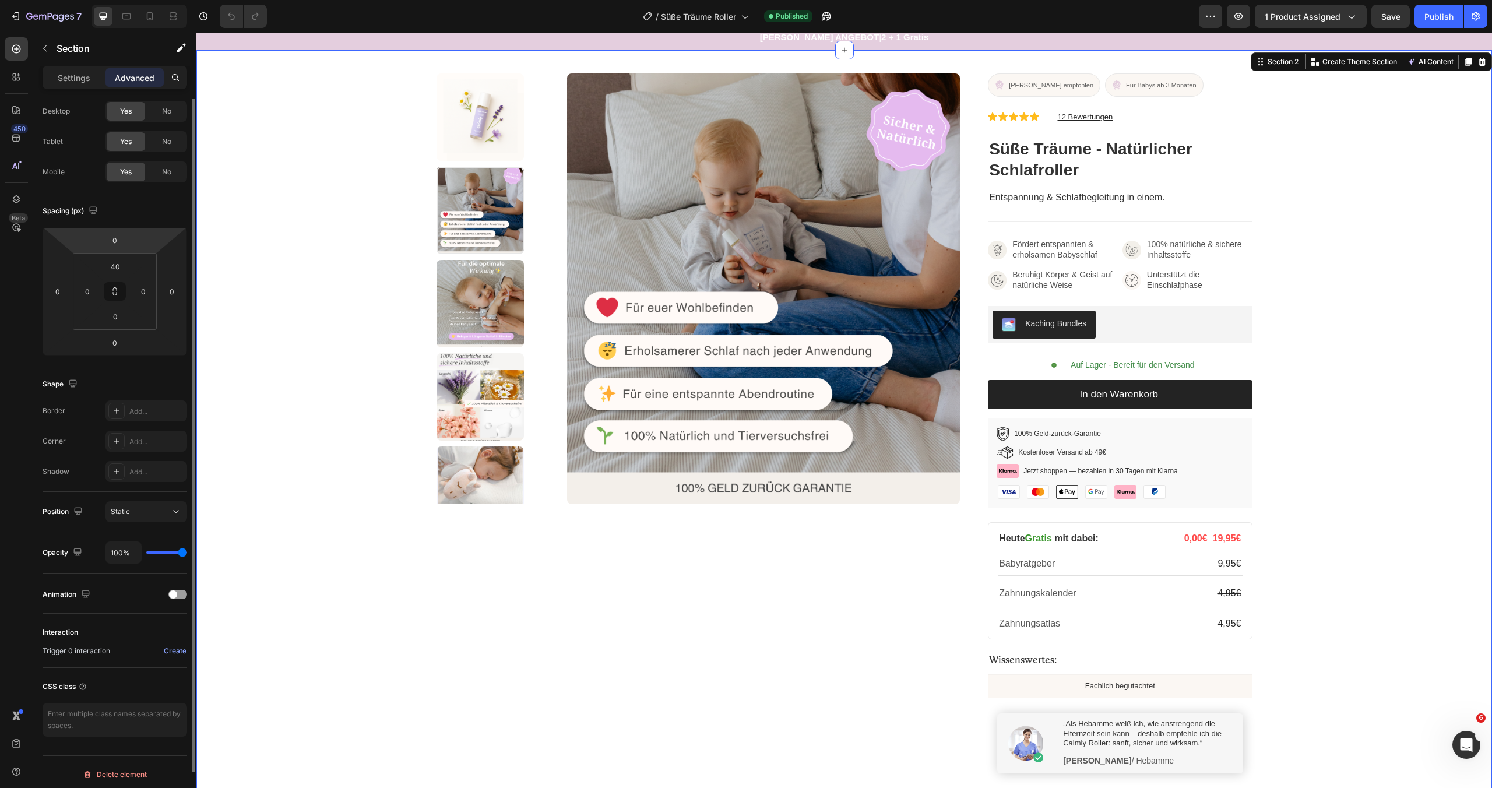
scroll to position [38, 0]
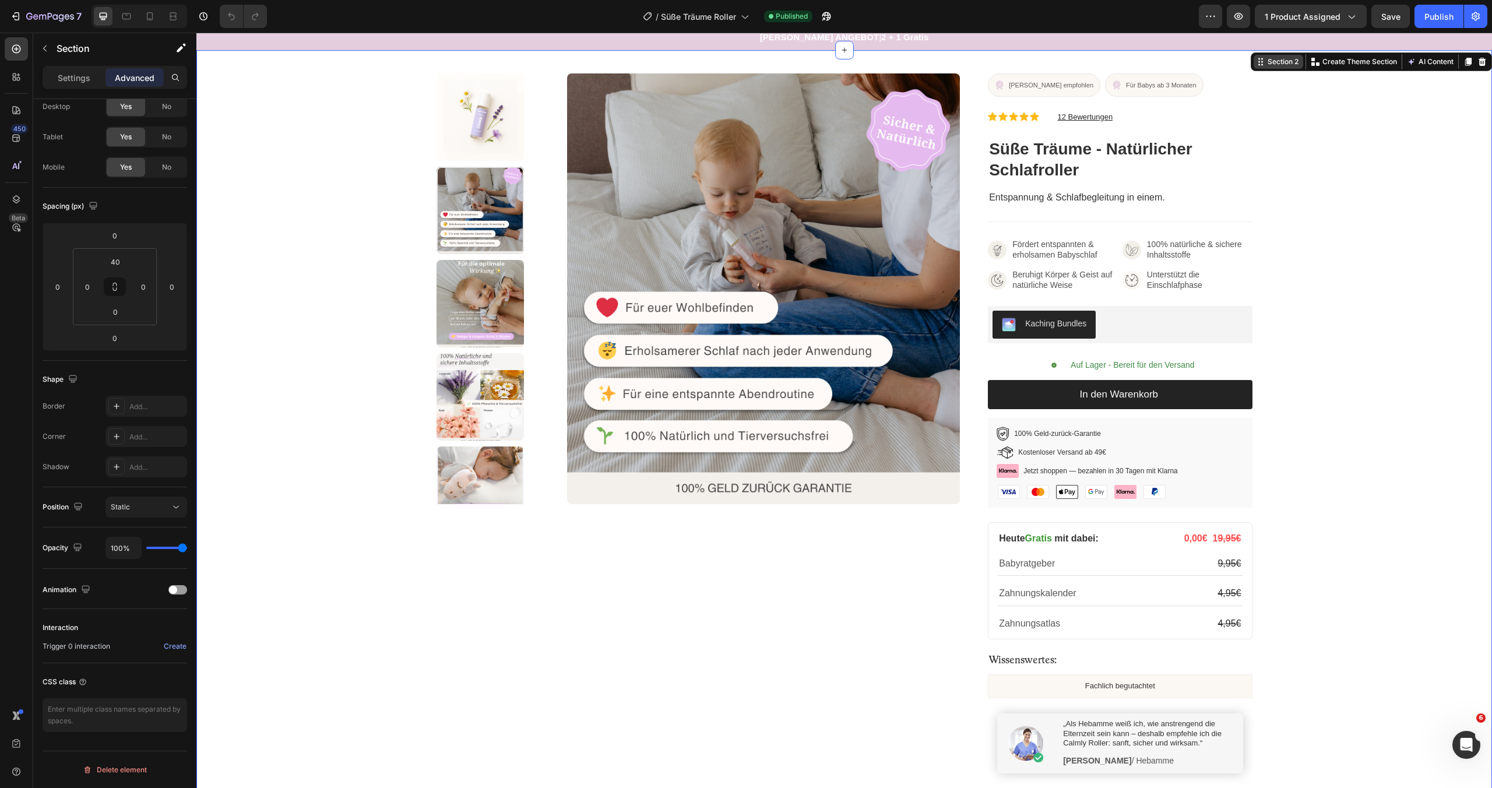
click at [1274, 66] on div "Section 2" at bounding box center [1283, 62] width 36 height 10
click at [787, 143] on img at bounding box center [763, 288] width 393 height 431
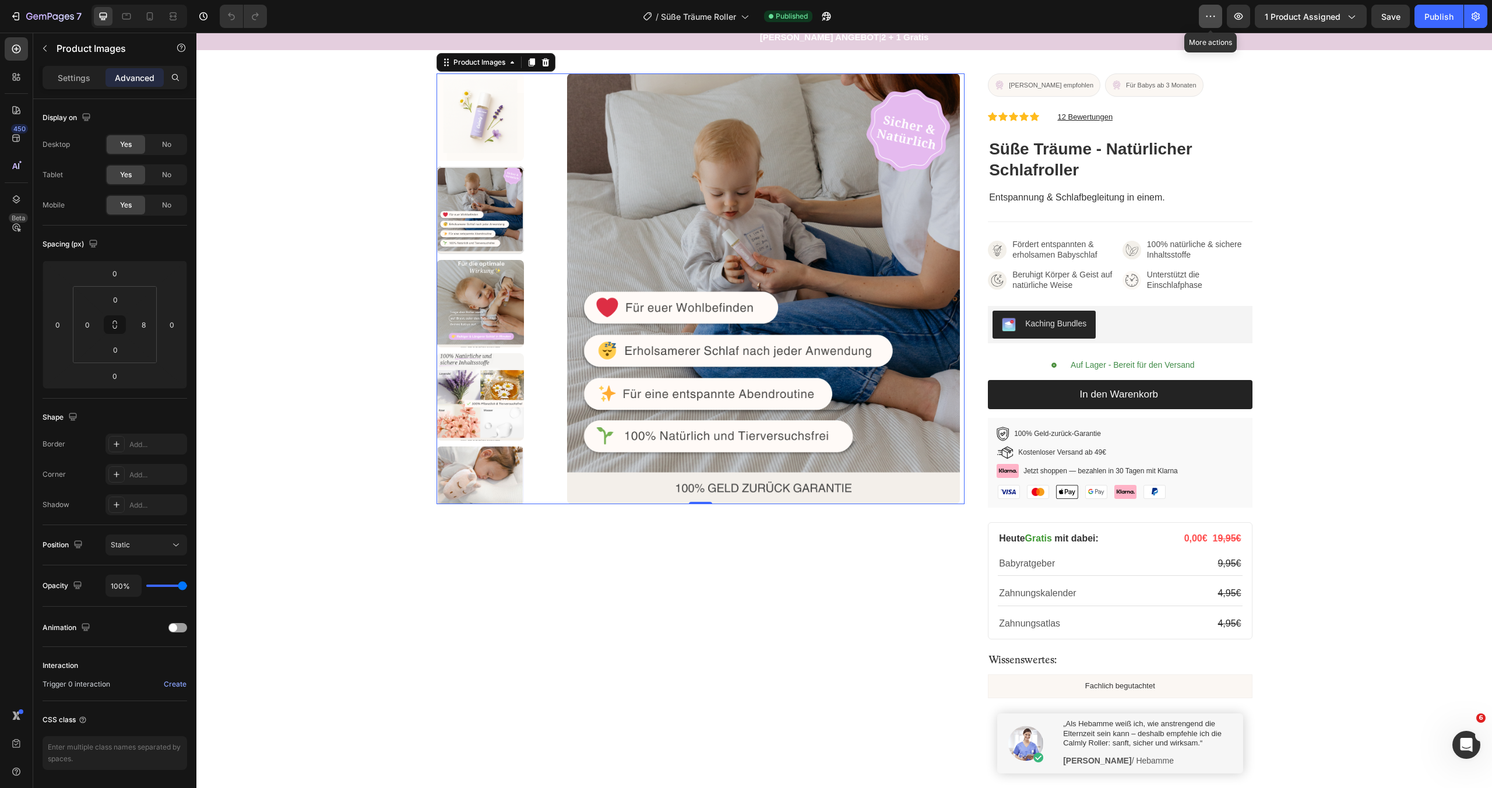
click at [1207, 12] on icon "button" at bounding box center [1211, 16] width 12 height 12
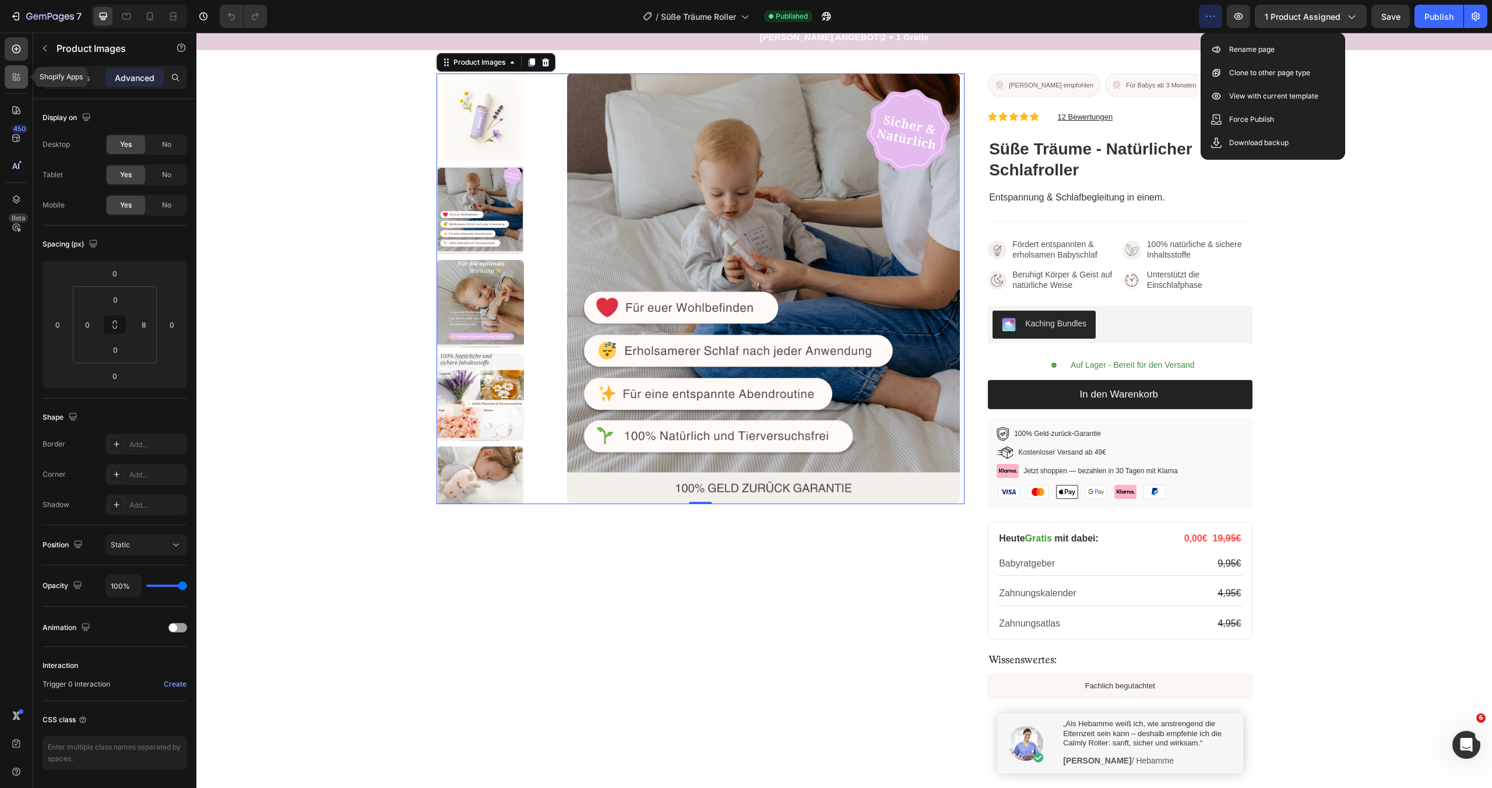
click at [17, 79] on icon at bounding box center [16, 77] width 12 height 12
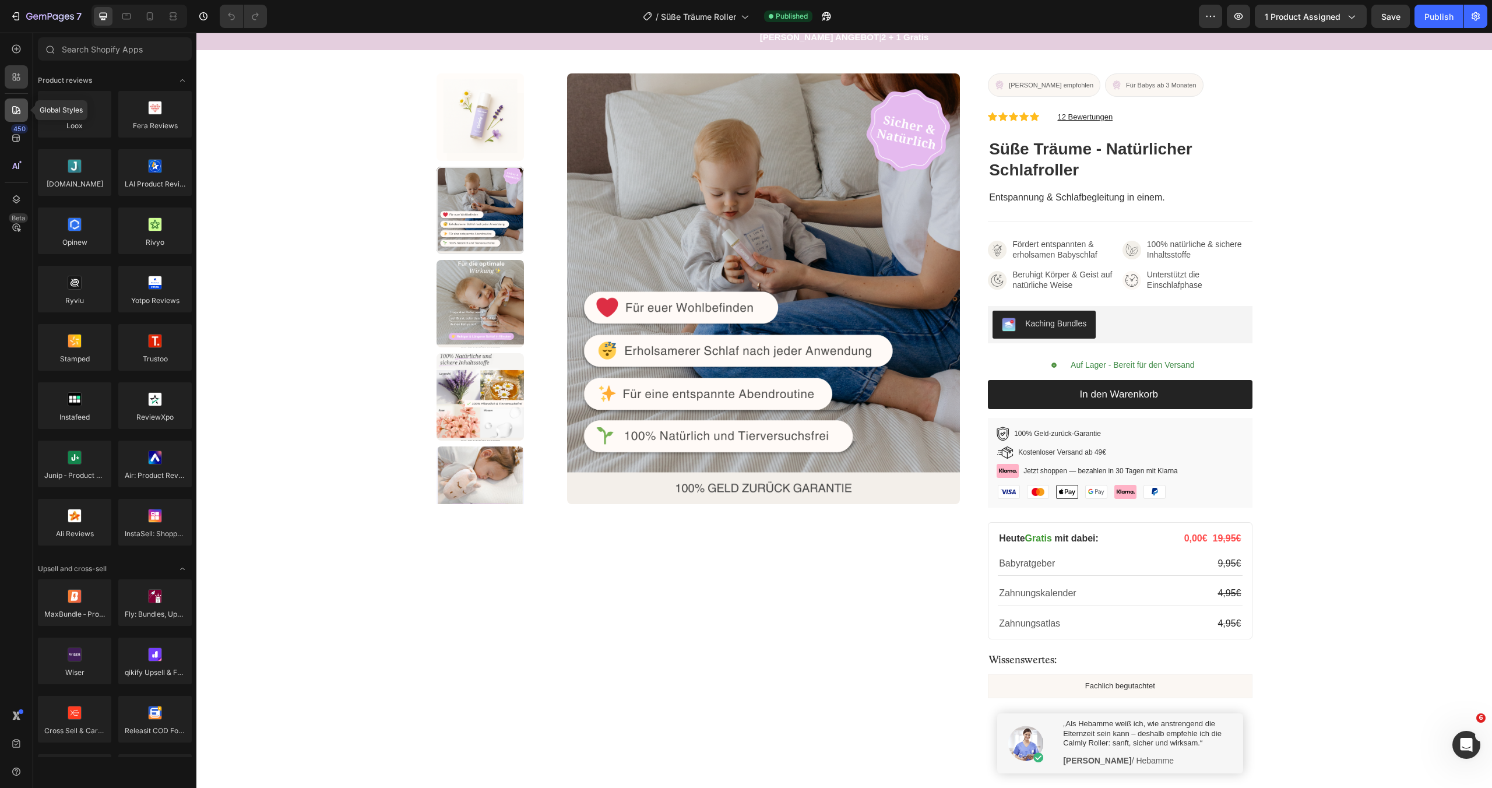
click at [17, 106] on icon at bounding box center [16, 110] width 12 height 12
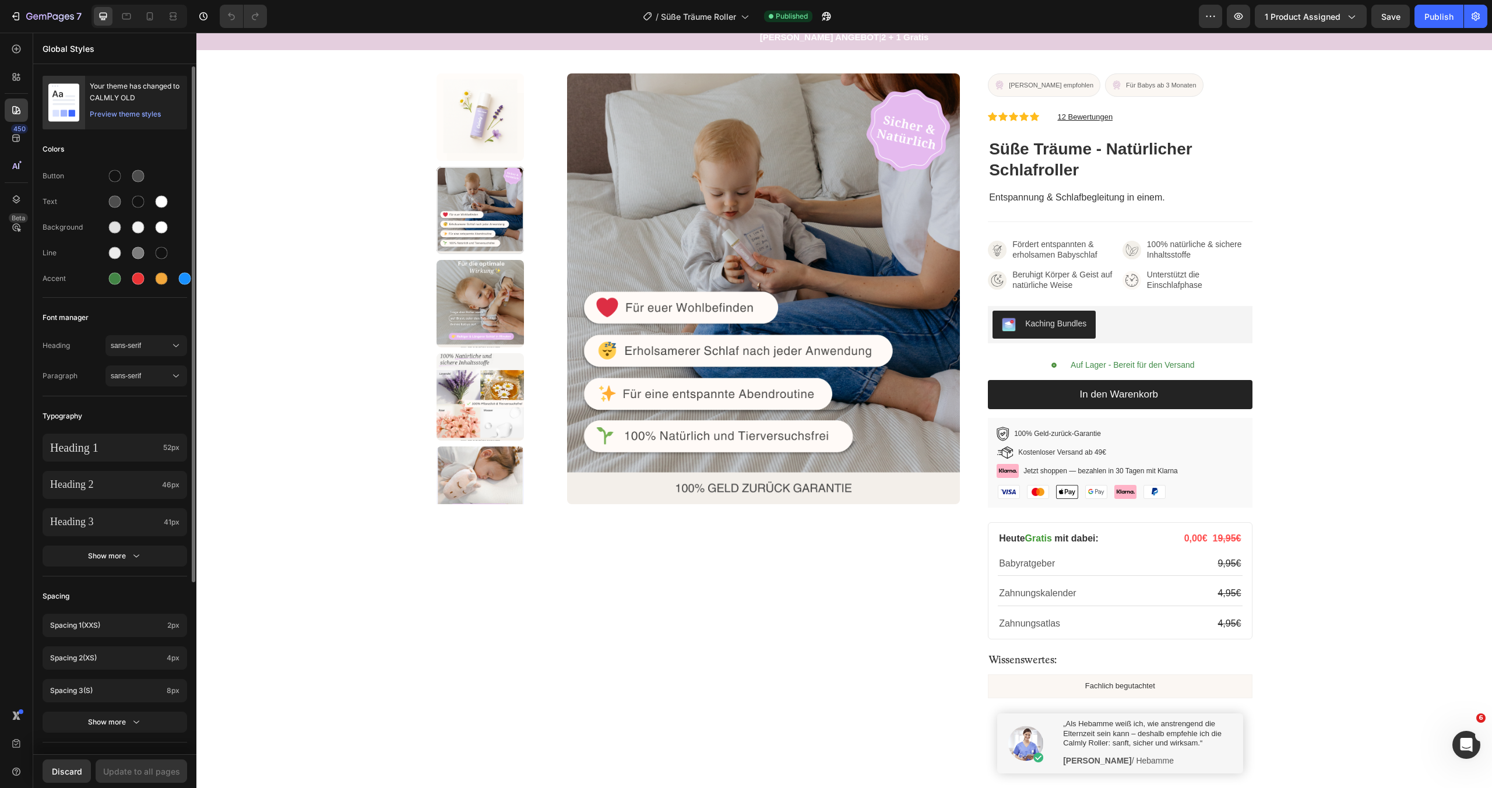
scroll to position [229, 0]
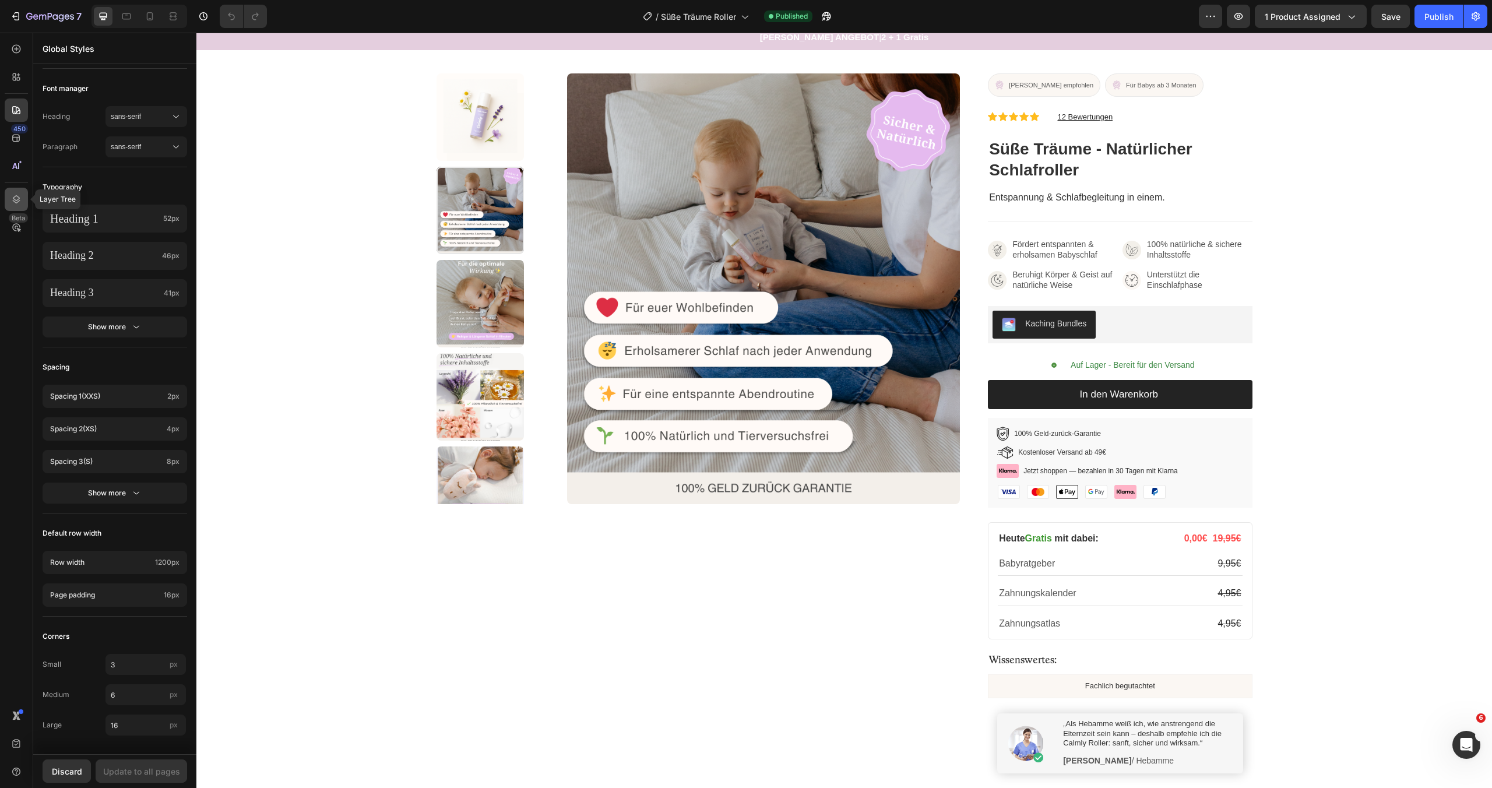
click at [18, 199] on icon at bounding box center [17, 199] width 8 height 8
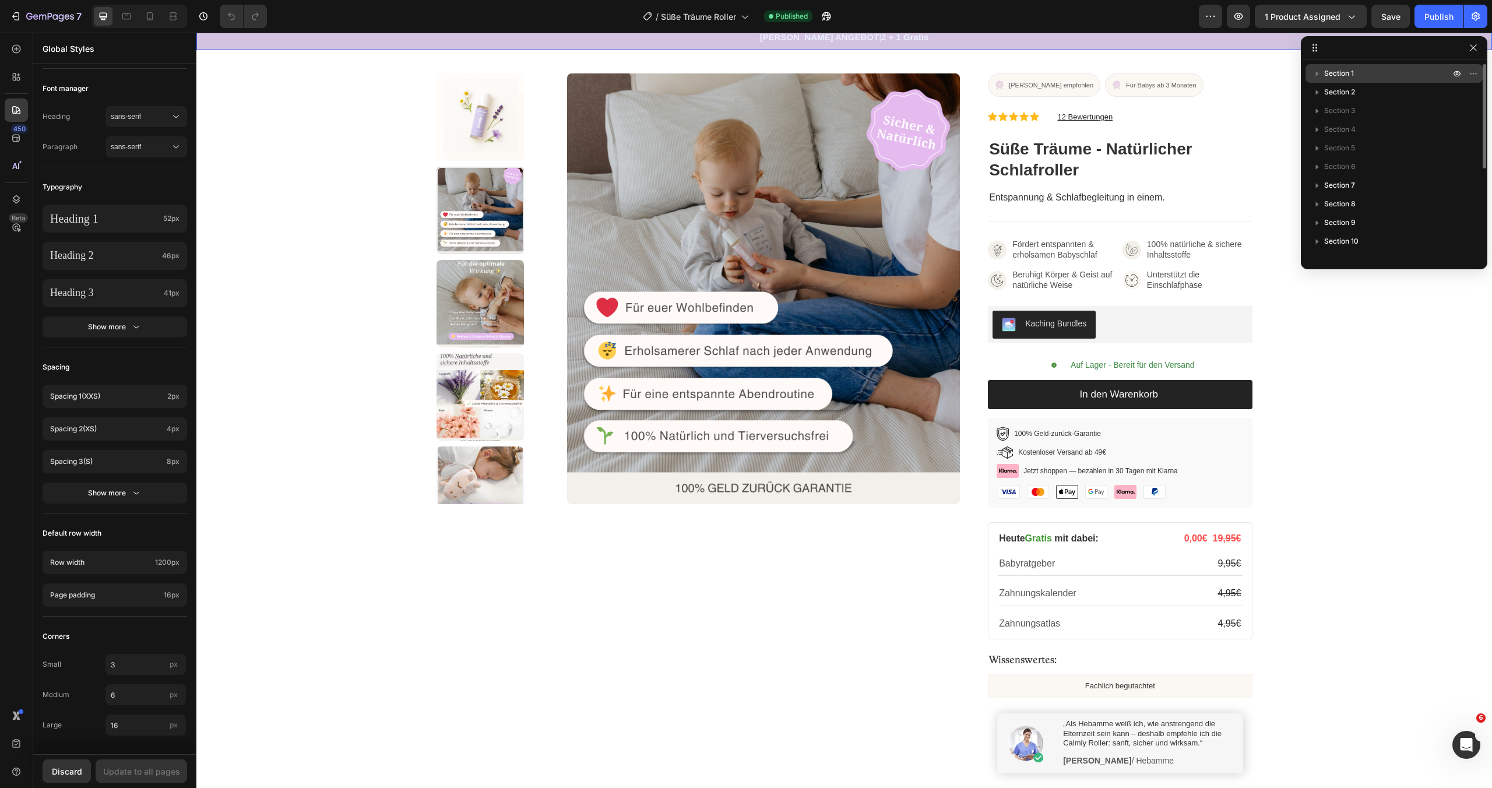
click at [1325, 69] on span "Section 1" at bounding box center [1339, 74] width 30 height 12
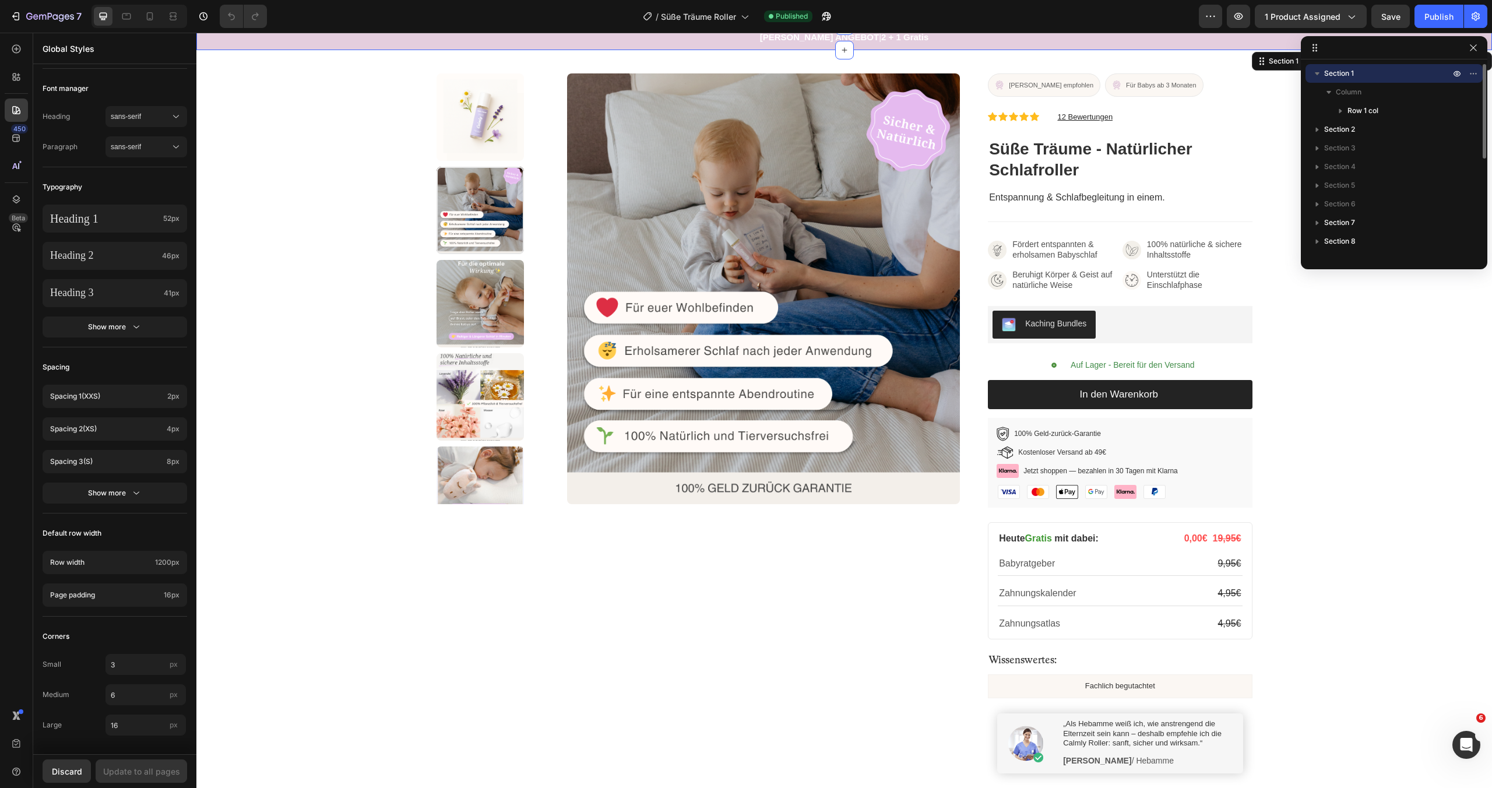
click at [1325, 69] on span "Section 1" at bounding box center [1339, 74] width 30 height 12
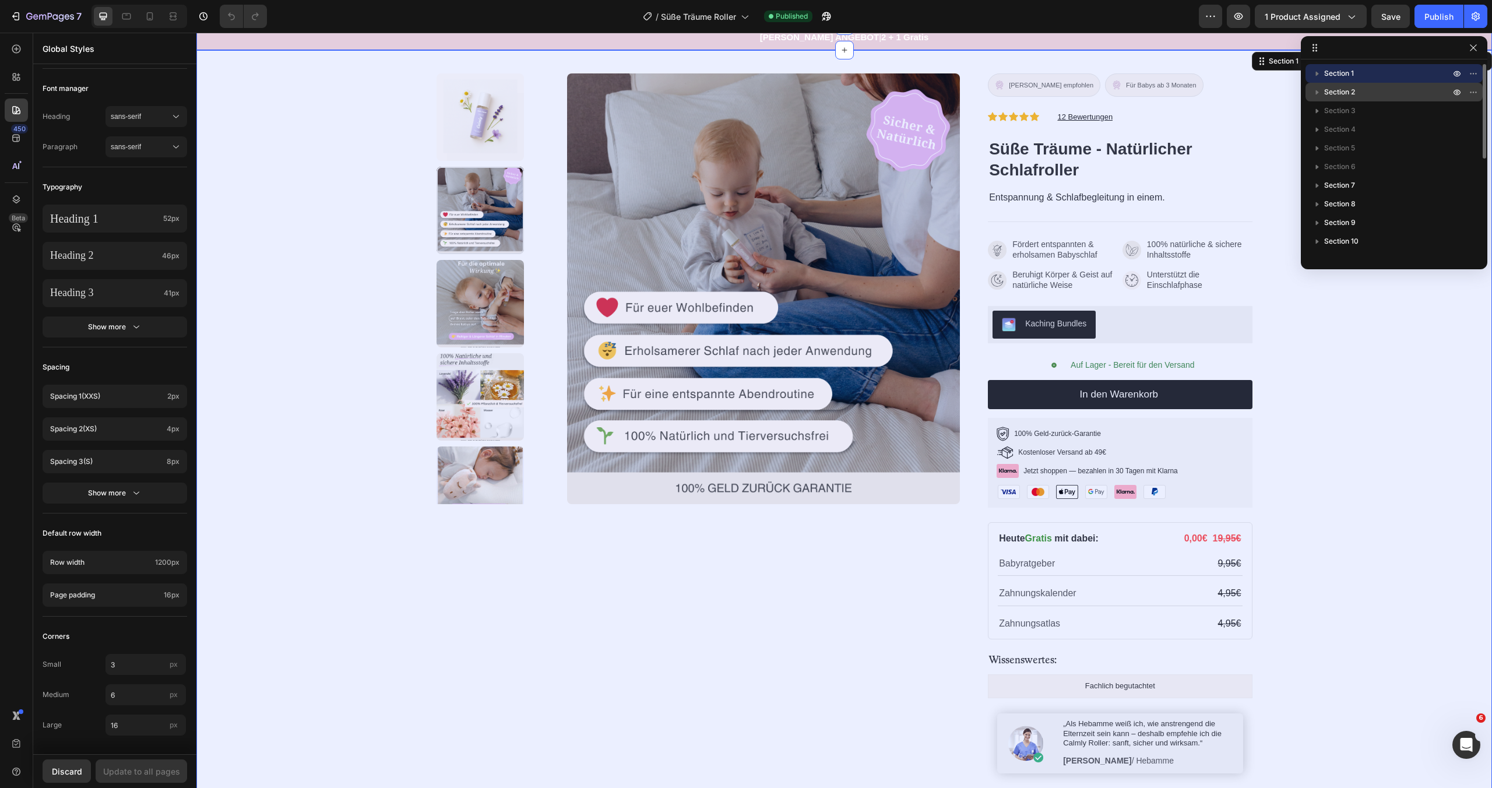
click at [1337, 96] on span "Section 2" at bounding box center [1339, 92] width 31 height 12
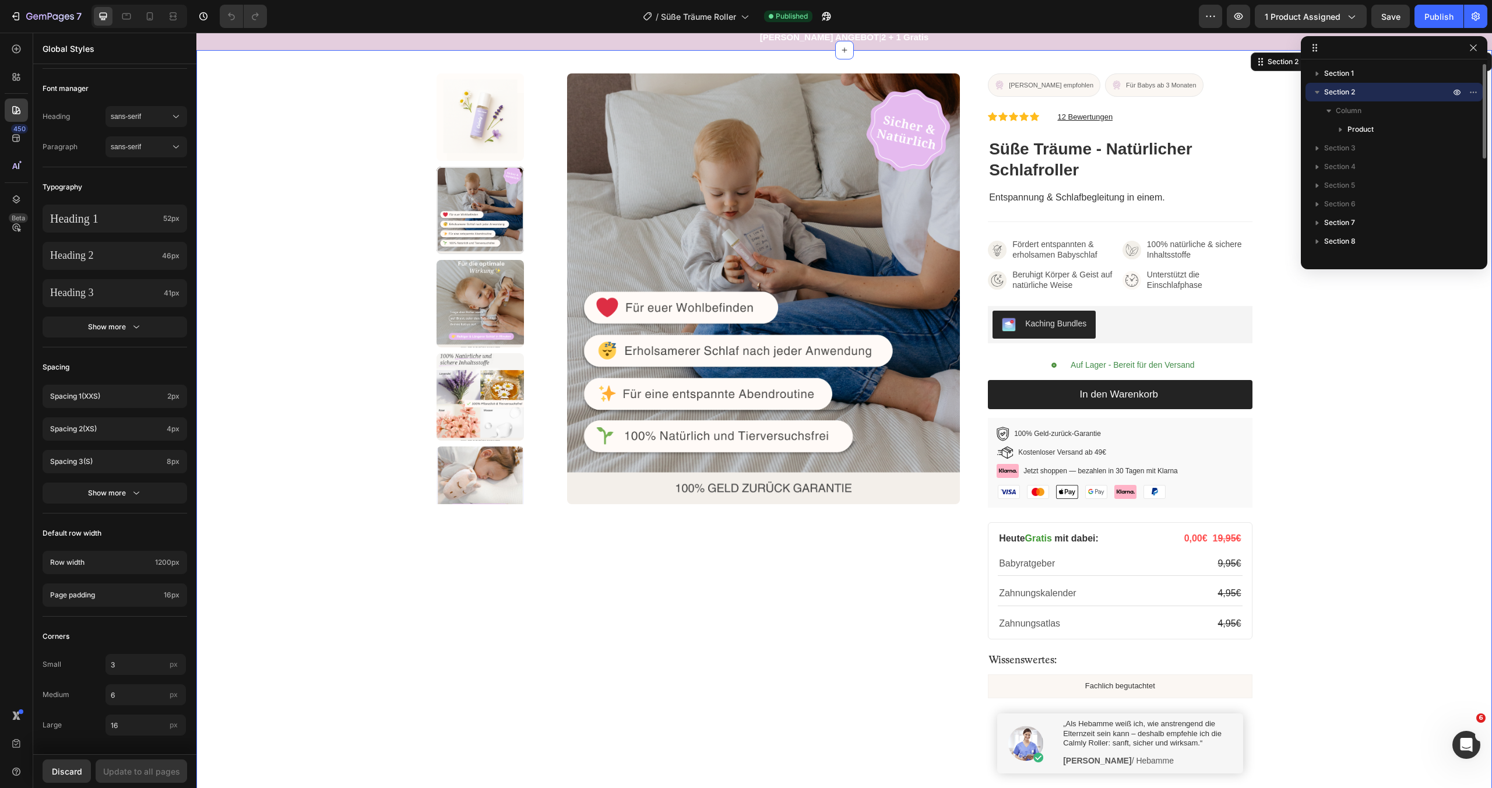
click at [1337, 96] on span "Section 2" at bounding box center [1339, 92] width 31 height 12
click at [1342, 91] on span "Section 2" at bounding box center [1339, 92] width 31 height 12
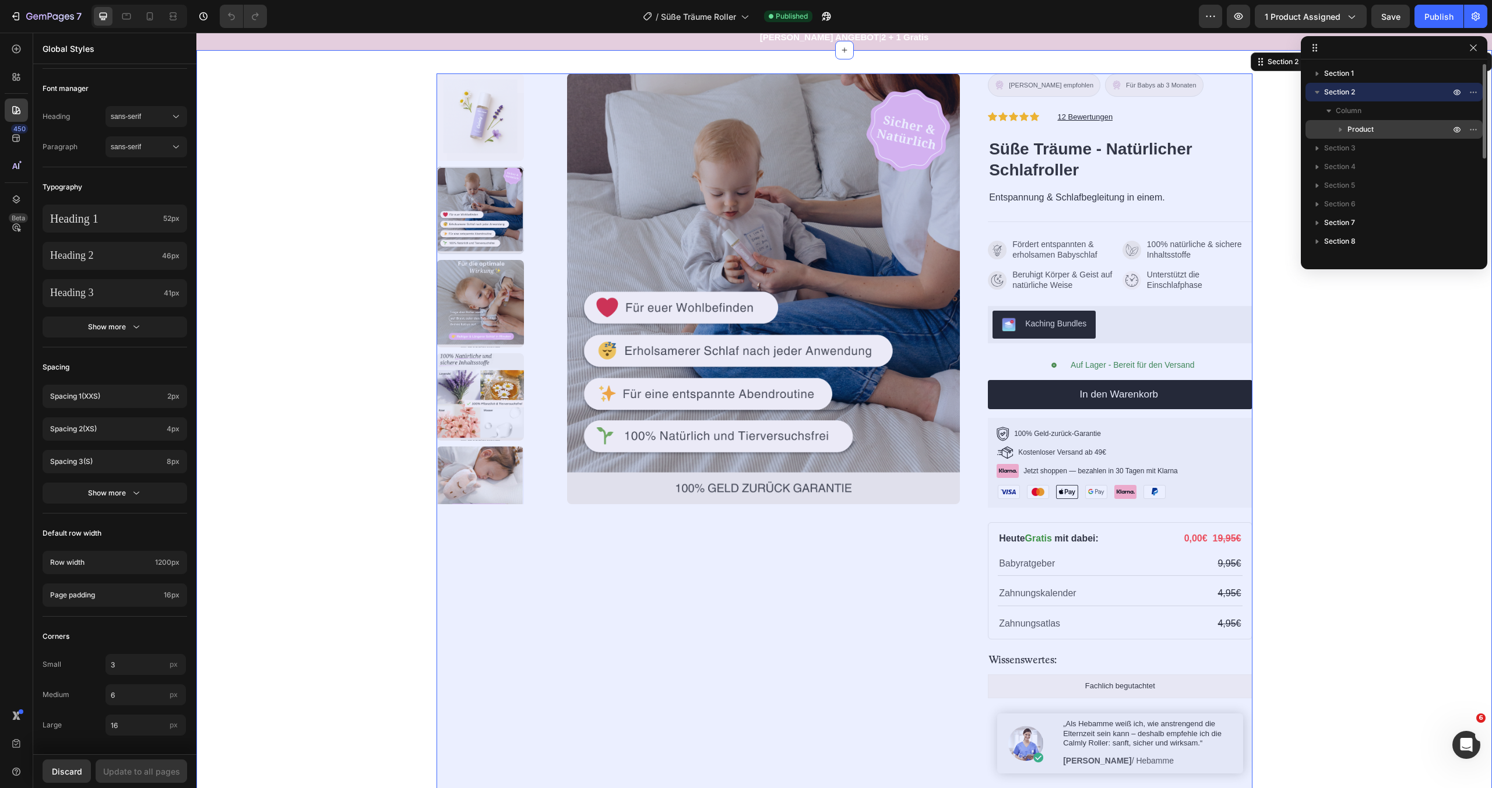
click at [1362, 126] on span "Product" at bounding box center [1361, 130] width 26 height 12
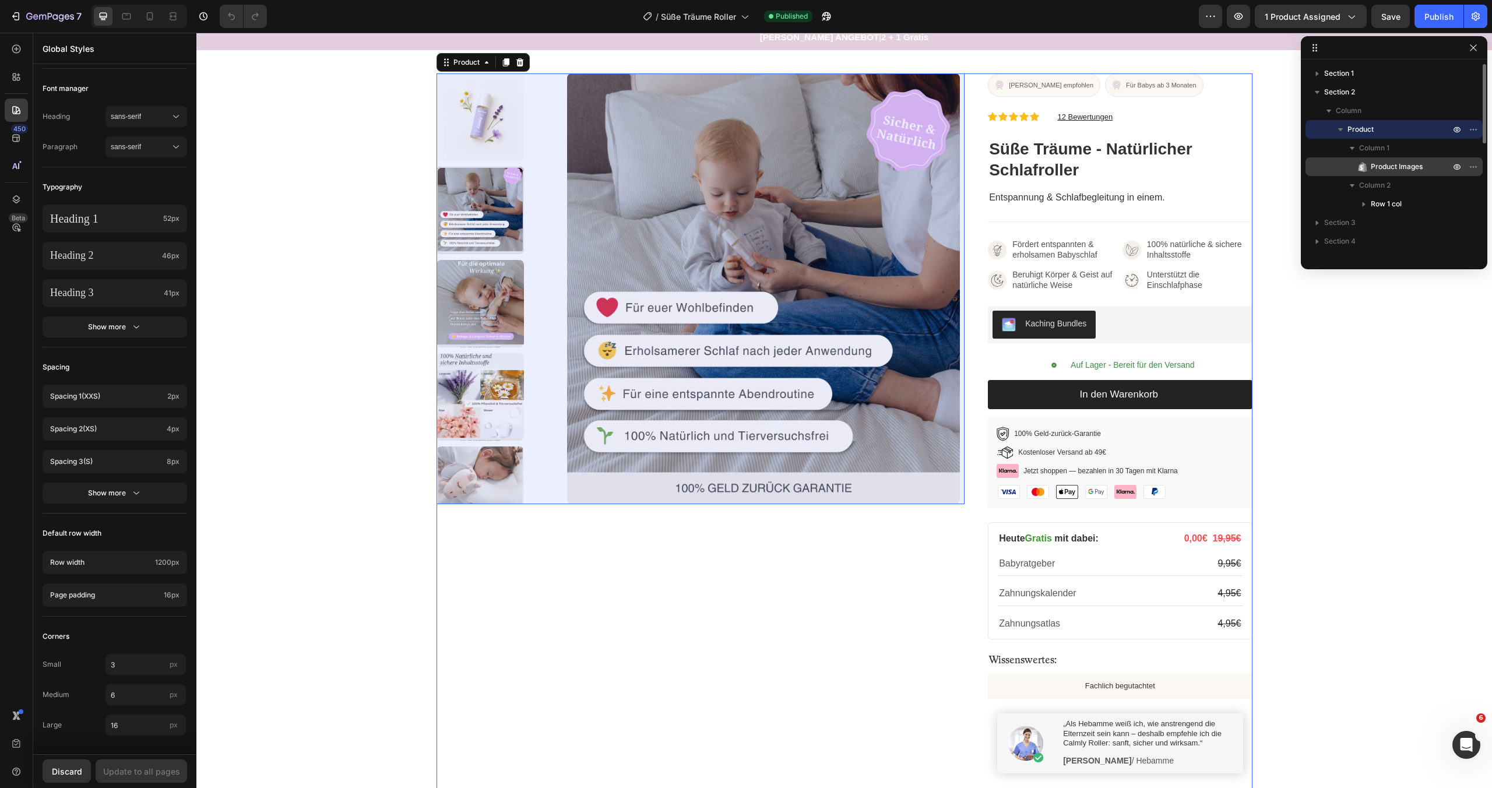
click at [1402, 169] on span "Product Images" at bounding box center [1397, 167] width 52 height 12
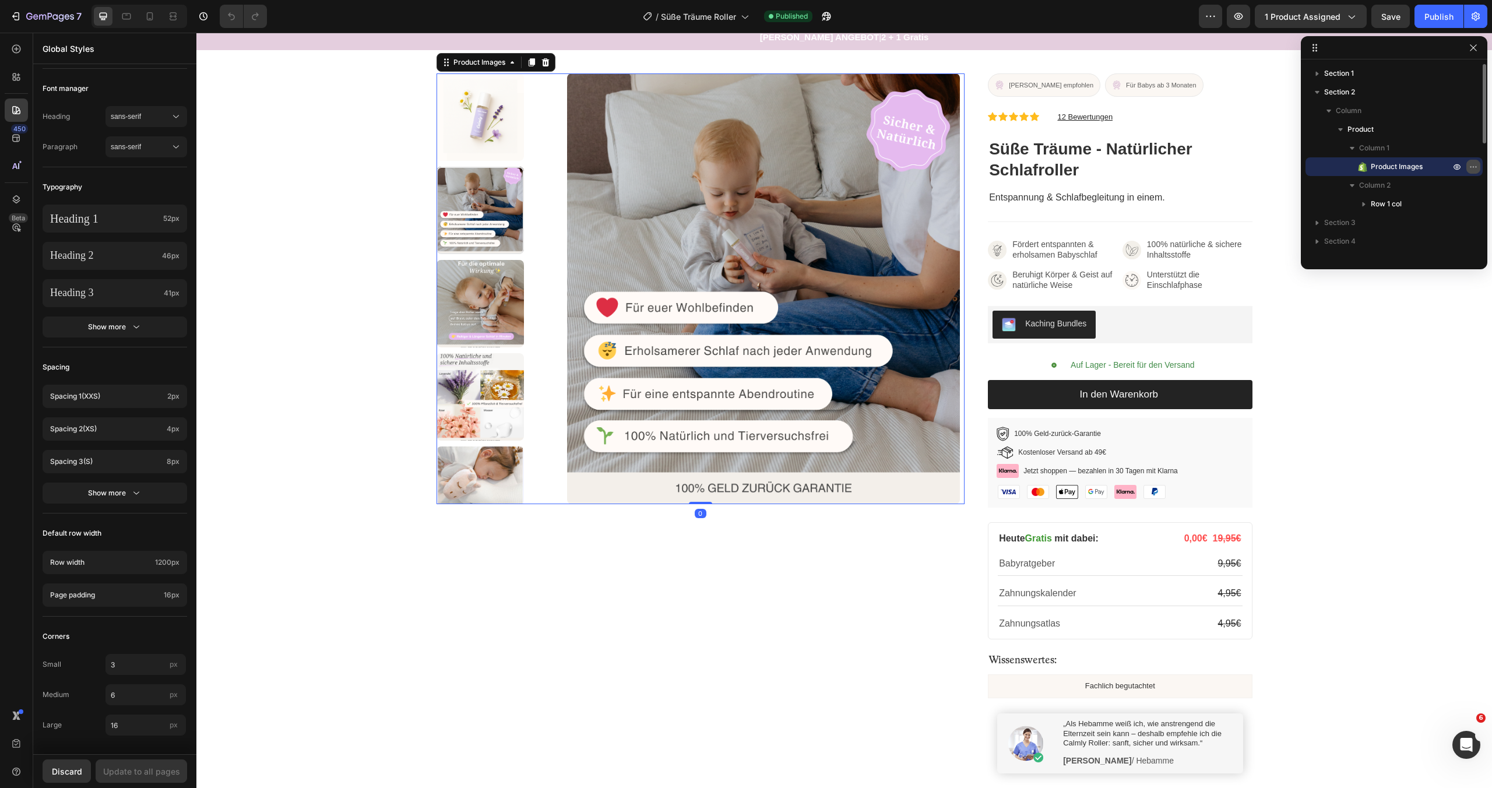
click at [1478, 166] on icon "button" at bounding box center [1473, 166] width 9 height 9
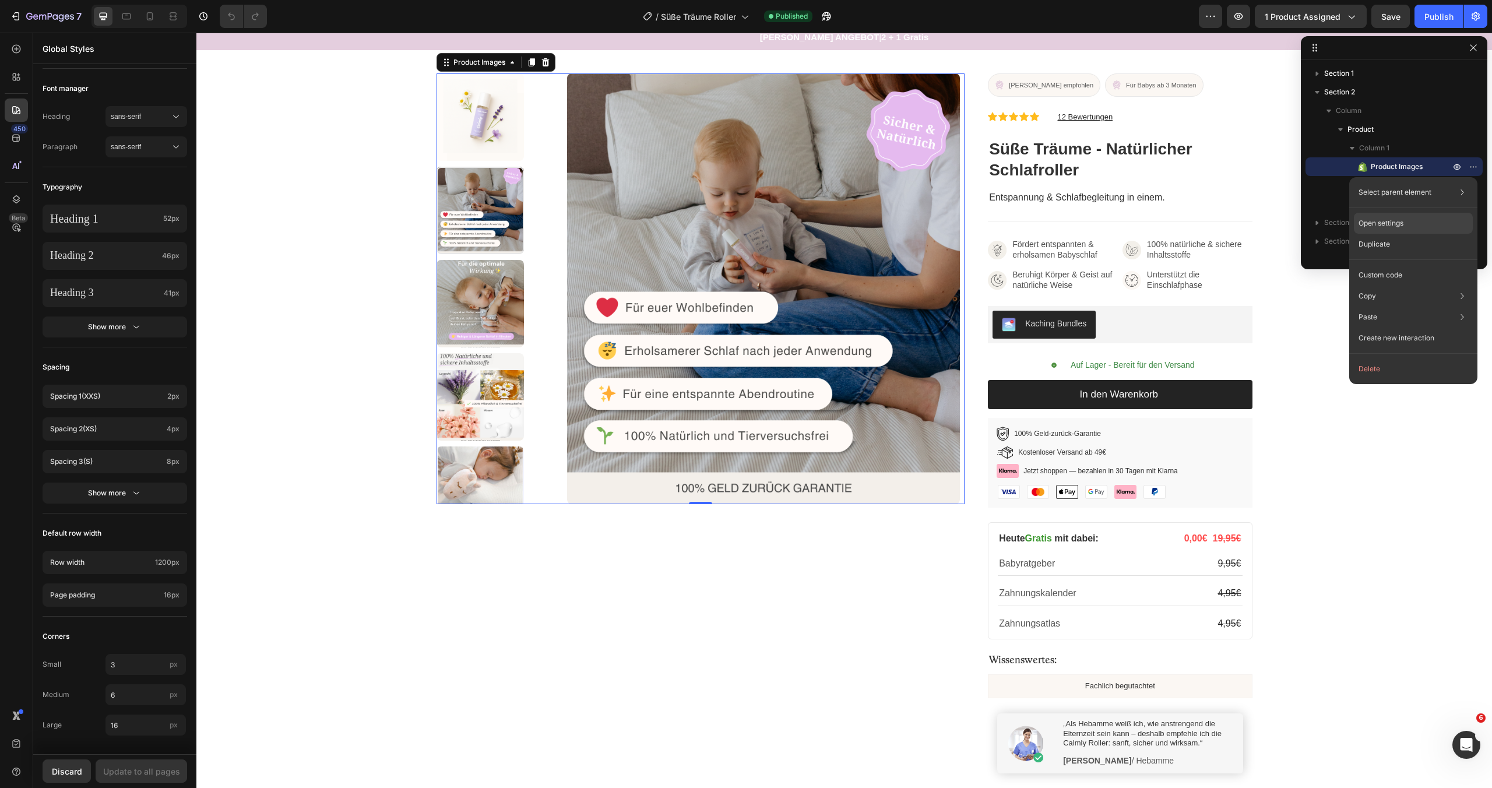
click at [1417, 224] on div "Open settings" at bounding box center [1413, 223] width 119 height 21
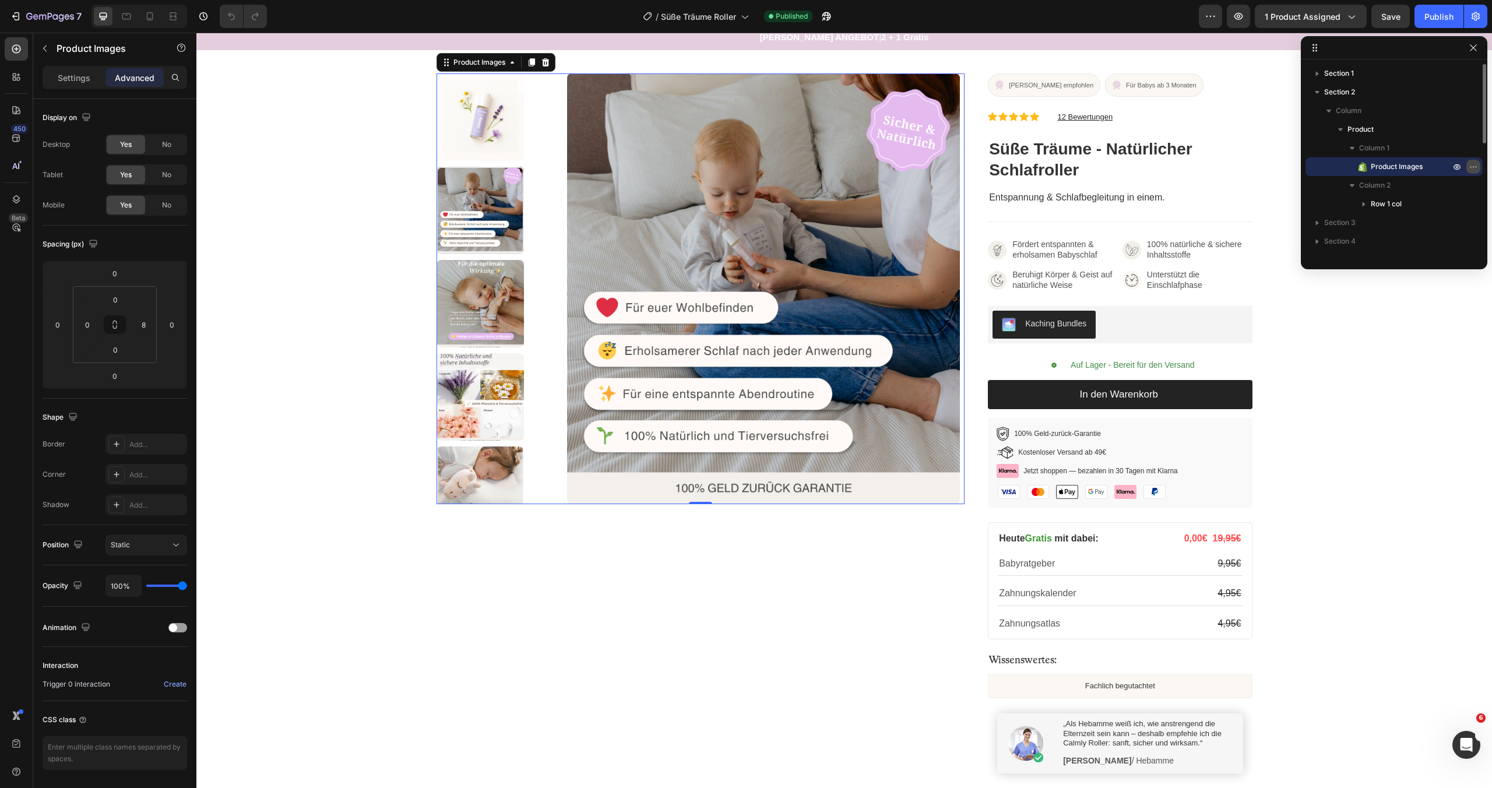
click at [1471, 171] on icon "button" at bounding box center [1473, 166] width 9 height 9
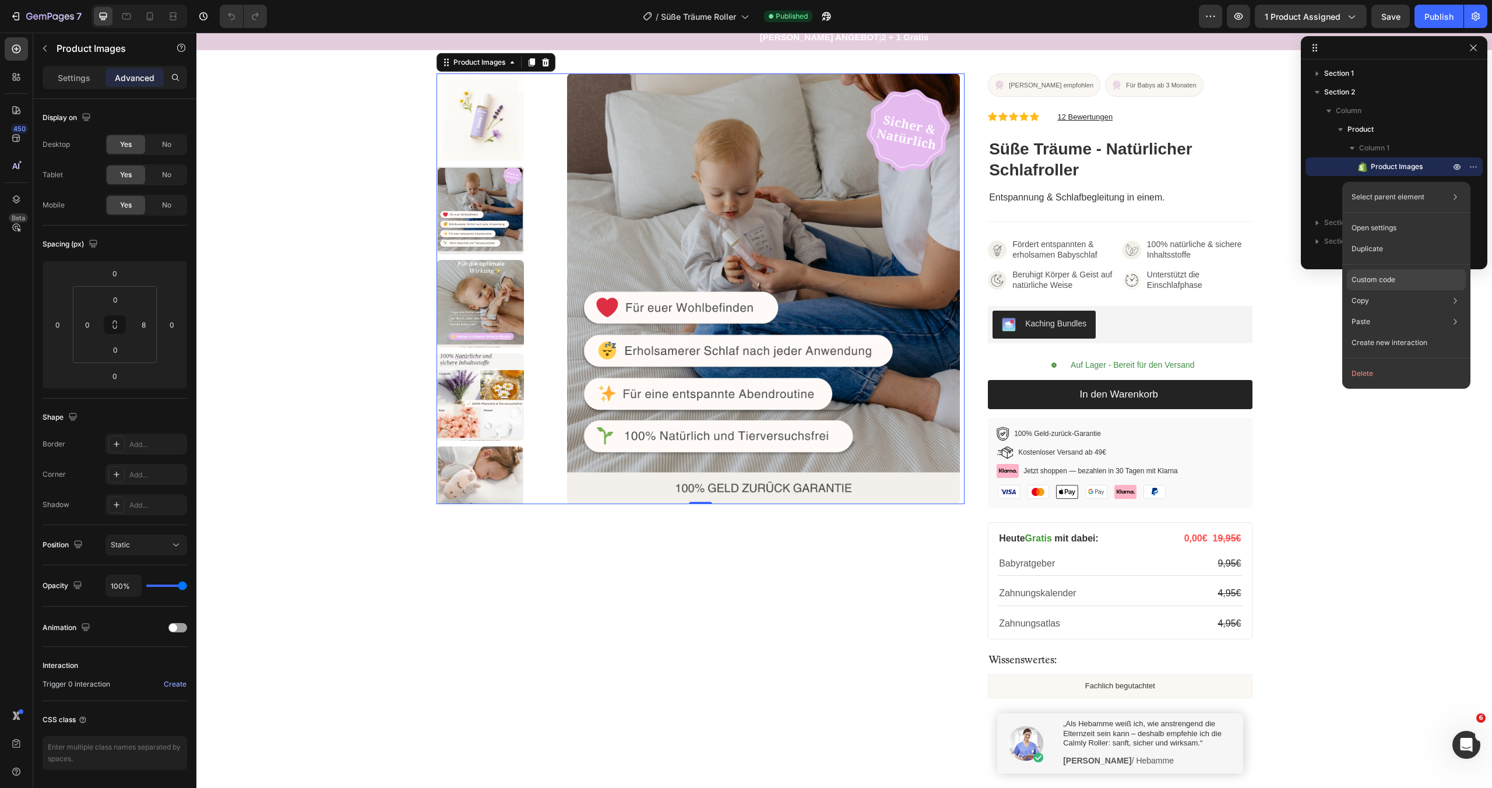
click at [1391, 278] on p "Custom code" at bounding box center [1374, 280] width 44 height 10
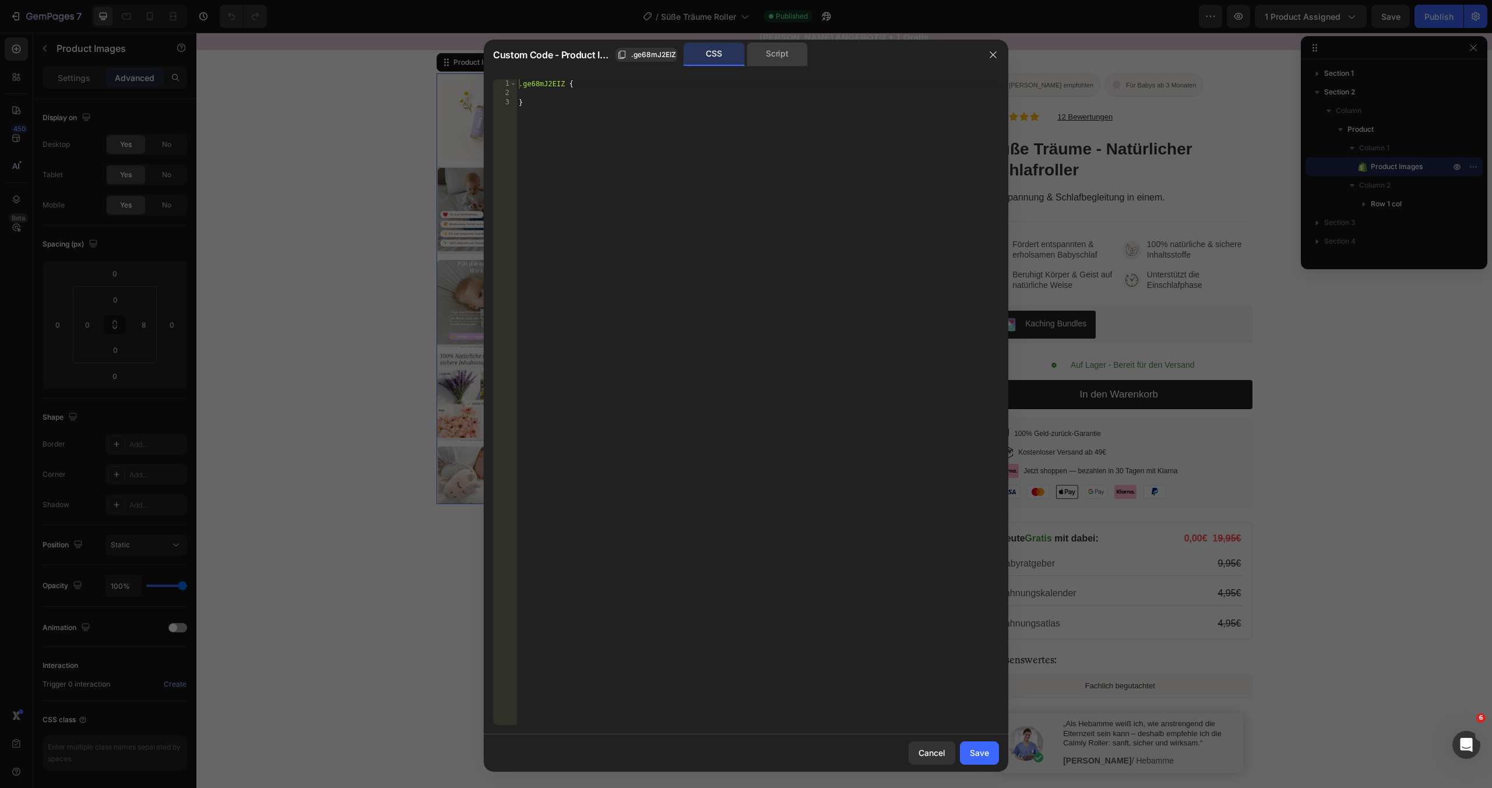
click at [778, 55] on div "Script" at bounding box center [777, 54] width 61 height 23
click at [727, 52] on div "CSS" at bounding box center [714, 54] width 61 height 23
click at [651, 53] on span ".ge68mJ2EIZ" at bounding box center [653, 55] width 45 height 10
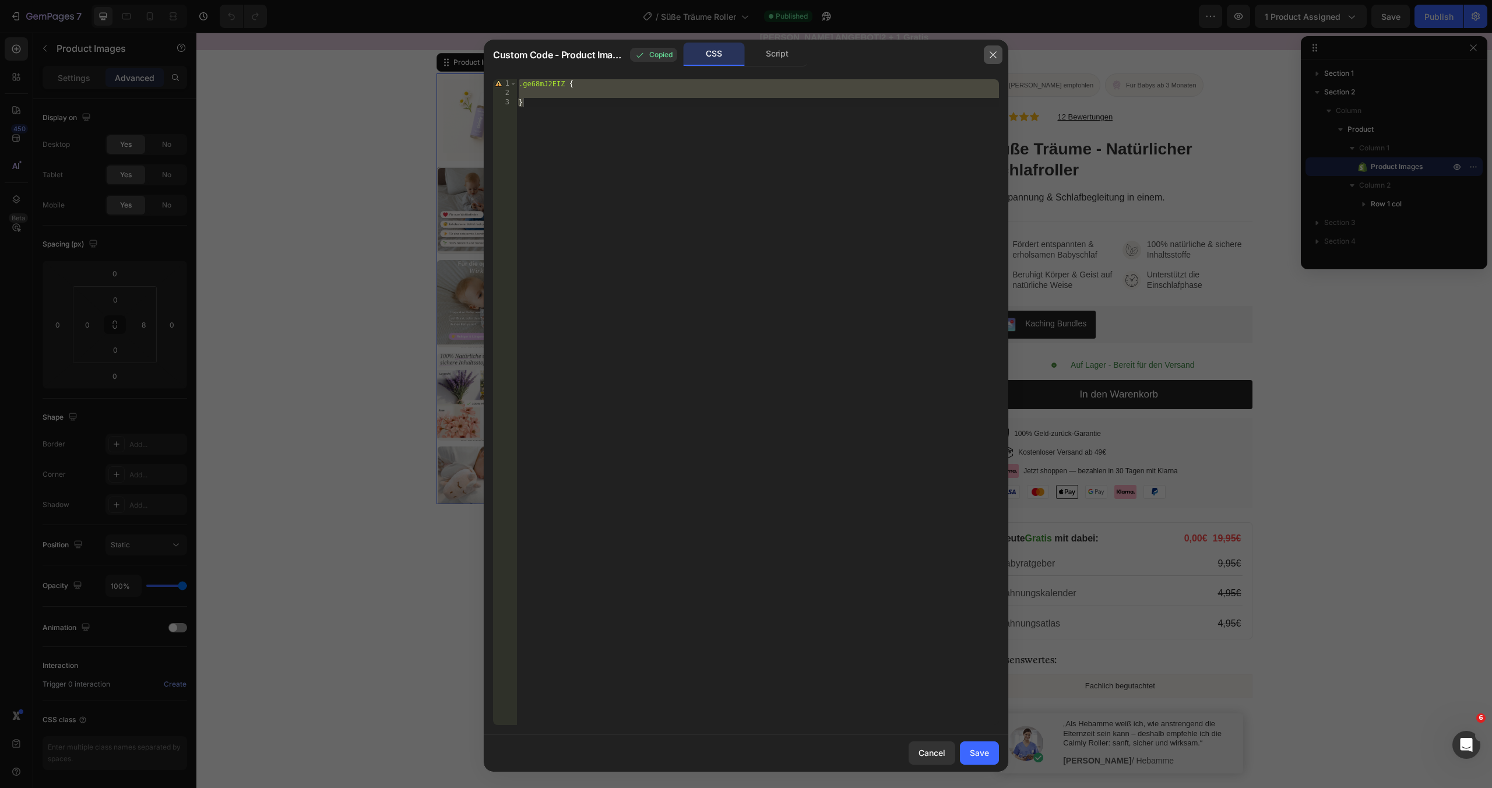
click at [997, 57] on icon "button" at bounding box center [993, 54] width 9 height 9
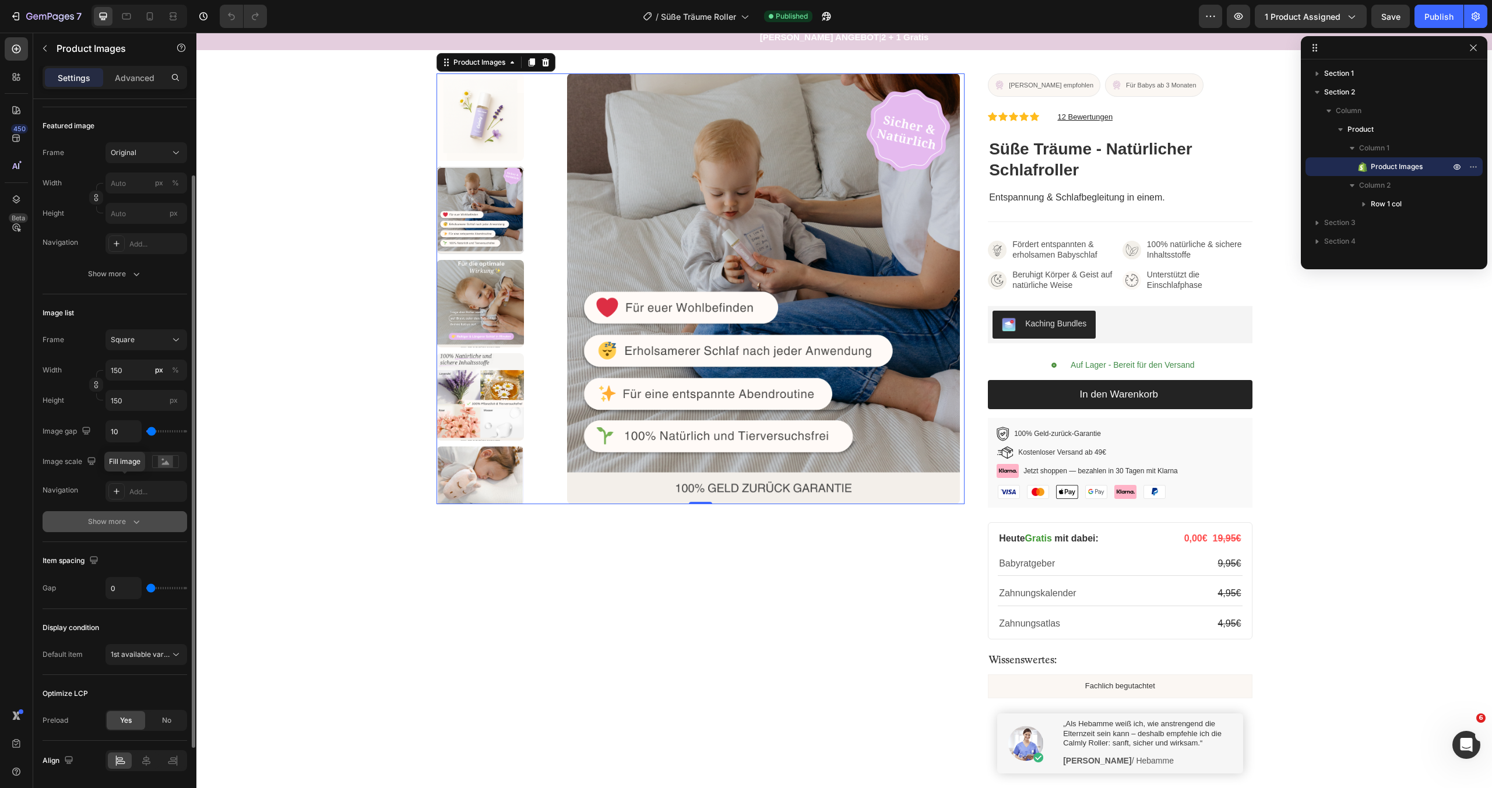
scroll to position [188, 0]
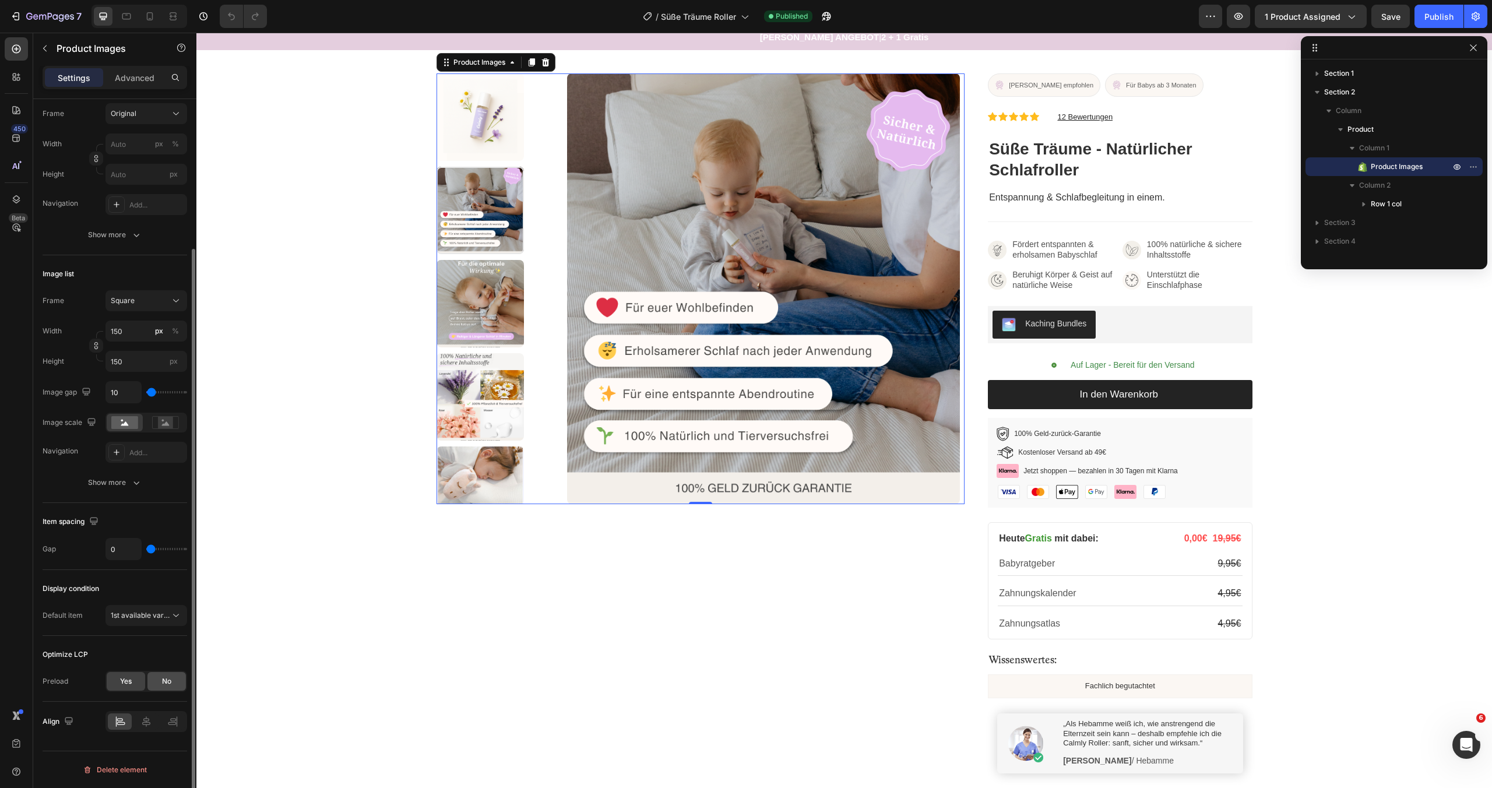
click at [160, 676] on div "No" at bounding box center [166, 681] width 38 height 19
click at [146, 706] on div "Finest" at bounding box center [140, 711] width 59 height 10
click at [61, 640] on div "Optimize LCP Preload Yes No Quality Finest" at bounding box center [115, 684] width 145 height 96
click at [132, 677] on div "Yes" at bounding box center [126, 681] width 38 height 19
click at [154, 680] on div "No" at bounding box center [166, 681] width 38 height 19
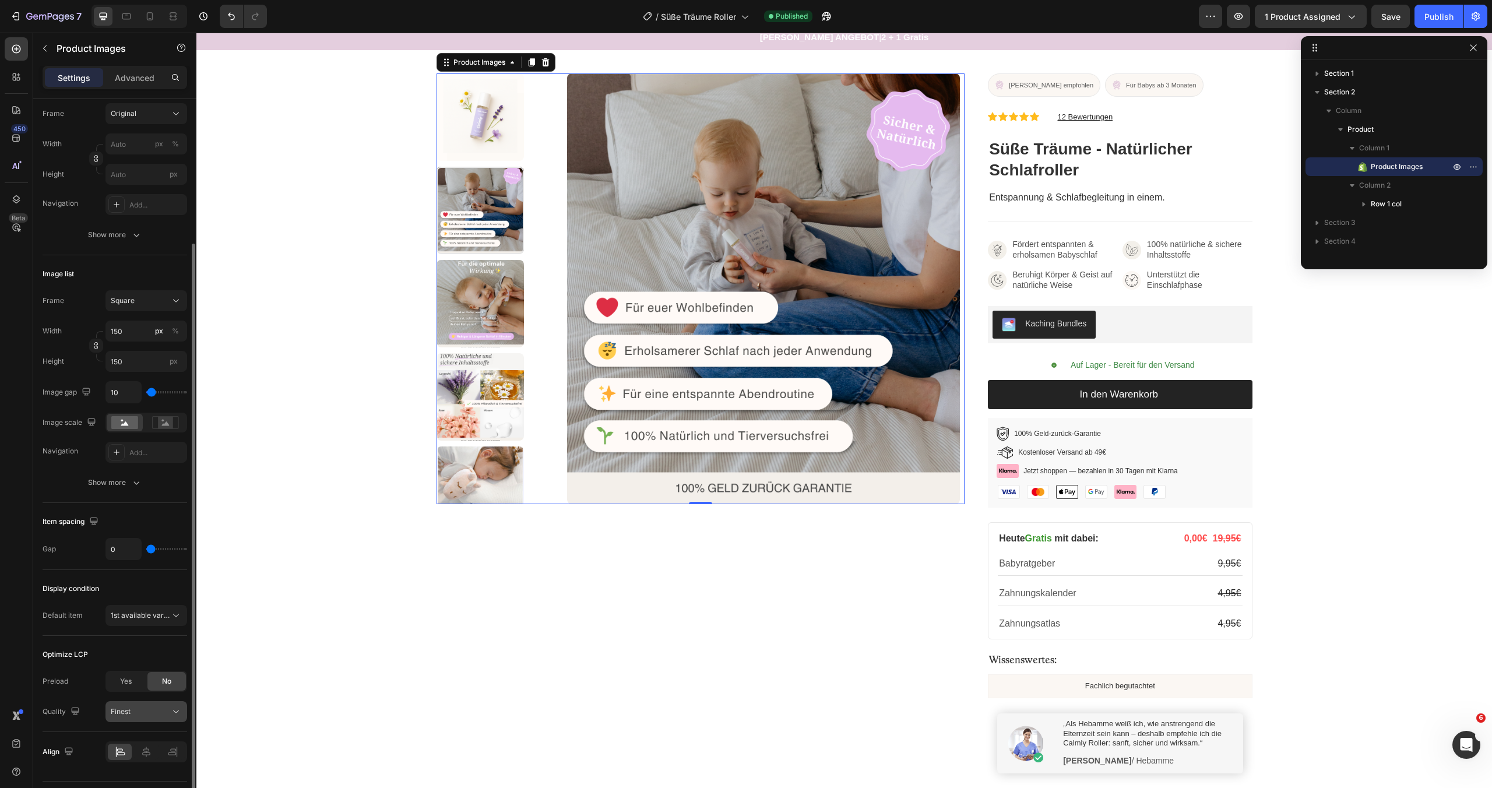
click at [138, 712] on div "Finest" at bounding box center [140, 711] width 59 height 10
drag, startPoint x: 93, startPoint y: 652, endPoint x: 41, endPoint y: 652, distance: 52.5
click at [41, 652] on div "Layout Featured right Product source Süße Träume - Natürlicher Schlafroller Fea…" at bounding box center [114, 381] width 163 height 941
copy div "Optimize LCP"
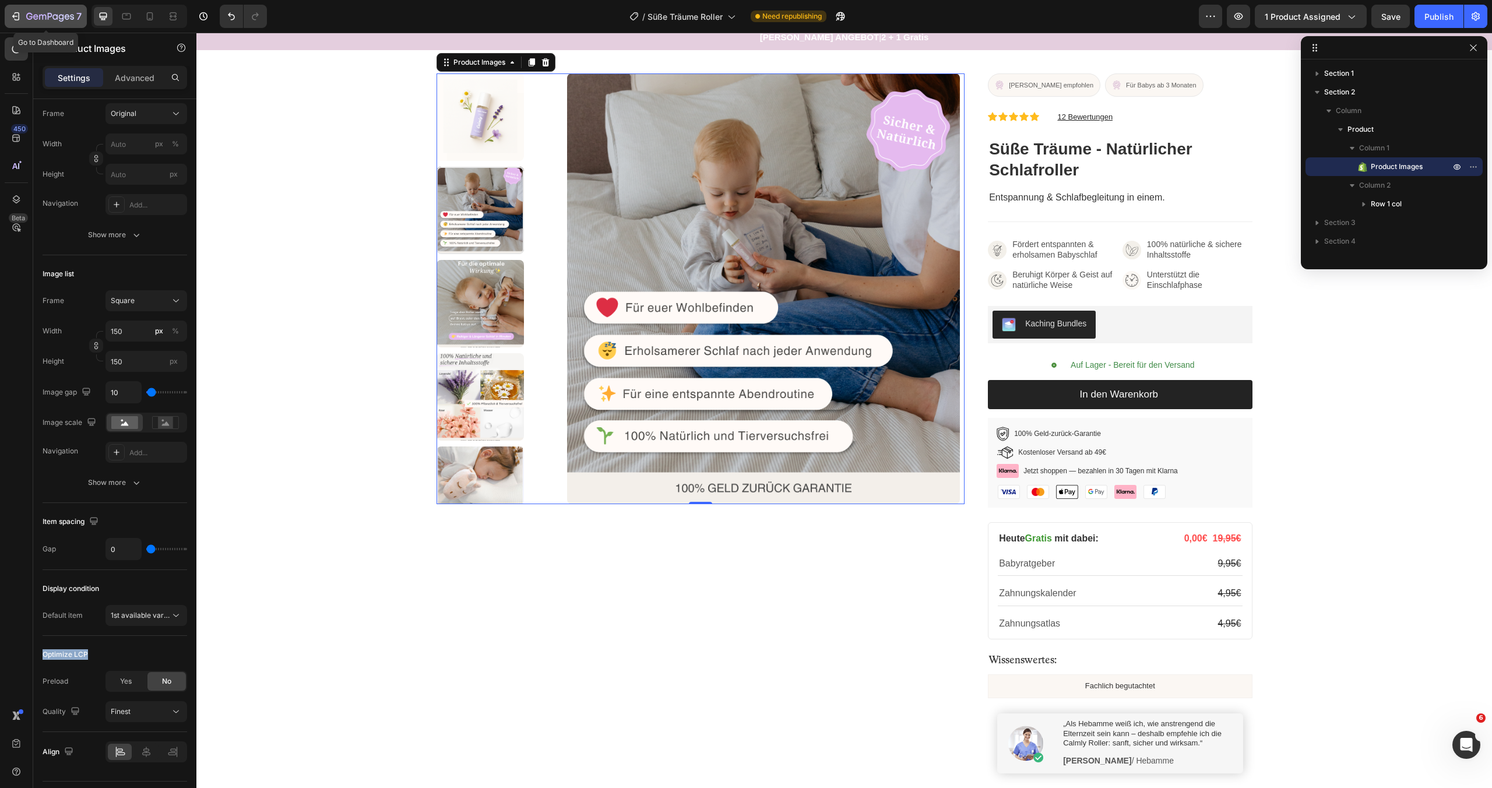
click at [34, 15] on icon "button" at bounding box center [35, 16] width 5 height 5
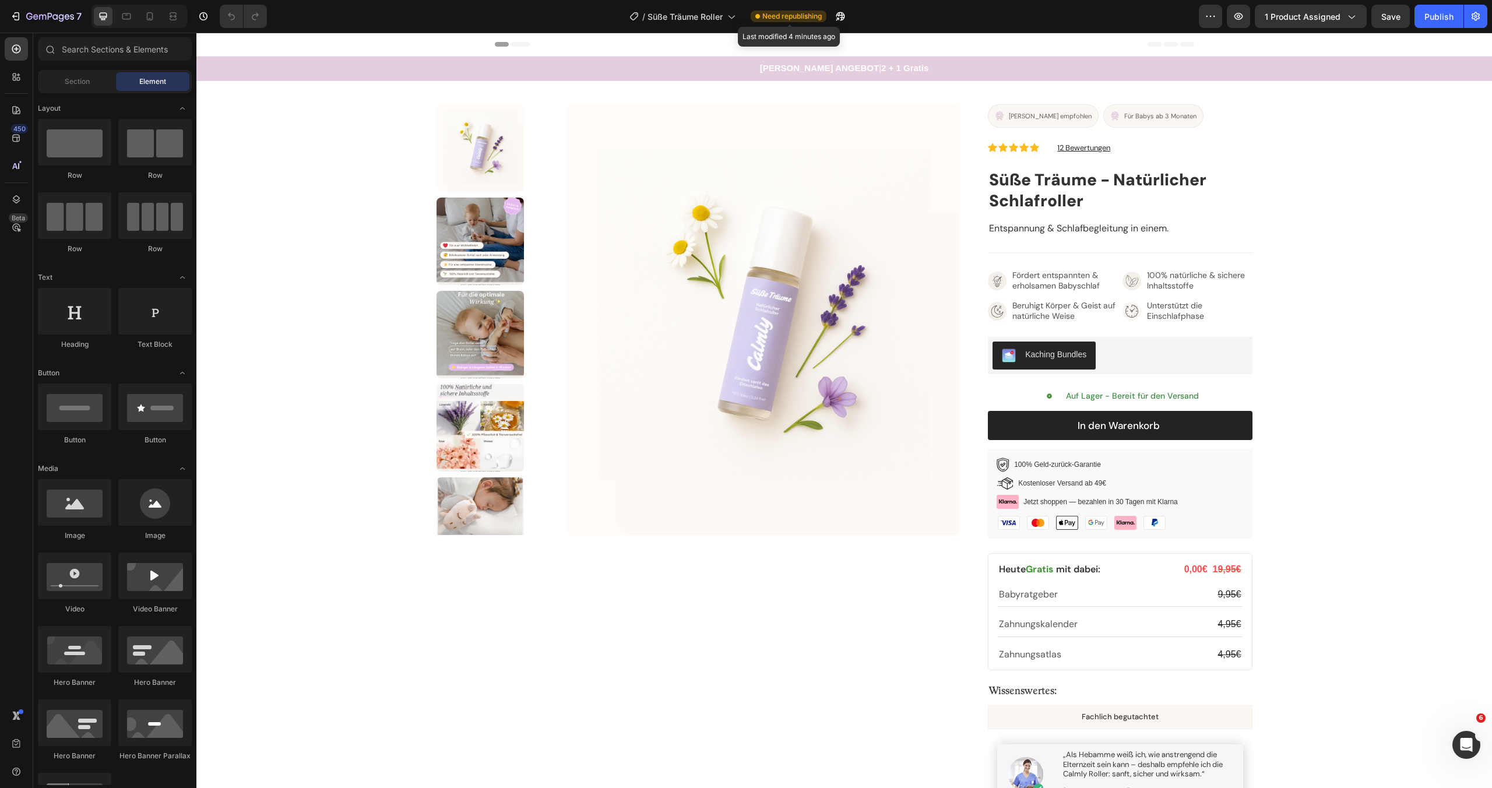
click at [755, 17] on icon at bounding box center [757, 16] width 5 height 5
click at [1358, 18] on button "1 product assigned" at bounding box center [1311, 16] width 112 height 23
click at [1204, 19] on button "button" at bounding box center [1210, 16] width 23 height 23
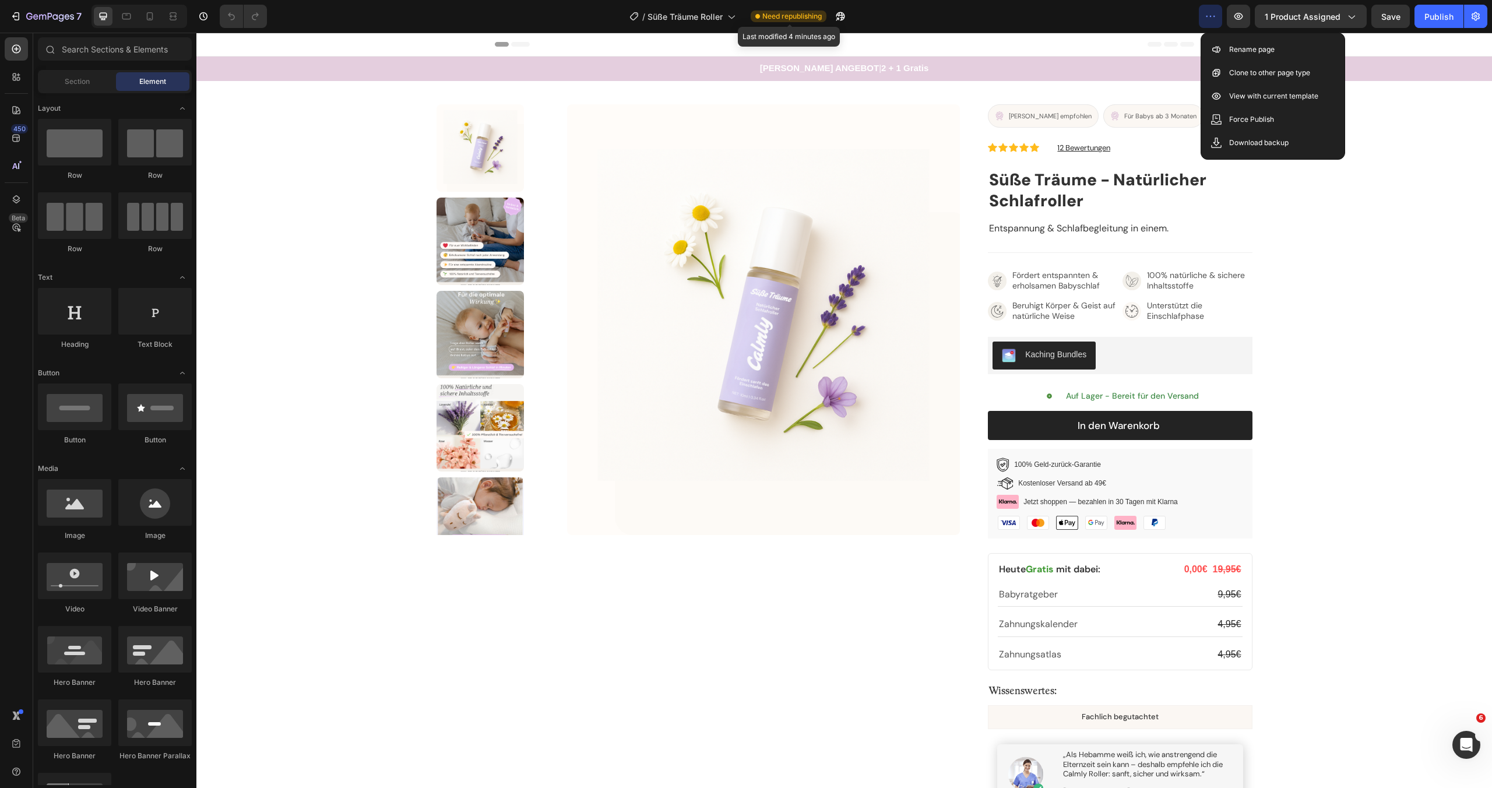
click at [796, 15] on span "Need republishing" at bounding box center [791, 16] width 59 height 10
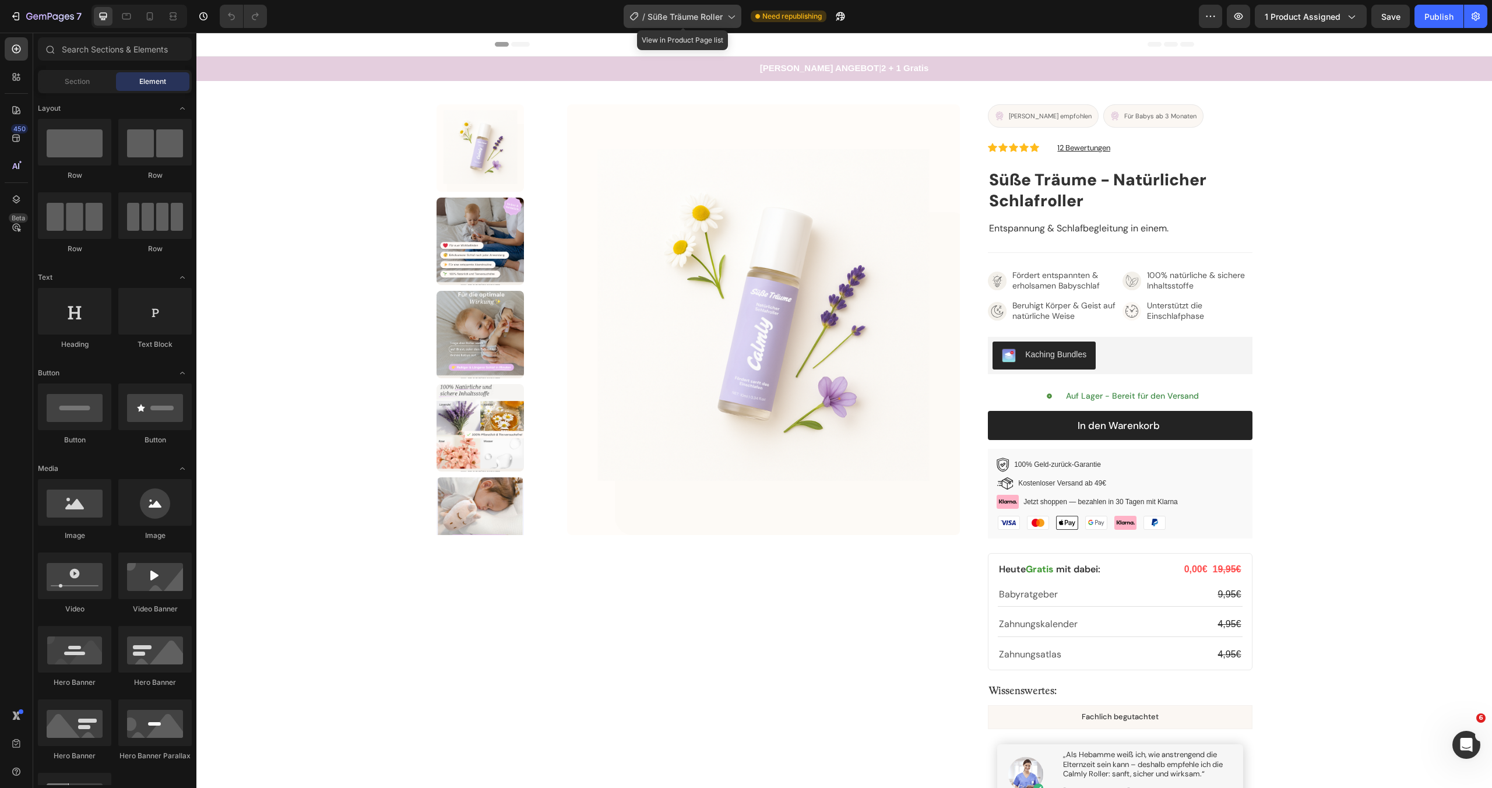
click at [723, 16] on span "Süße Träume Roller" at bounding box center [685, 16] width 75 height 12
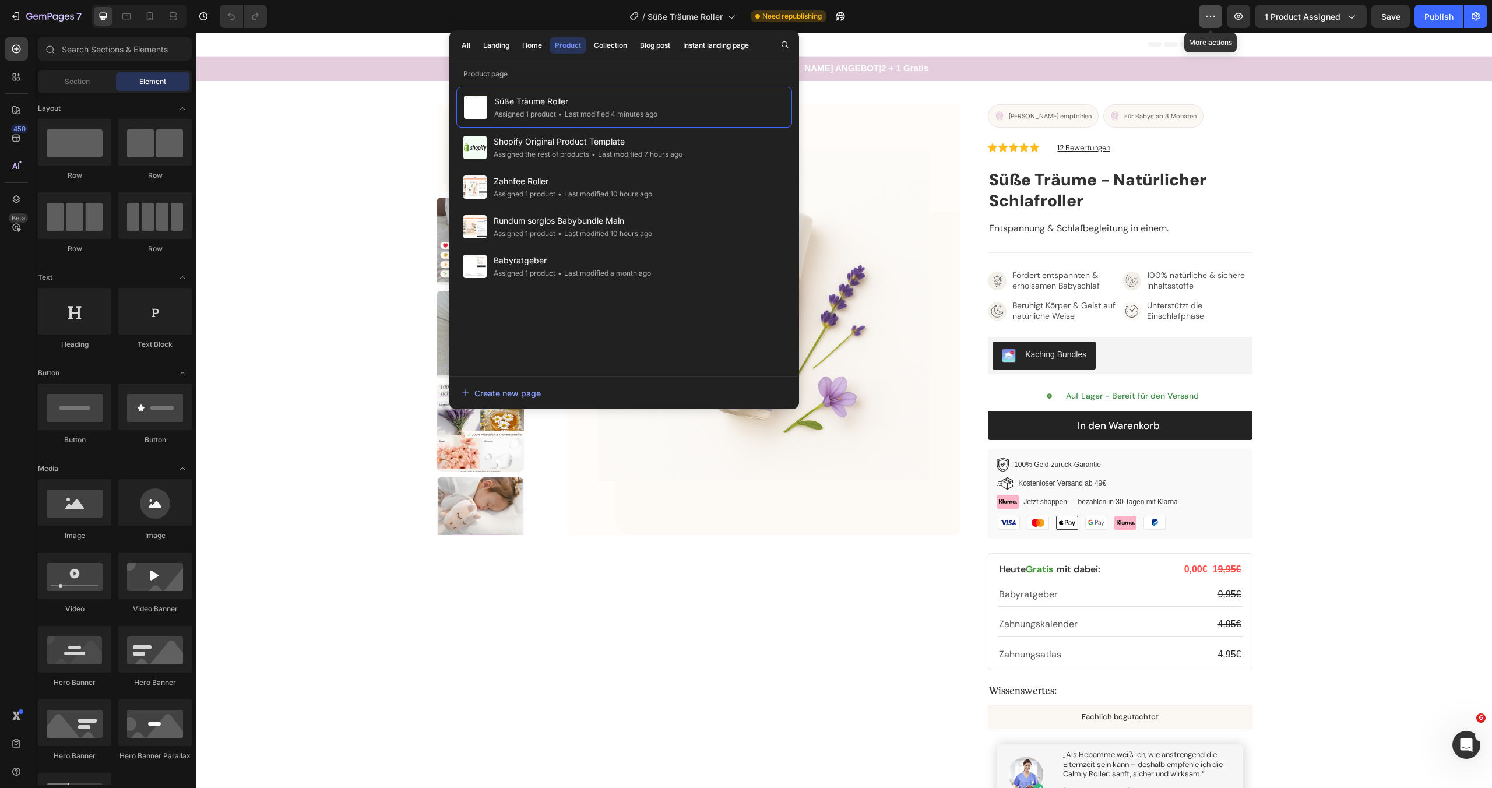
click at [1212, 19] on icon "button" at bounding box center [1211, 16] width 12 height 12
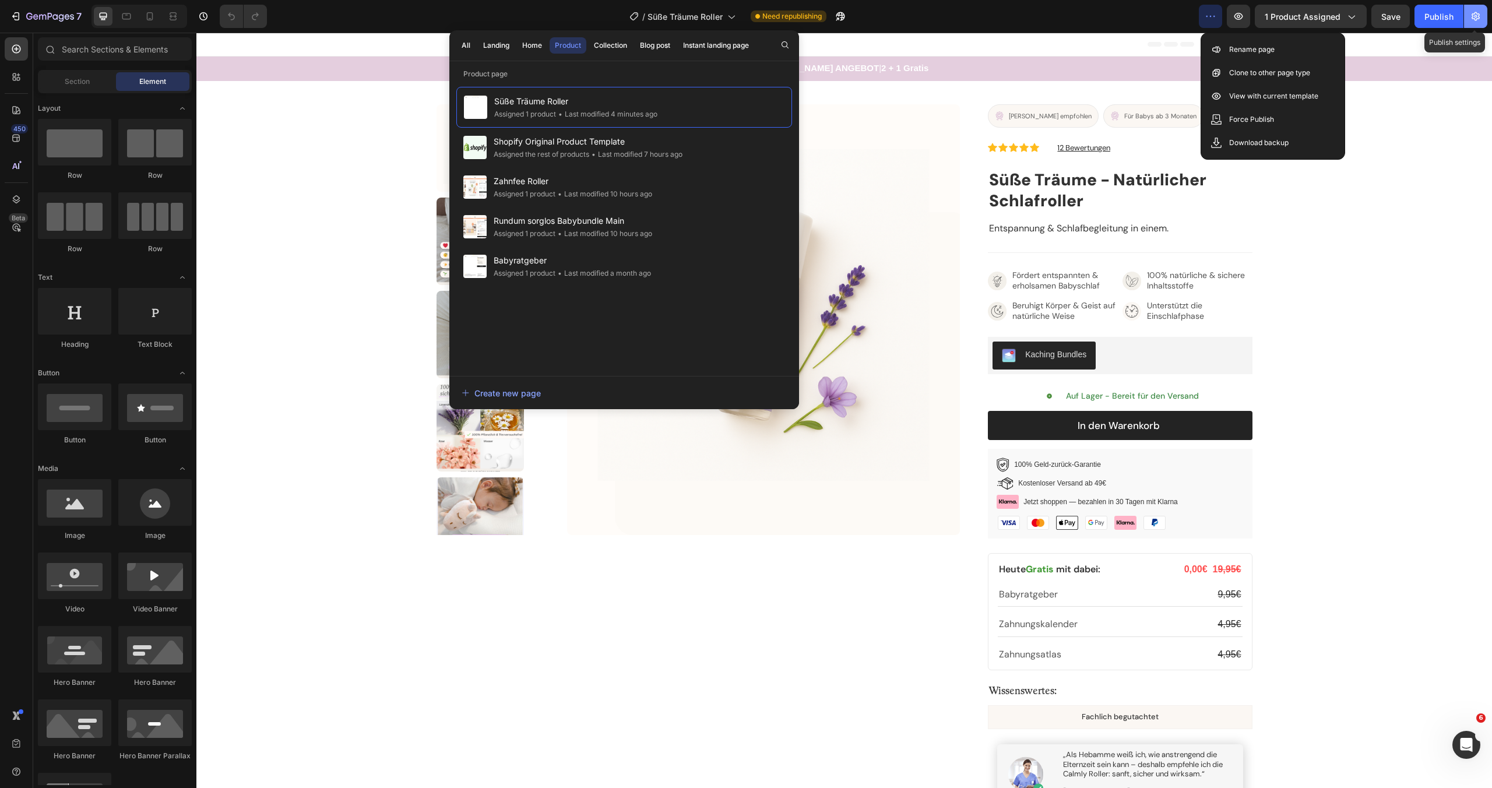
click at [1482, 24] on button "button" at bounding box center [1475, 16] width 23 height 23
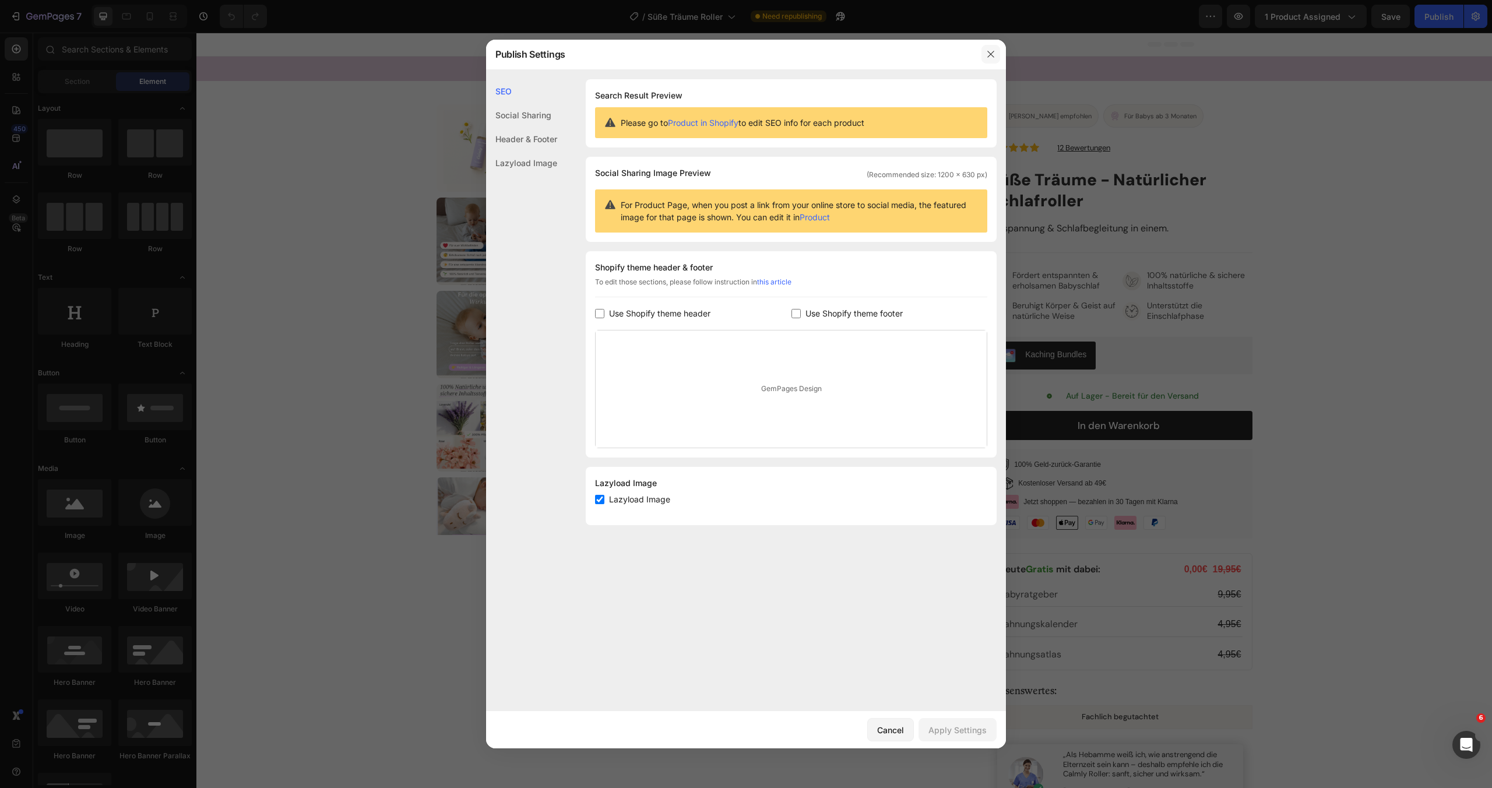
click at [987, 59] on button "button" at bounding box center [991, 54] width 19 height 19
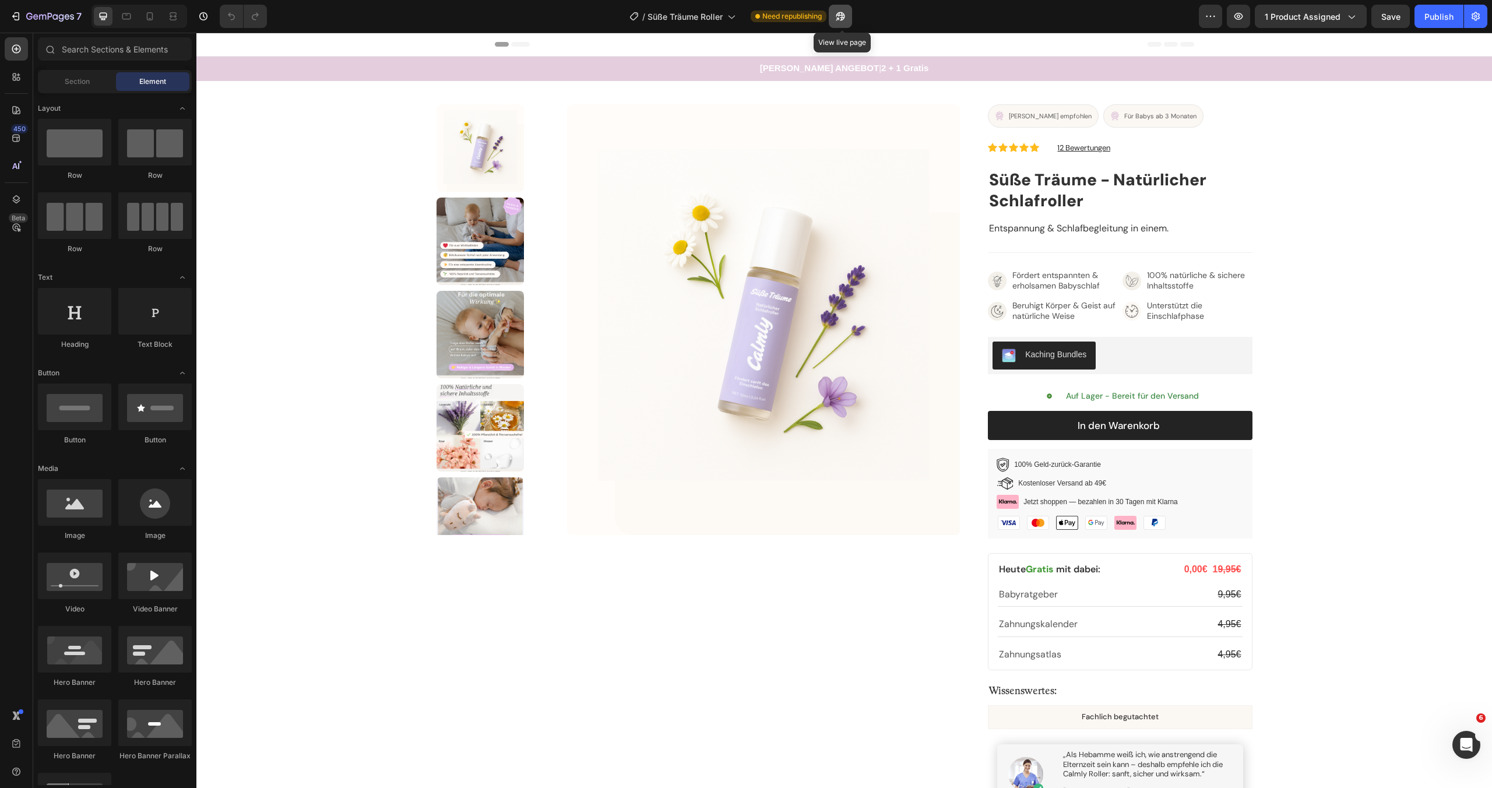
click at [846, 17] on icon "button" at bounding box center [841, 16] width 12 height 12
click at [773, 20] on span "Need republishing" at bounding box center [791, 16] width 59 height 10
click at [15, 113] on icon at bounding box center [16, 110] width 8 height 8
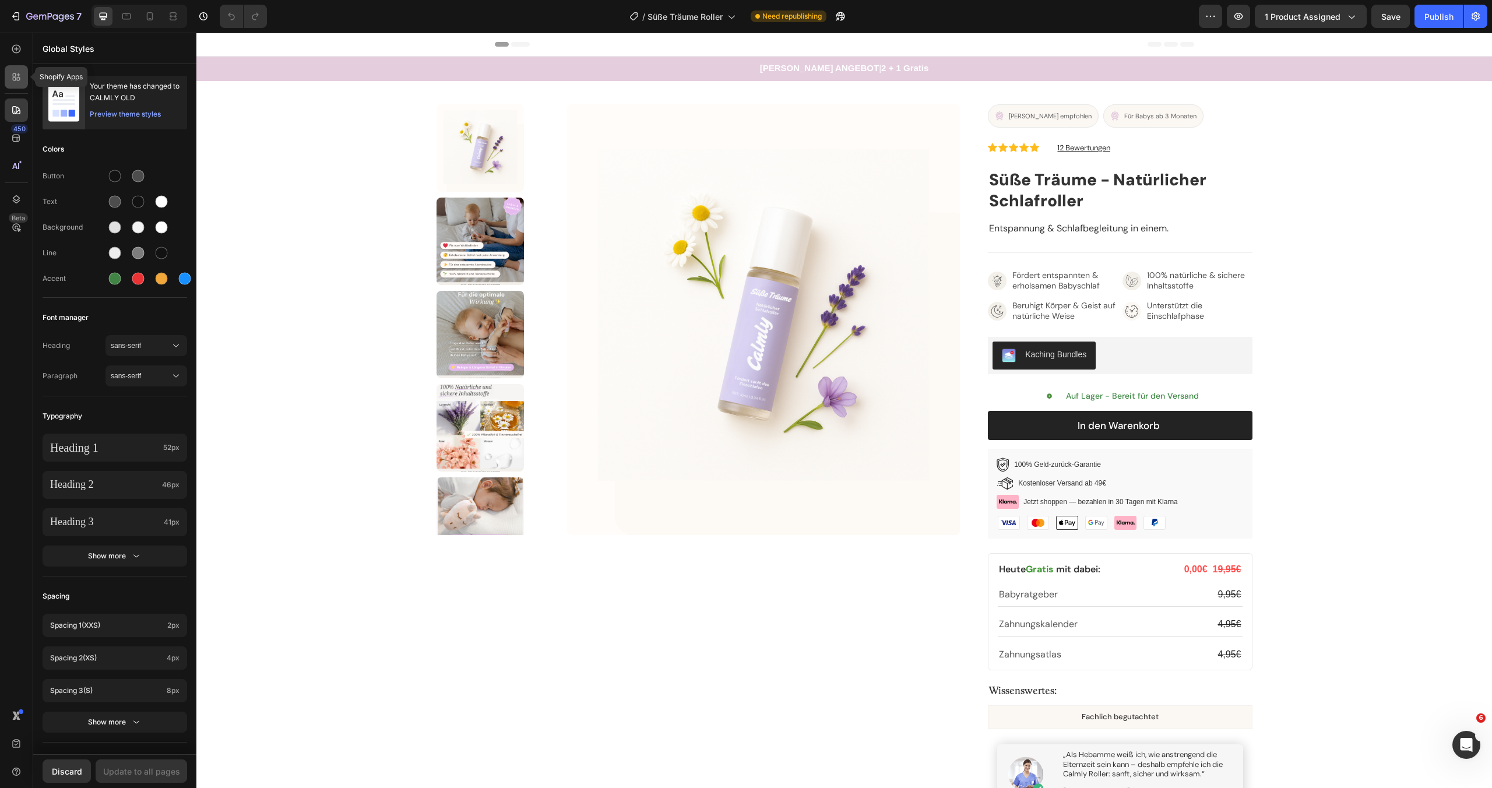
click at [15, 78] on icon at bounding box center [16, 77] width 12 height 12
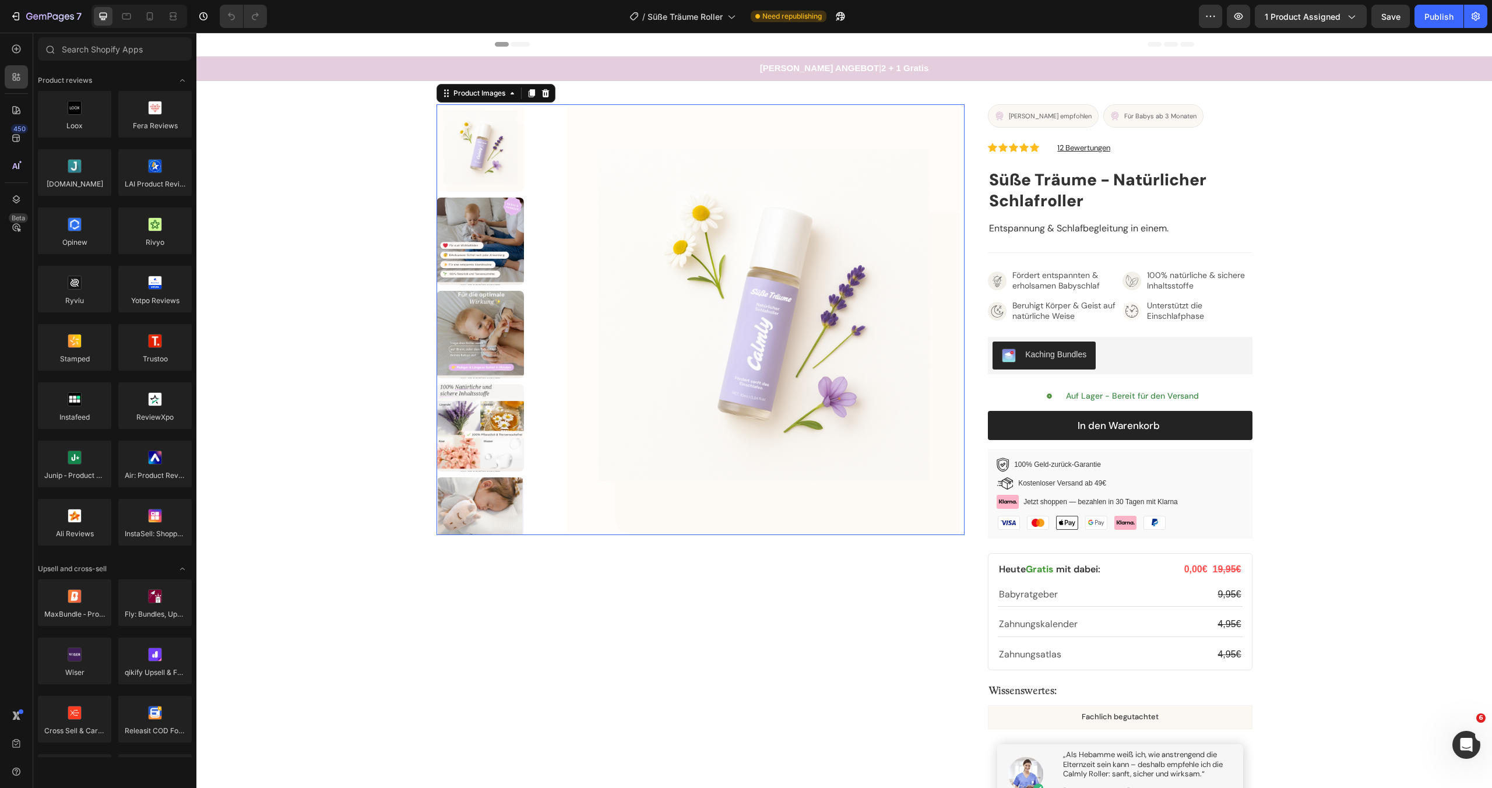
click at [543, 304] on div at bounding box center [699, 319] width 524 height 431
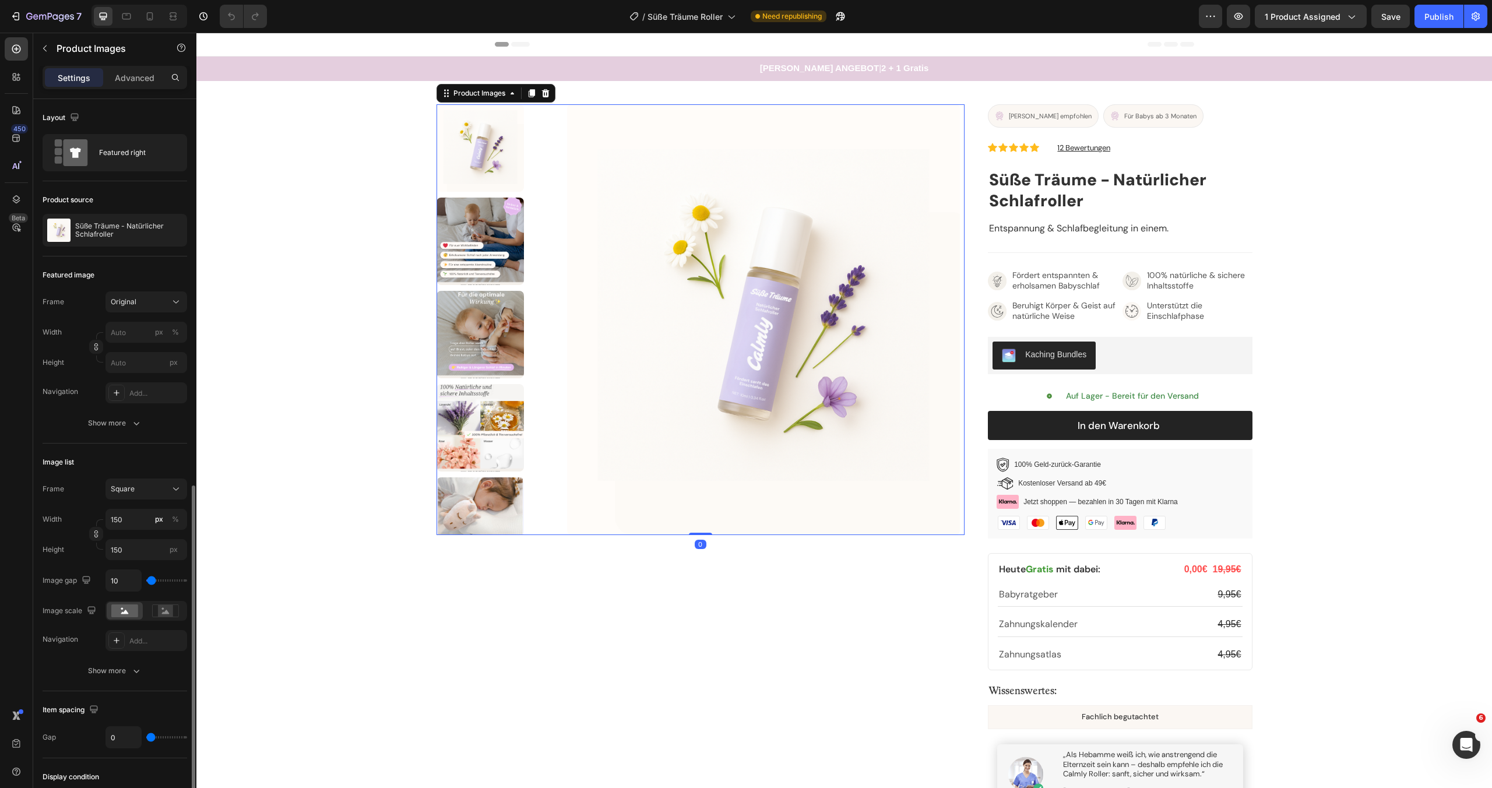
scroll to position [219, 0]
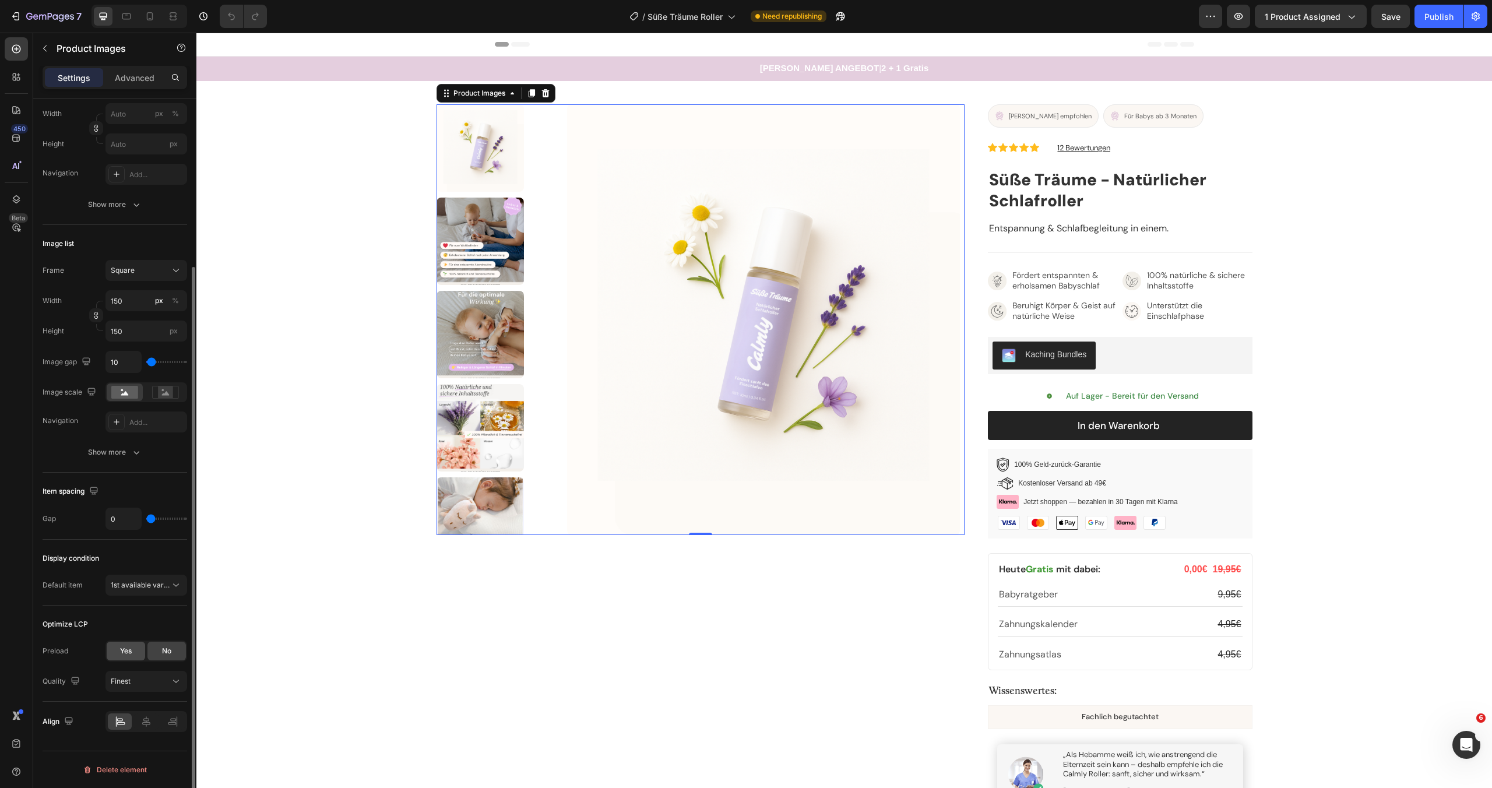
click at [125, 652] on span "Yes" at bounding box center [126, 651] width 12 height 10
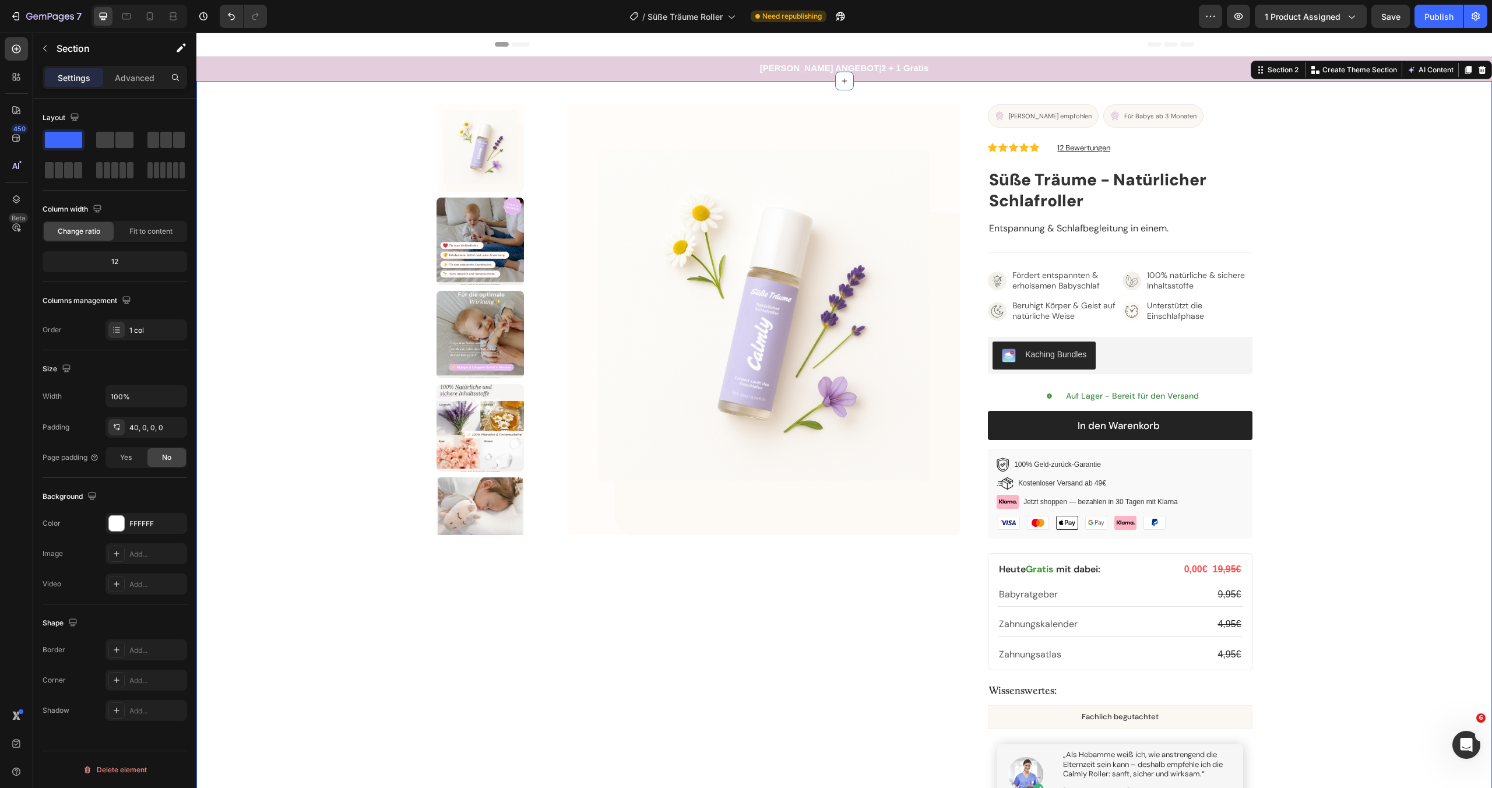
scroll to position [0, 0]
click at [293, 425] on div "Product Images Von Hebammen empfohlen Button Für Babys ab 3 Monaten Button Row …" at bounding box center [844, 550] width 1296 height 892
click at [686, 349] on img at bounding box center [763, 319] width 393 height 431
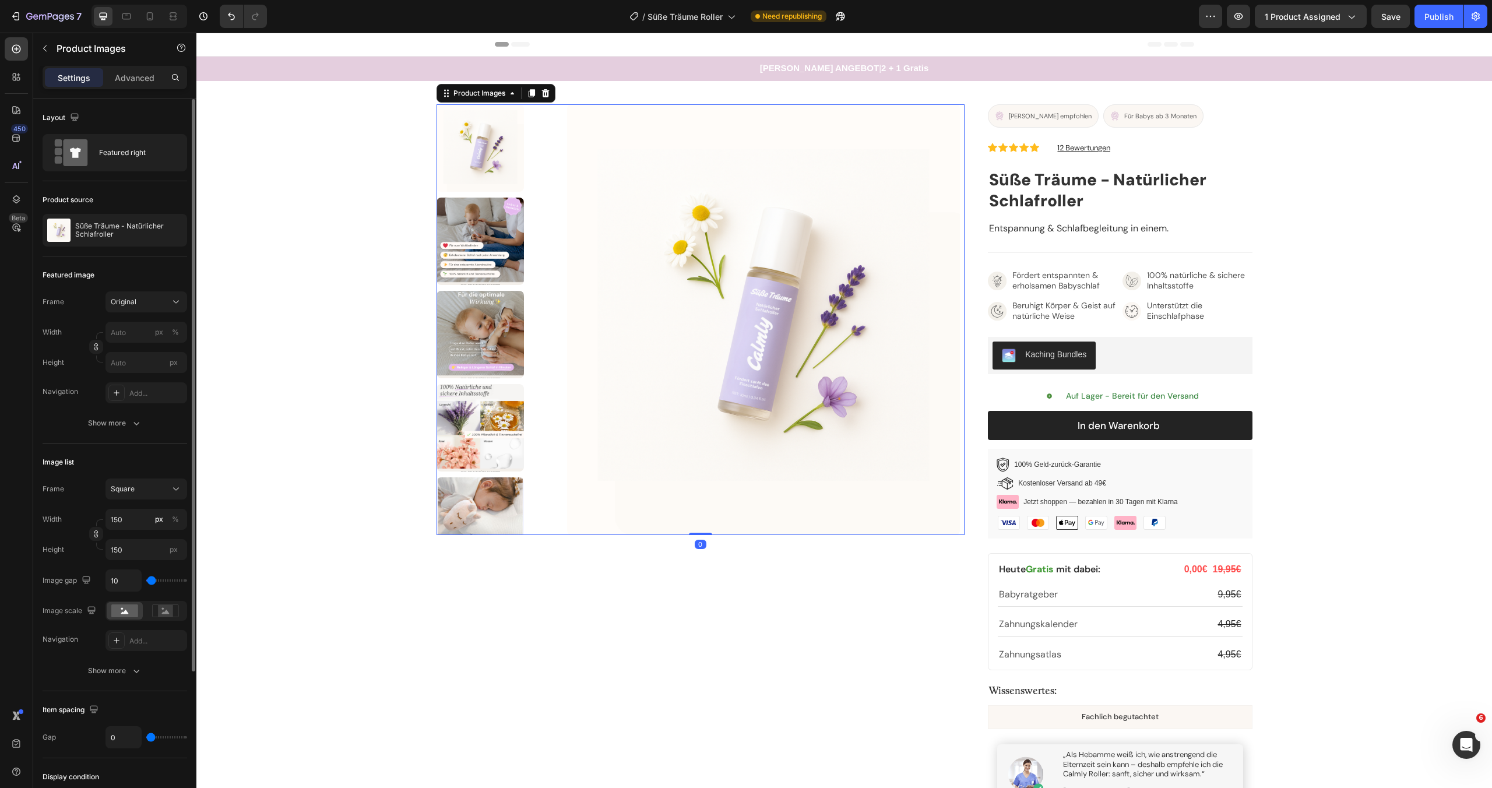
scroll to position [188, 0]
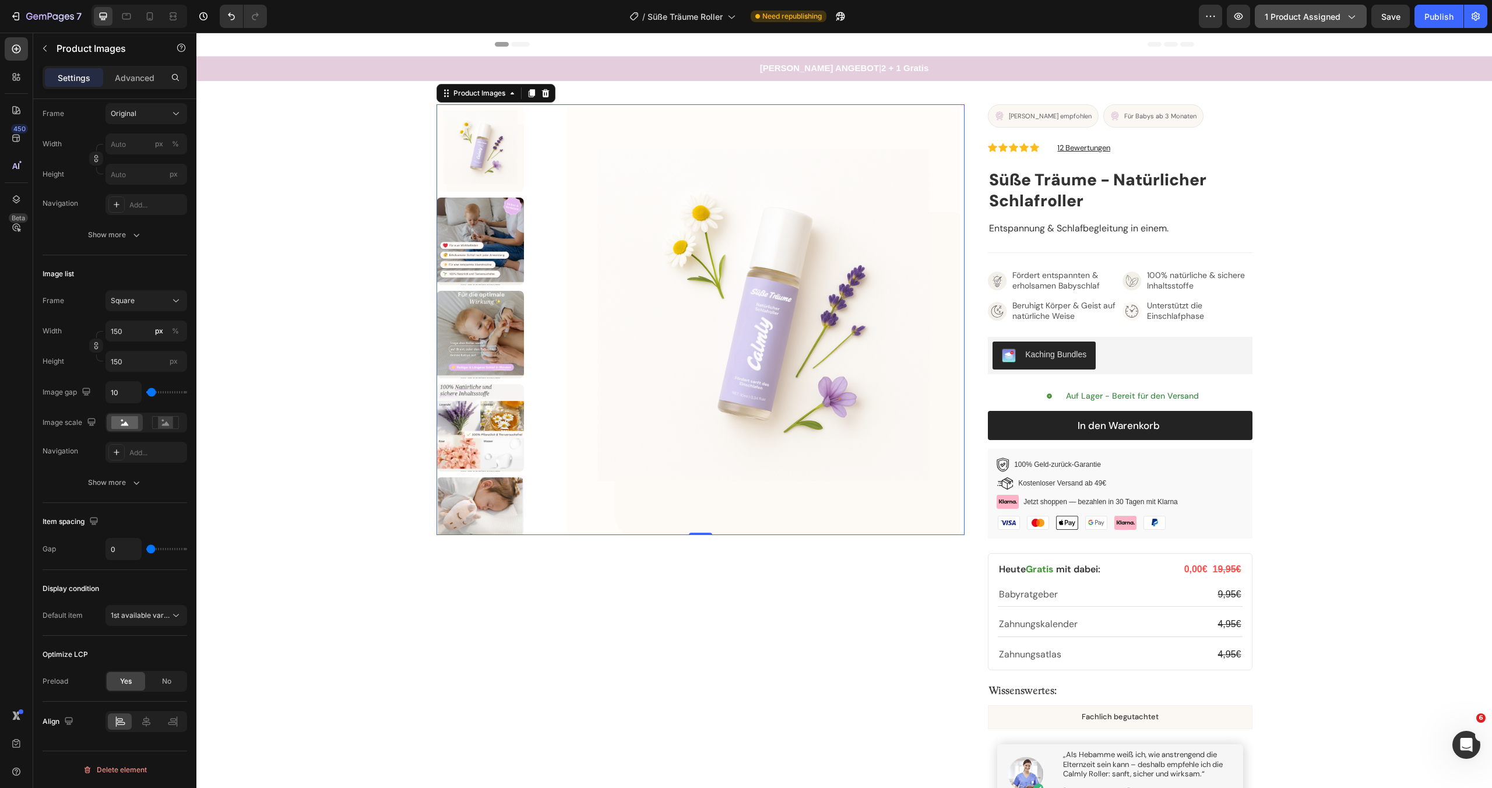
click at [1327, 23] on button "1 product assigned" at bounding box center [1311, 16] width 112 height 23
click at [797, 319] on img at bounding box center [763, 319] width 393 height 431
click at [15, 45] on icon at bounding box center [16, 49] width 12 height 12
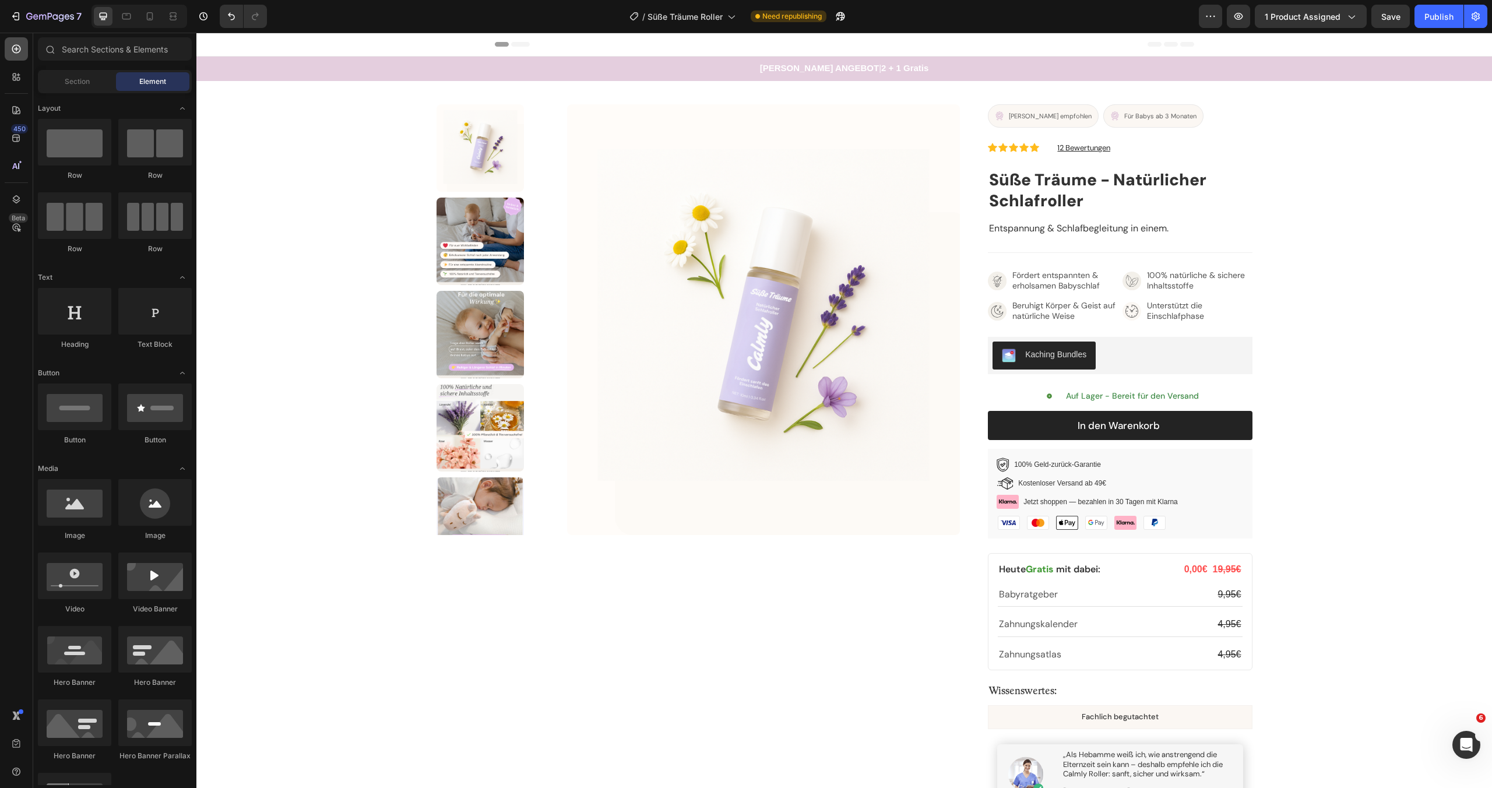
click at [15, 45] on icon at bounding box center [16, 49] width 12 height 12
click at [22, 77] on div at bounding box center [16, 76] width 23 height 23
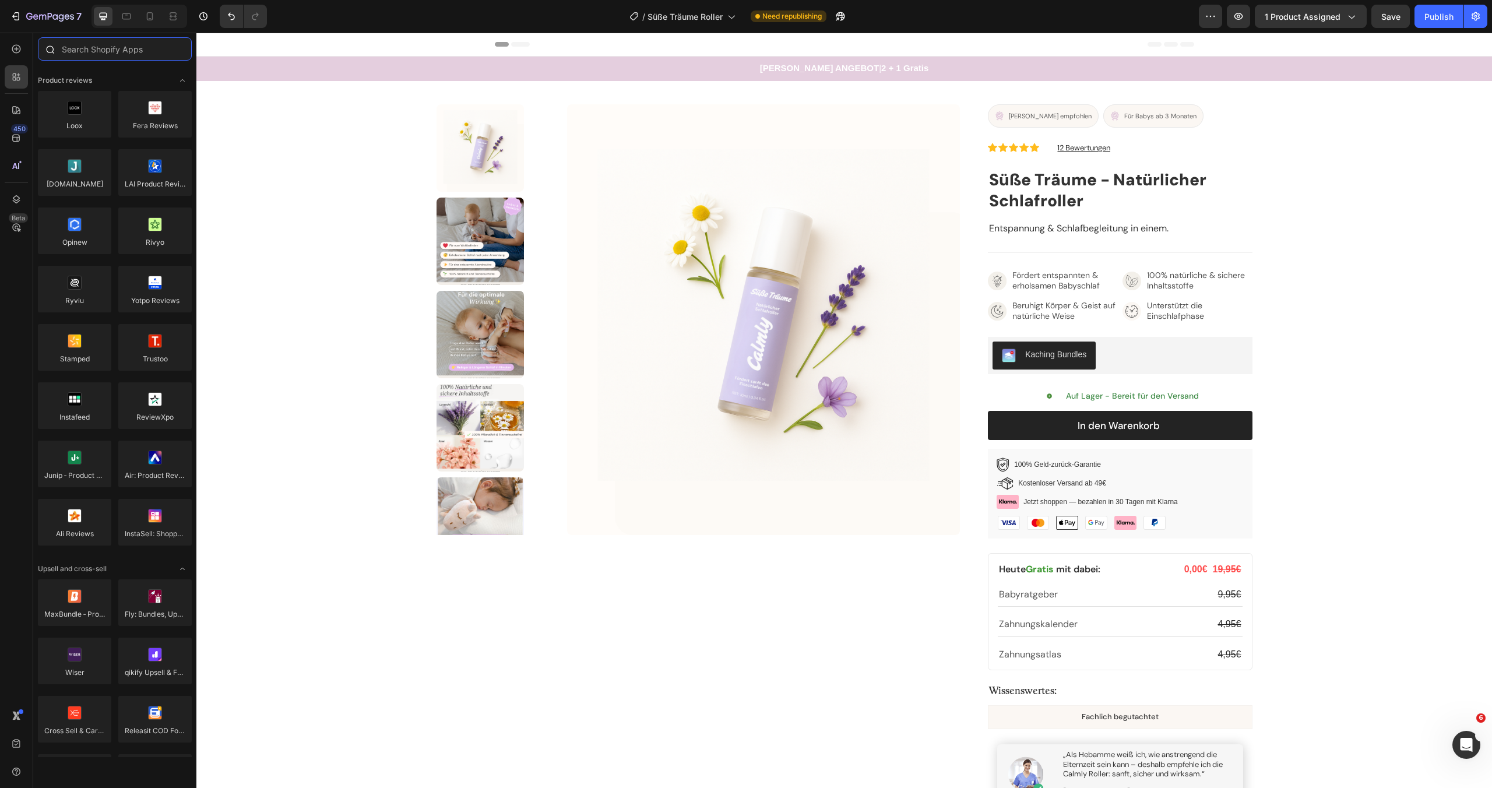
click at [90, 47] on input "text" at bounding box center [115, 48] width 154 height 23
click at [23, 52] on div at bounding box center [16, 48] width 23 height 23
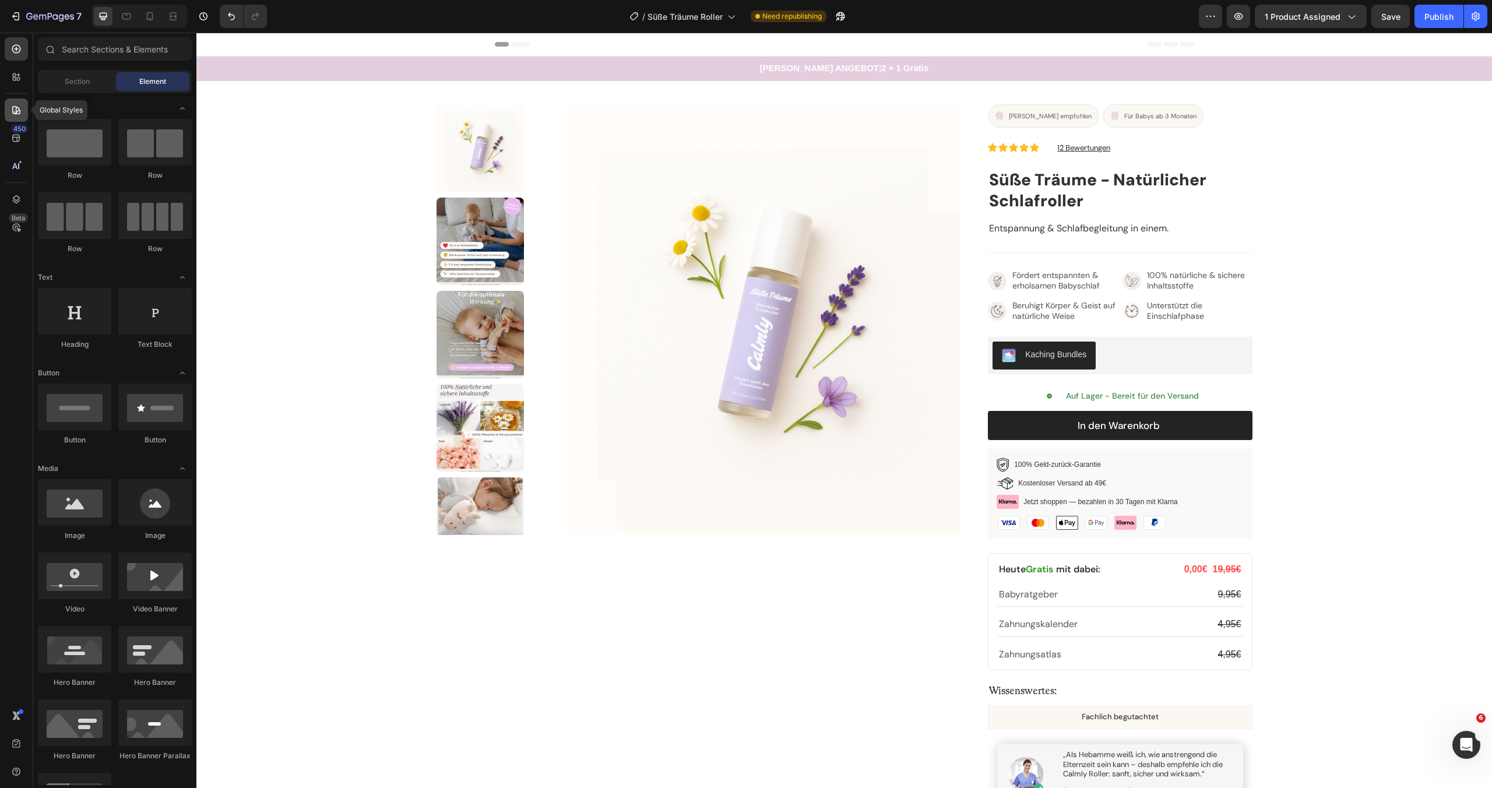
click at [12, 109] on icon at bounding box center [16, 110] width 12 height 12
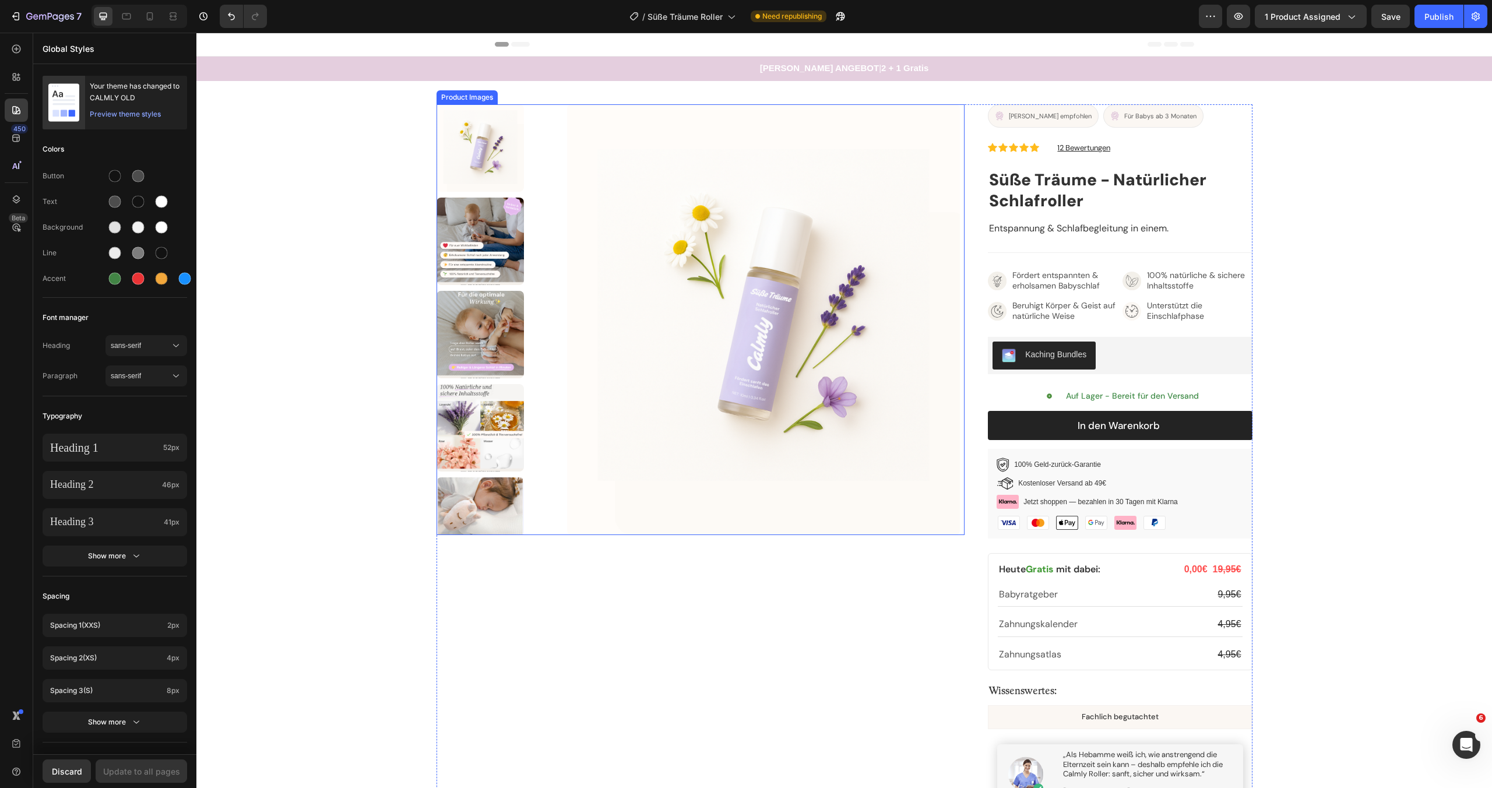
click at [641, 273] on img at bounding box center [763, 319] width 393 height 431
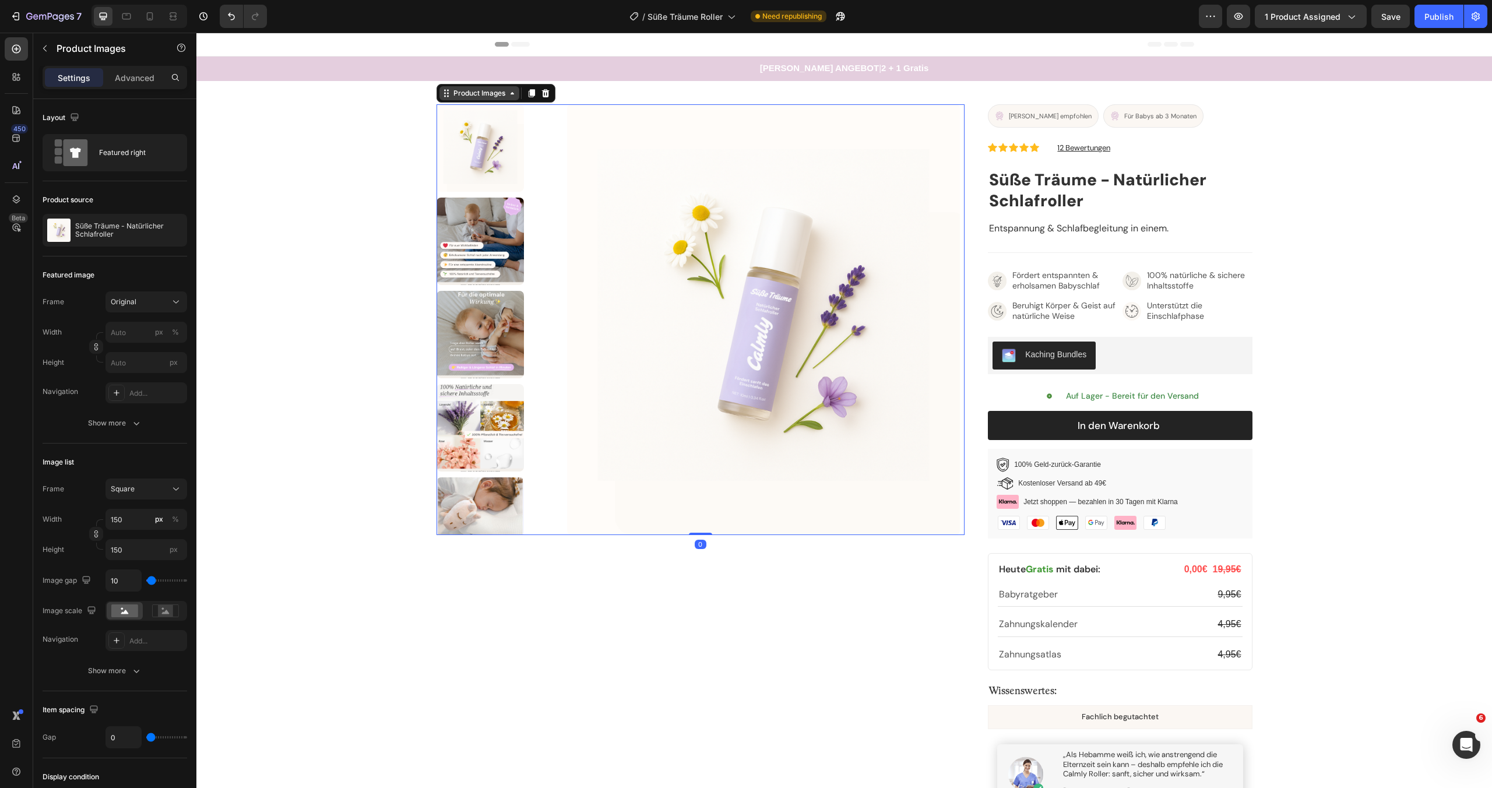
click at [469, 94] on div "Product Images" at bounding box center [479, 93] width 57 height 10
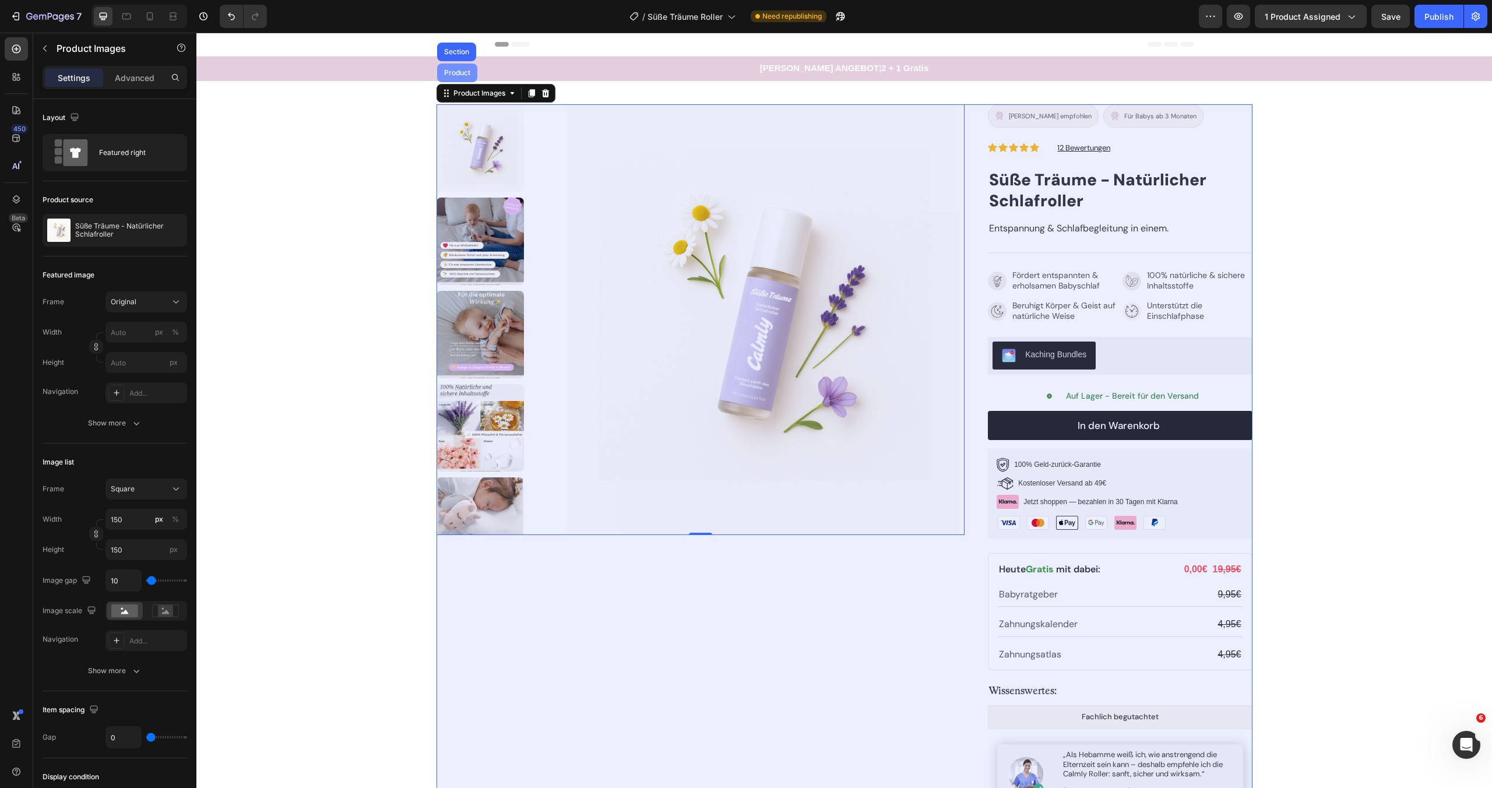
click at [455, 81] on div "Product" at bounding box center [457, 73] width 40 height 19
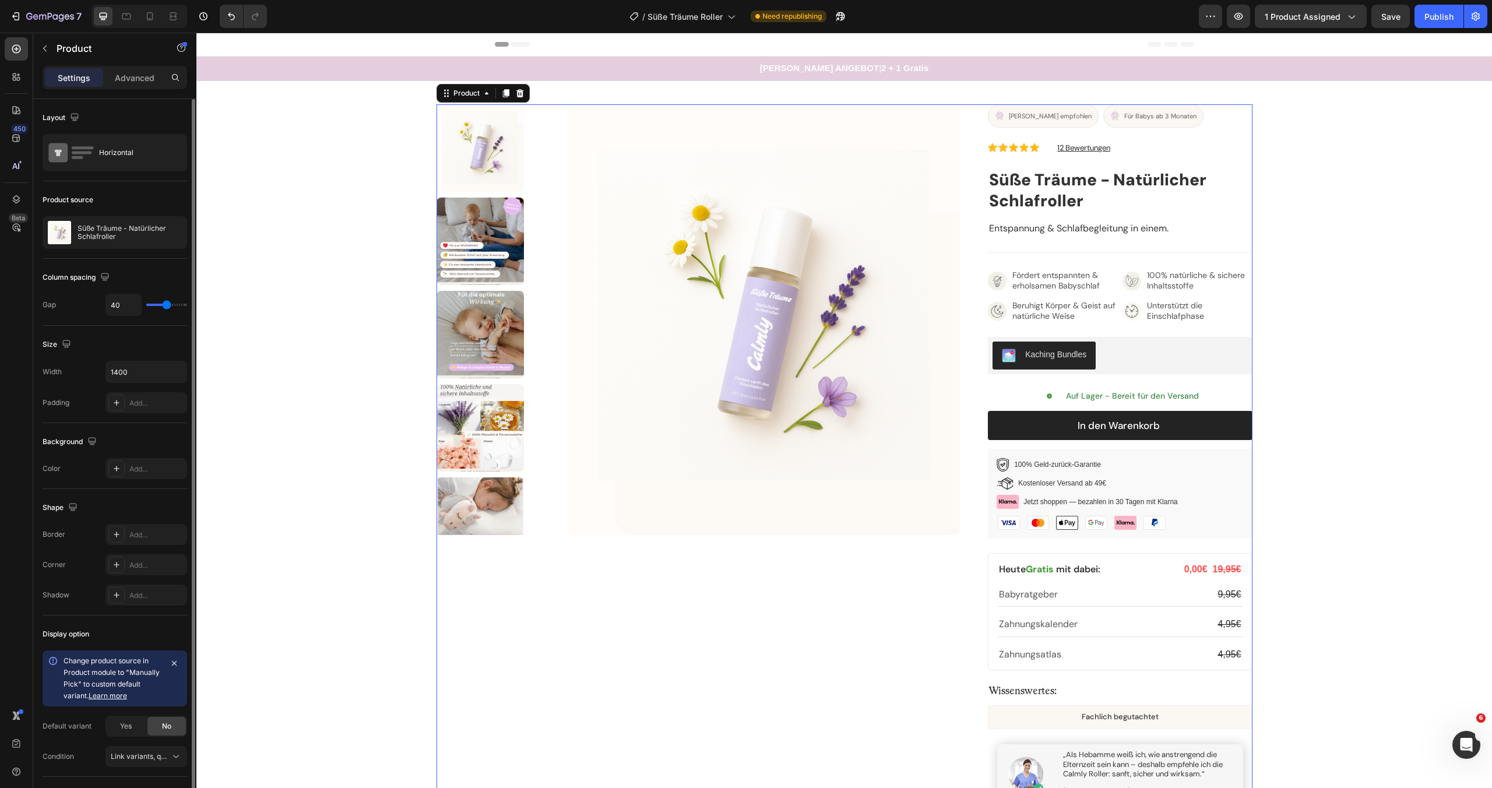
scroll to position [101, 0]
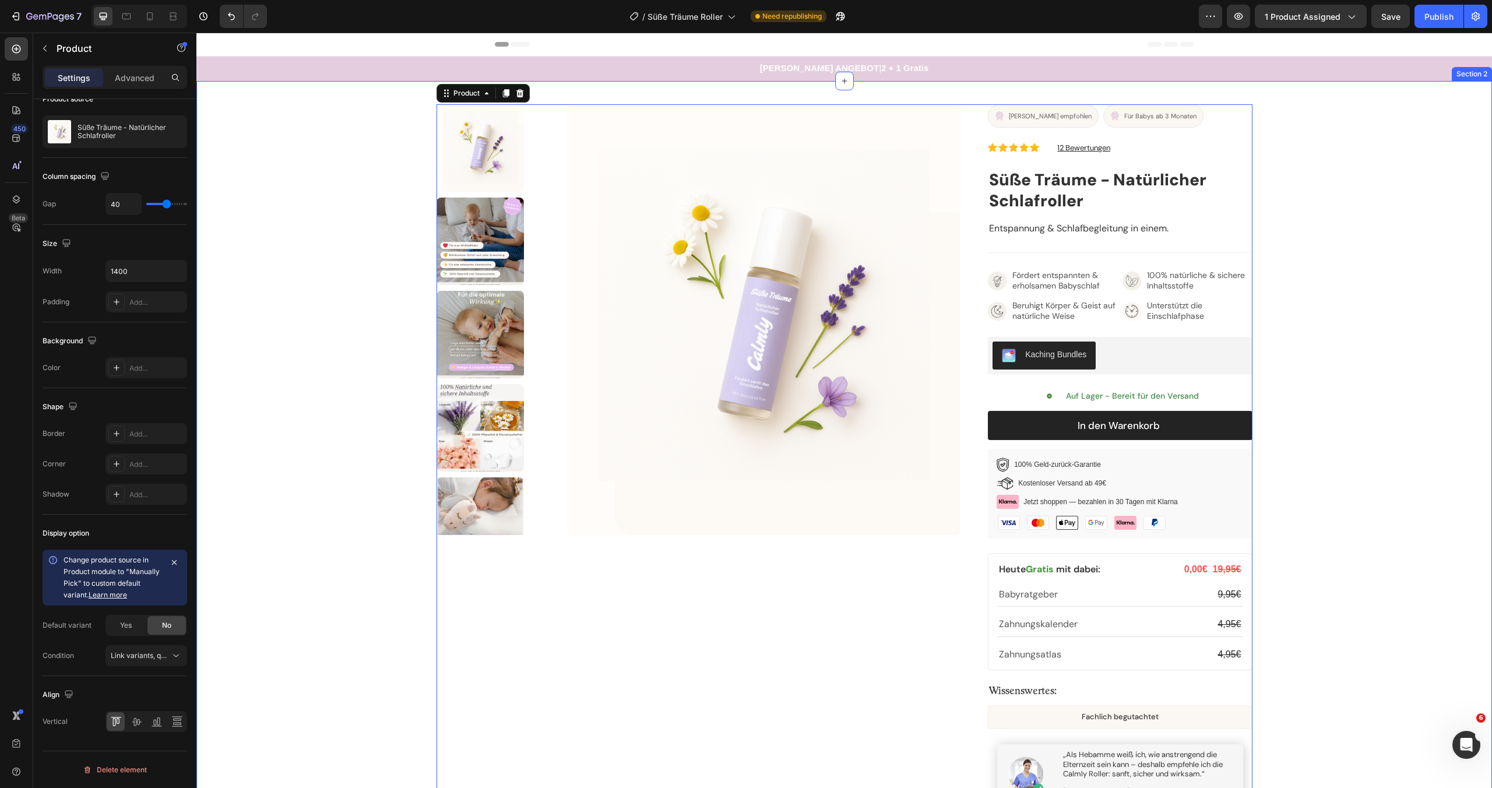
click at [1325, 204] on div "Product Images Von Hebammen empfohlen Button Für Babys ab 3 Monaten Button Row …" at bounding box center [844, 550] width 1296 height 892
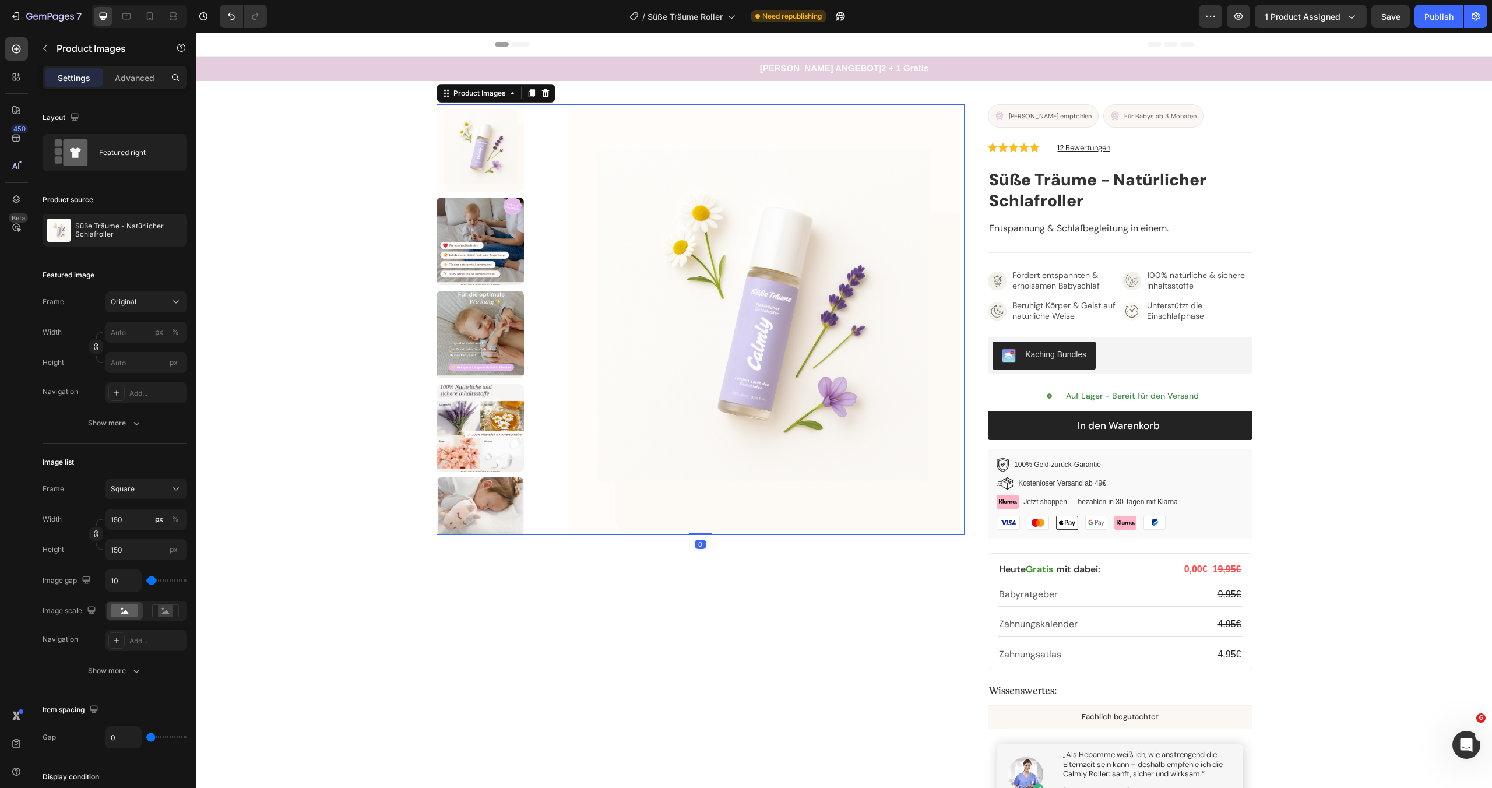
click at [449, 304] on img at bounding box center [480, 334] width 87 height 87
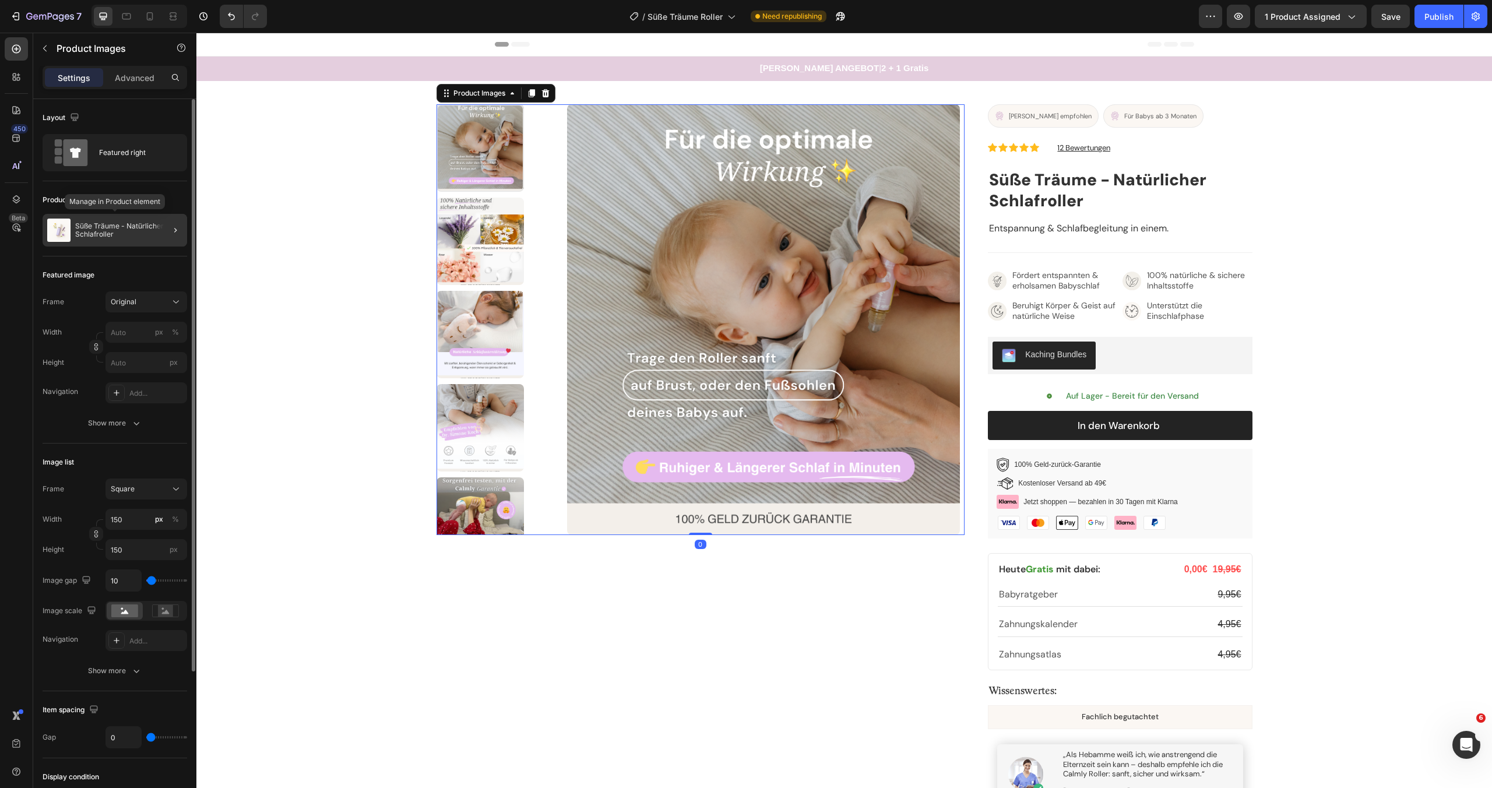
click at [131, 228] on p "Süße Träume - Natürlicher Schlafroller" at bounding box center [128, 230] width 107 height 16
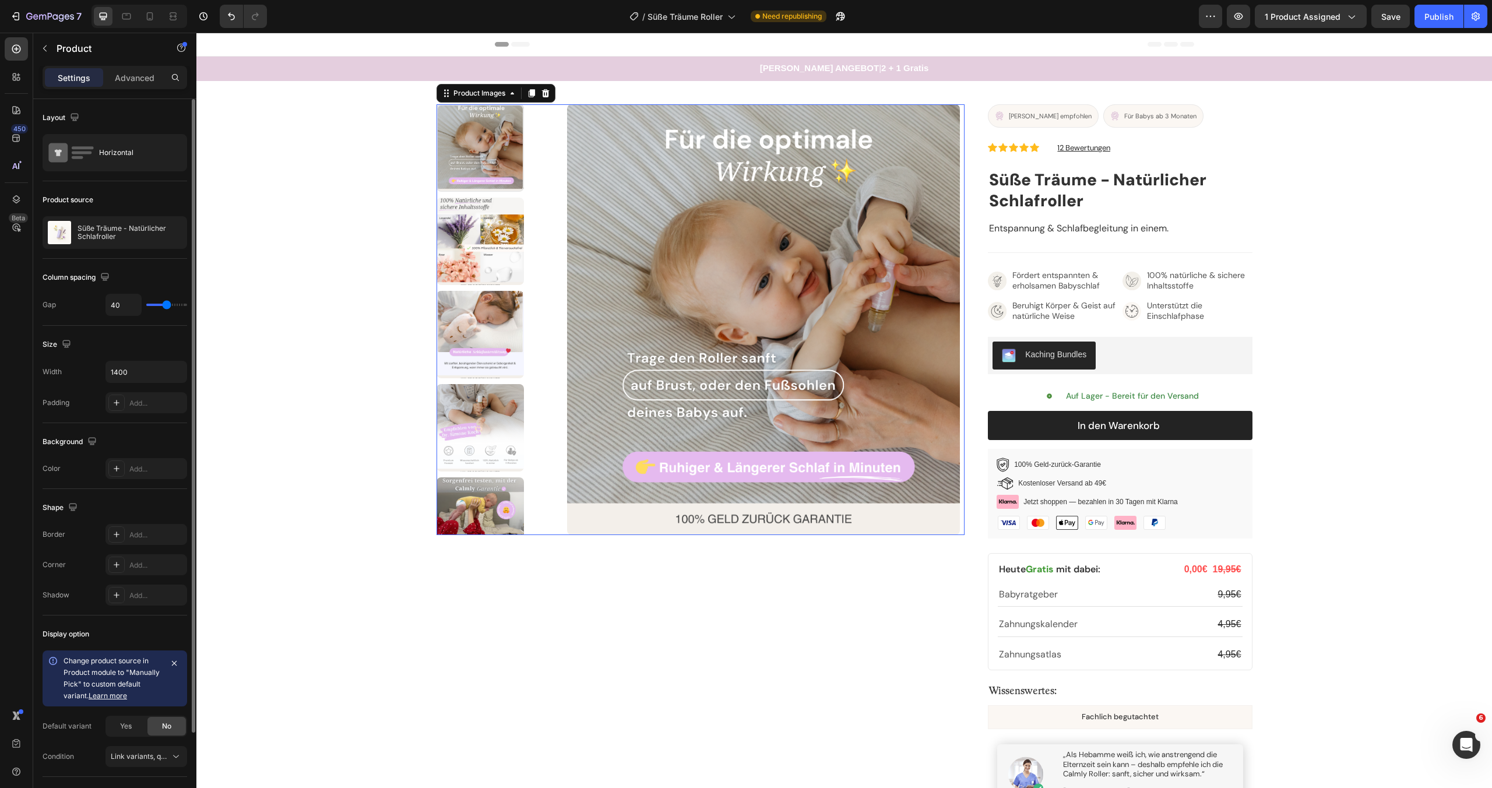
click at [774, 302] on img at bounding box center [763, 319] width 393 height 431
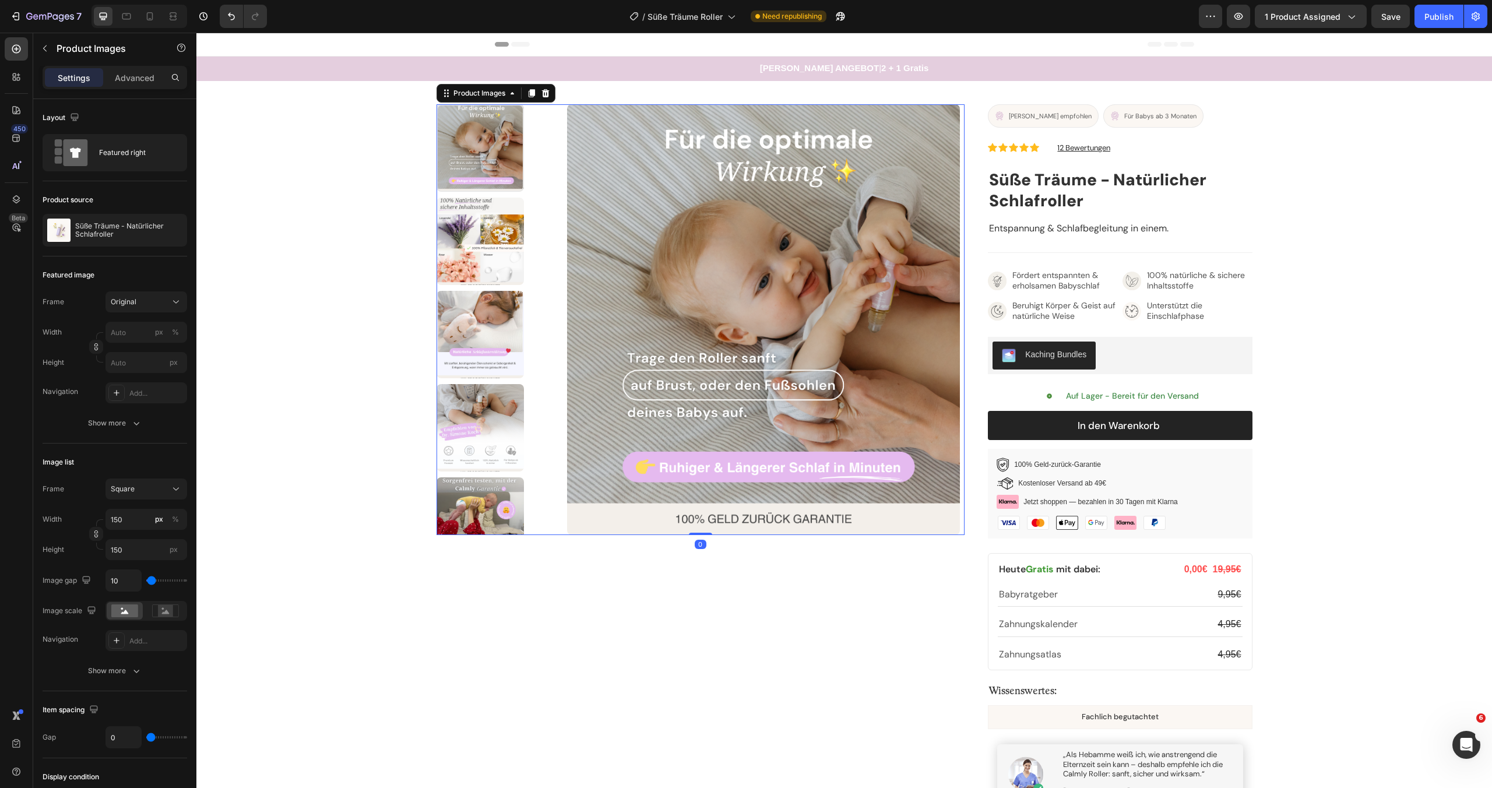
click at [769, 301] on img at bounding box center [763, 319] width 393 height 431
click at [481, 96] on div "Product Images" at bounding box center [479, 93] width 57 height 10
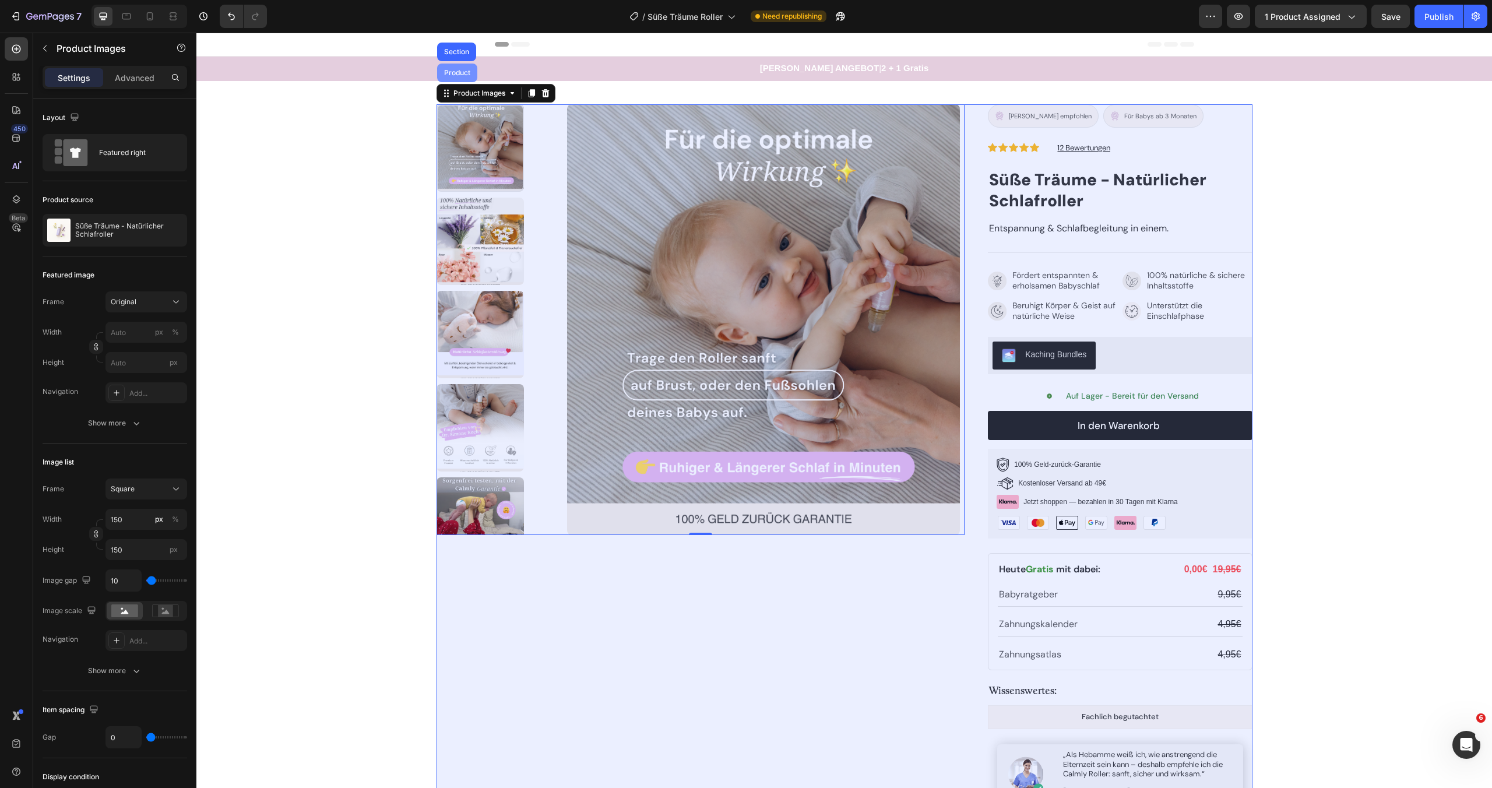
click at [445, 68] on div "Product" at bounding box center [457, 73] width 40 height 19
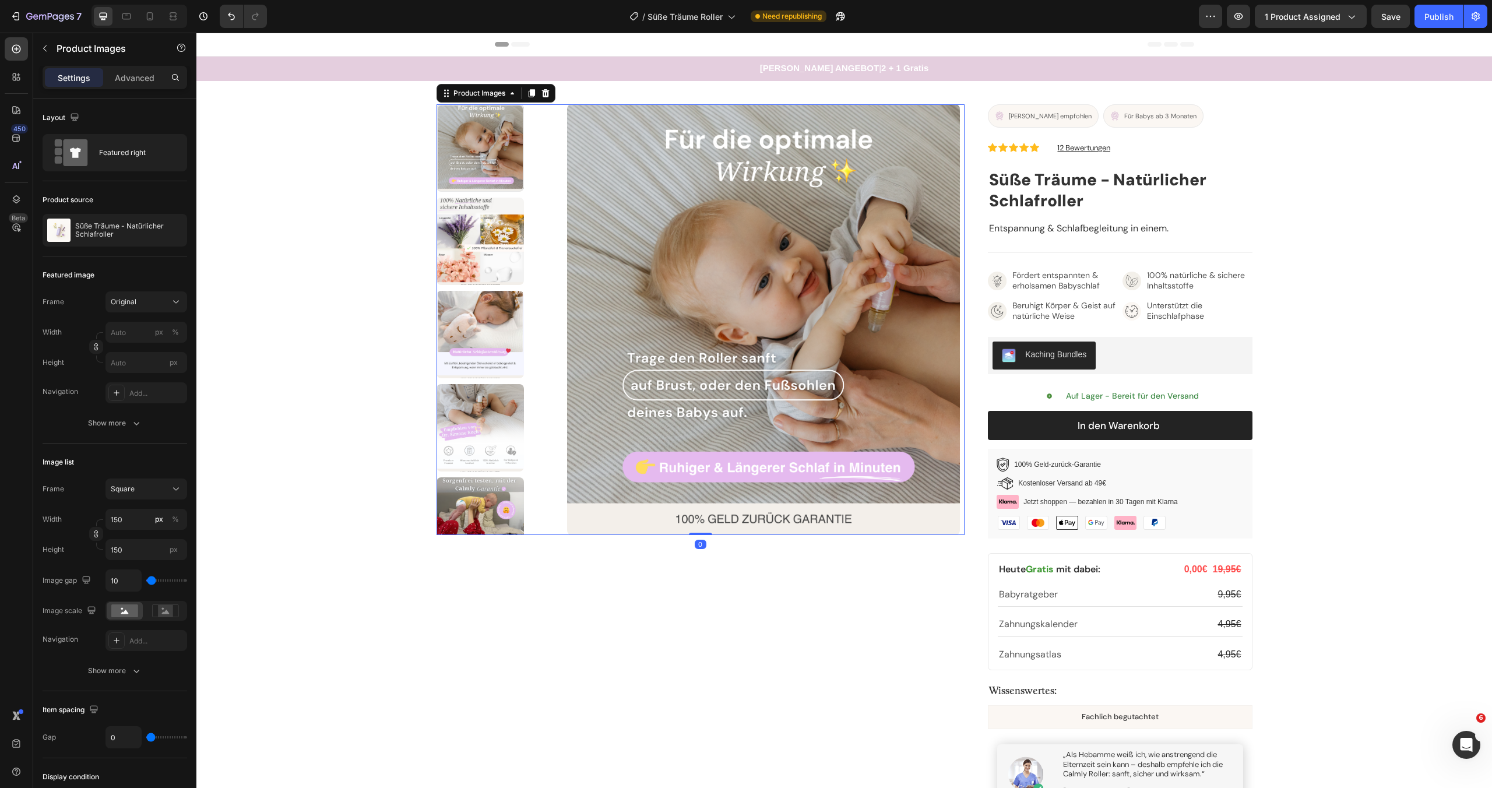
click at [613, 252] on img at bounding box center [763, 319] width 393 height 431
click at [21, 15] on icon "button" at bounding box center [16, 16] width 12 height 12
